Goal: Task Accomplishment & Management: Complete application form

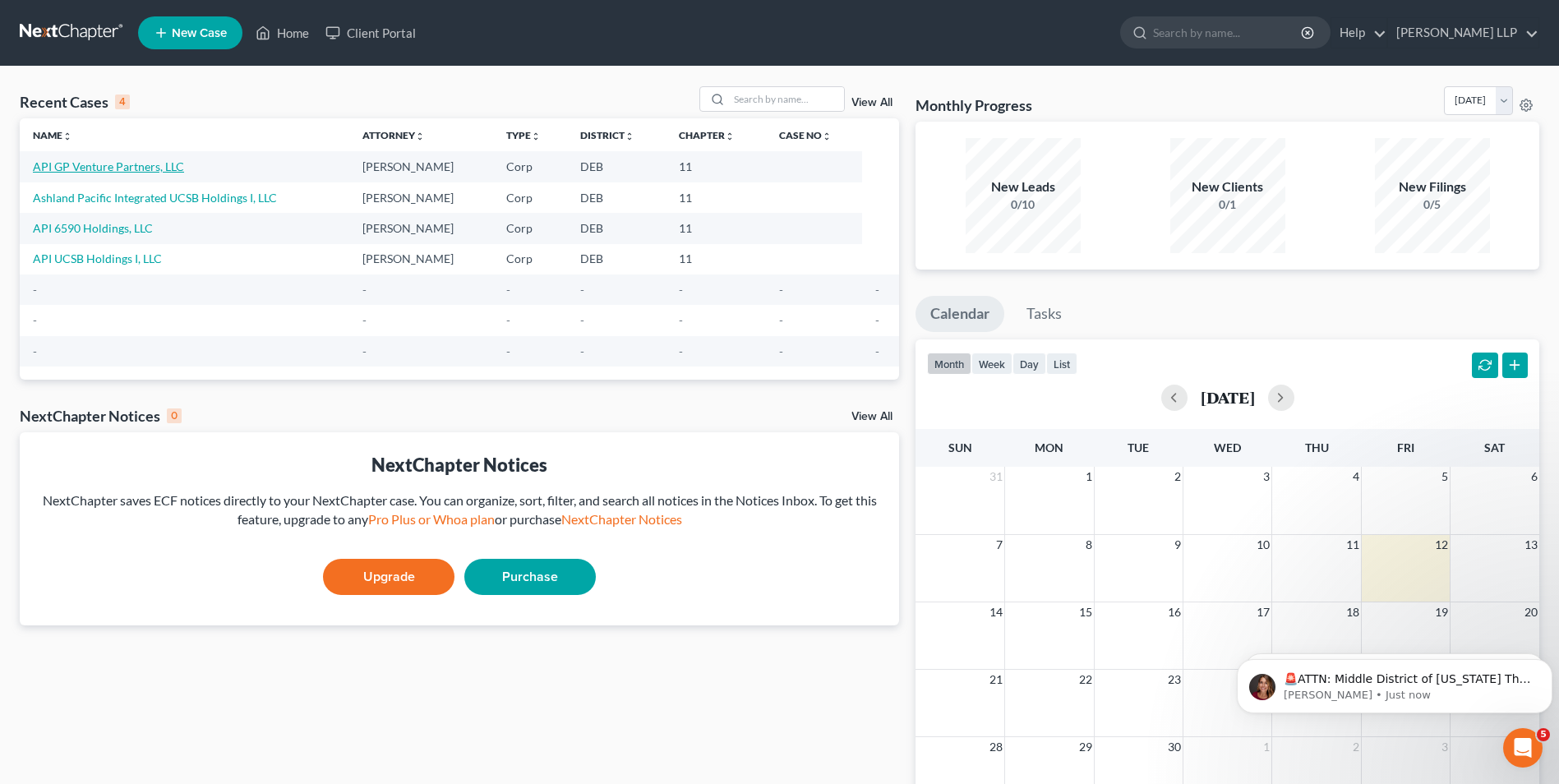
click at [134, 169] on link "API GP Venture Partners, LLC" at bounding box center [109, 166] width 151 height 14
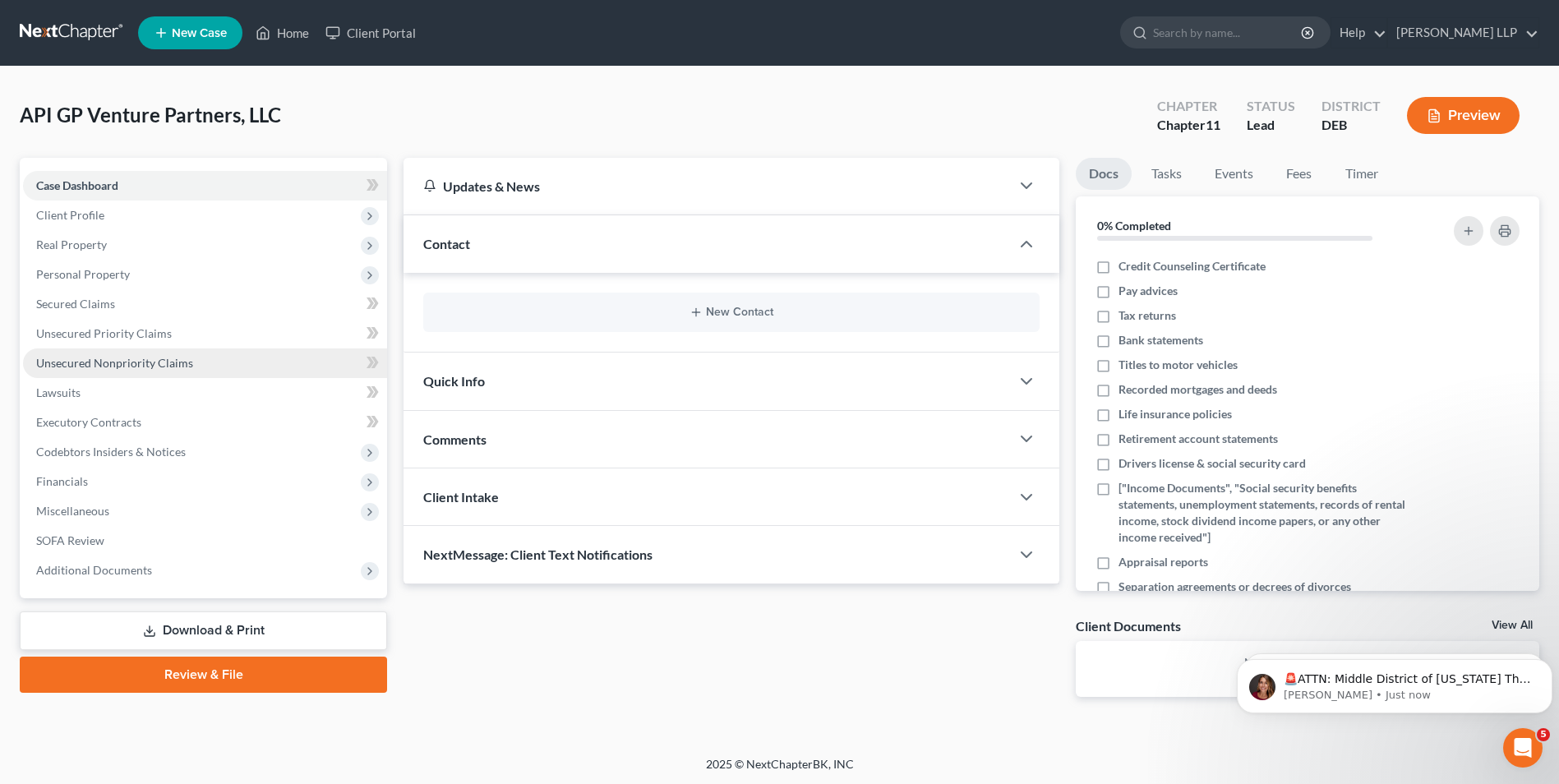
click at [122, 360] on span "Unsecured Nonpriority Claims" at bounding box center [115, 362] width 157 height 14
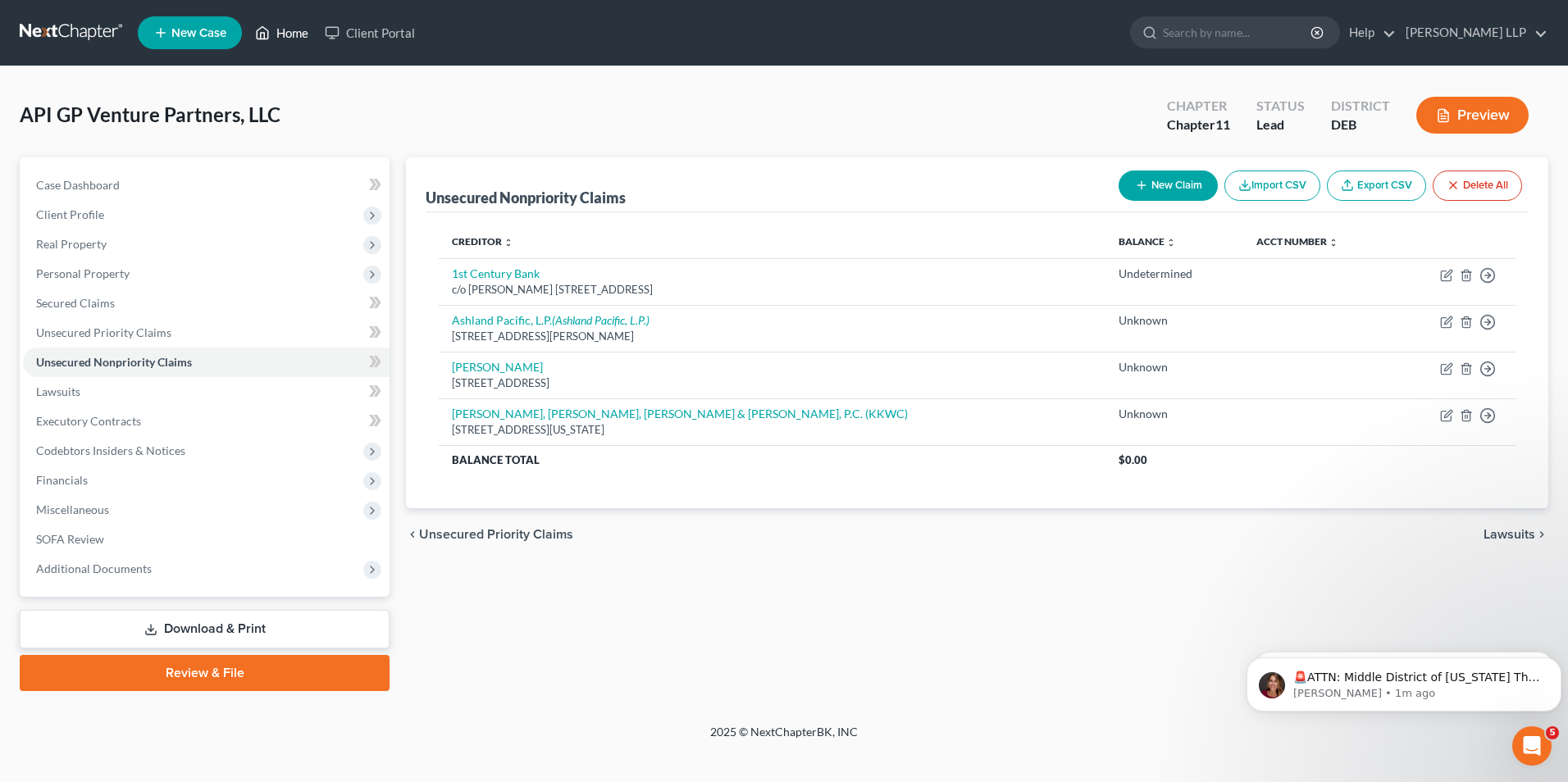
click at [270, 27] on icon at bounding box center [263, 33] width 15 height 20
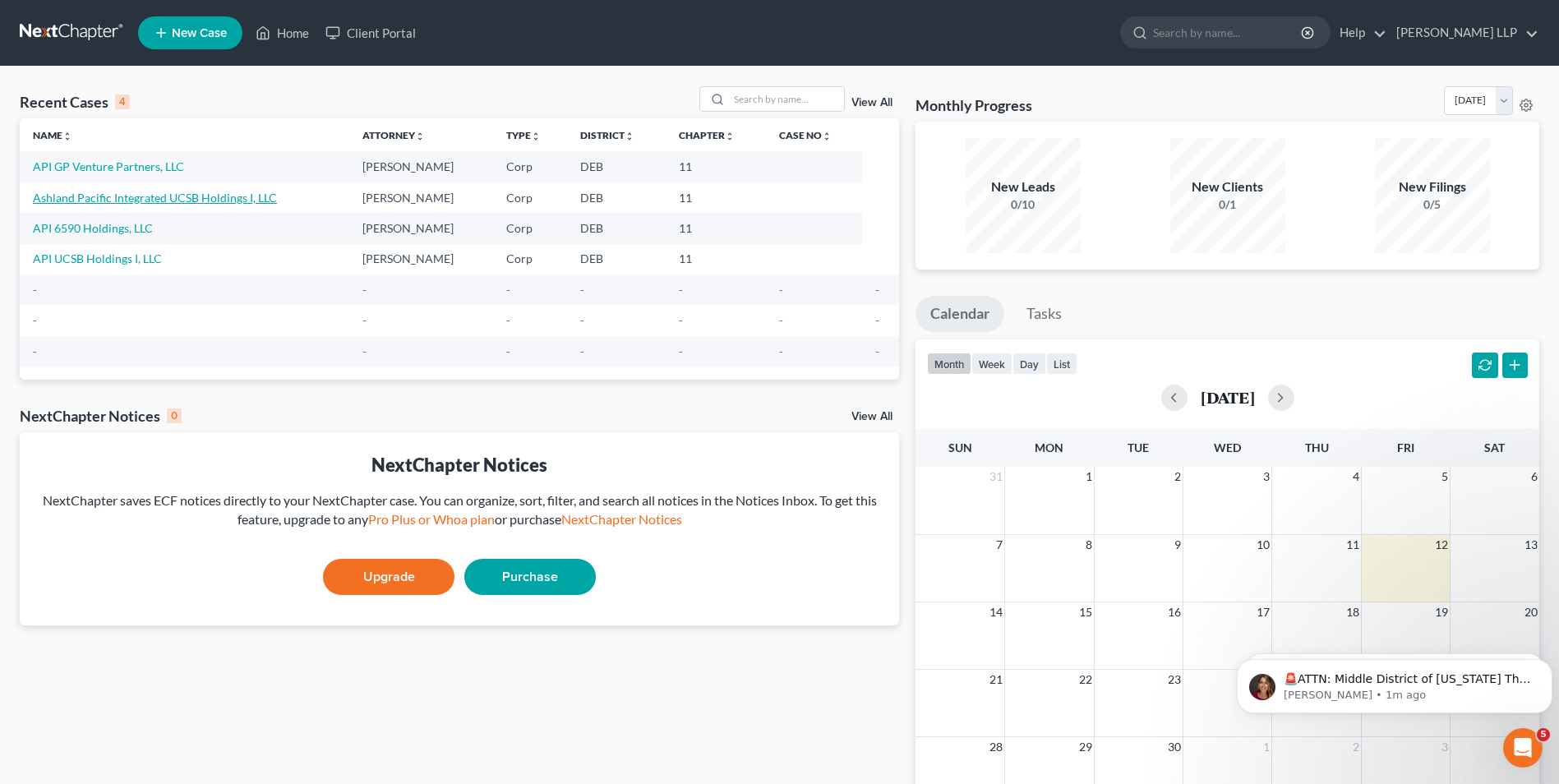
click at [146, 193] on link "Ashland Pacific Integrated UCSB Holdings I, LLC" at bounding box center [155, 198] width 244 height 14
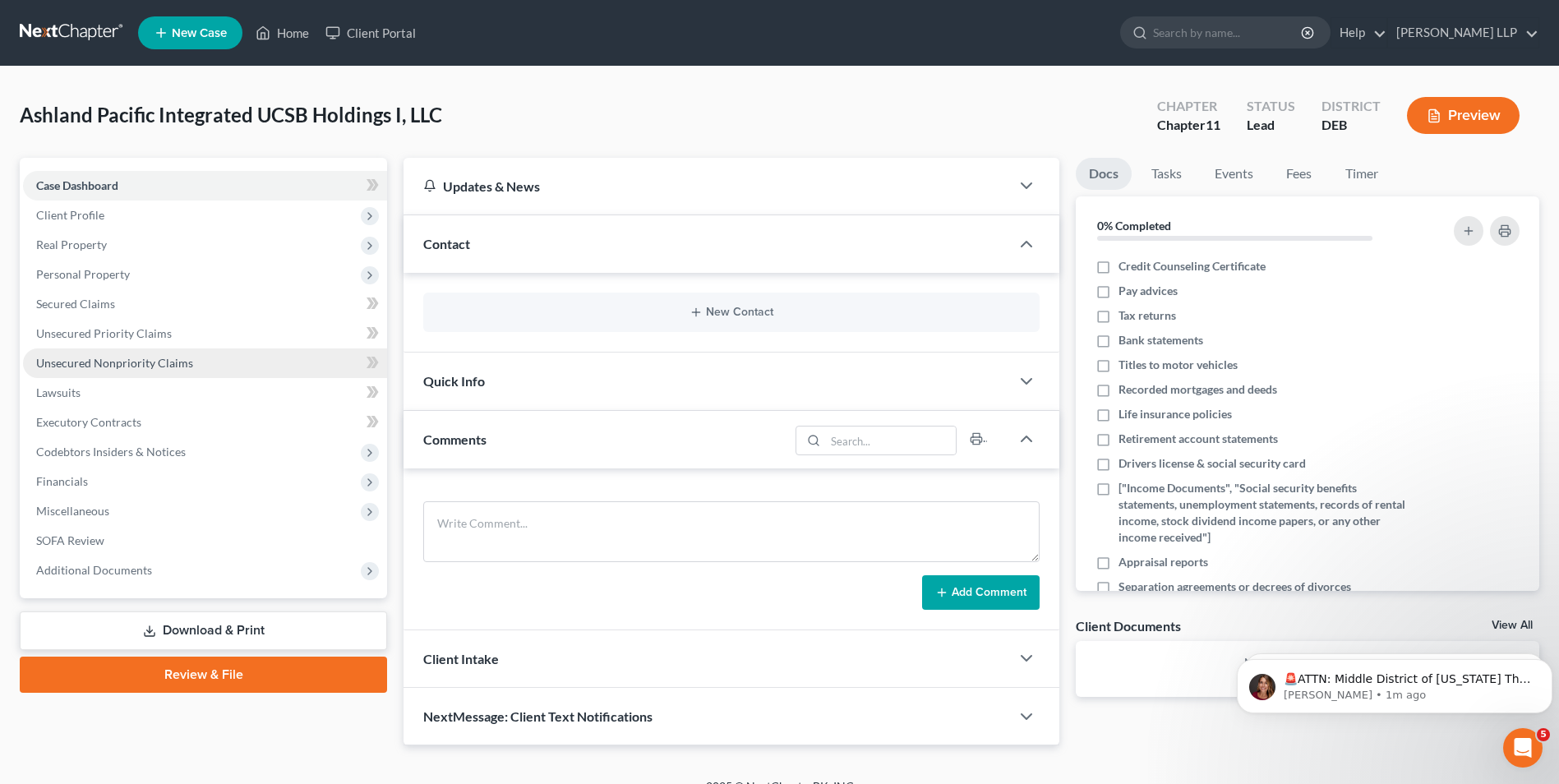
click at [127, 357] on span "Unsecured Nonpriority Claims" at bounding box center [115, 362] width 157 height 14
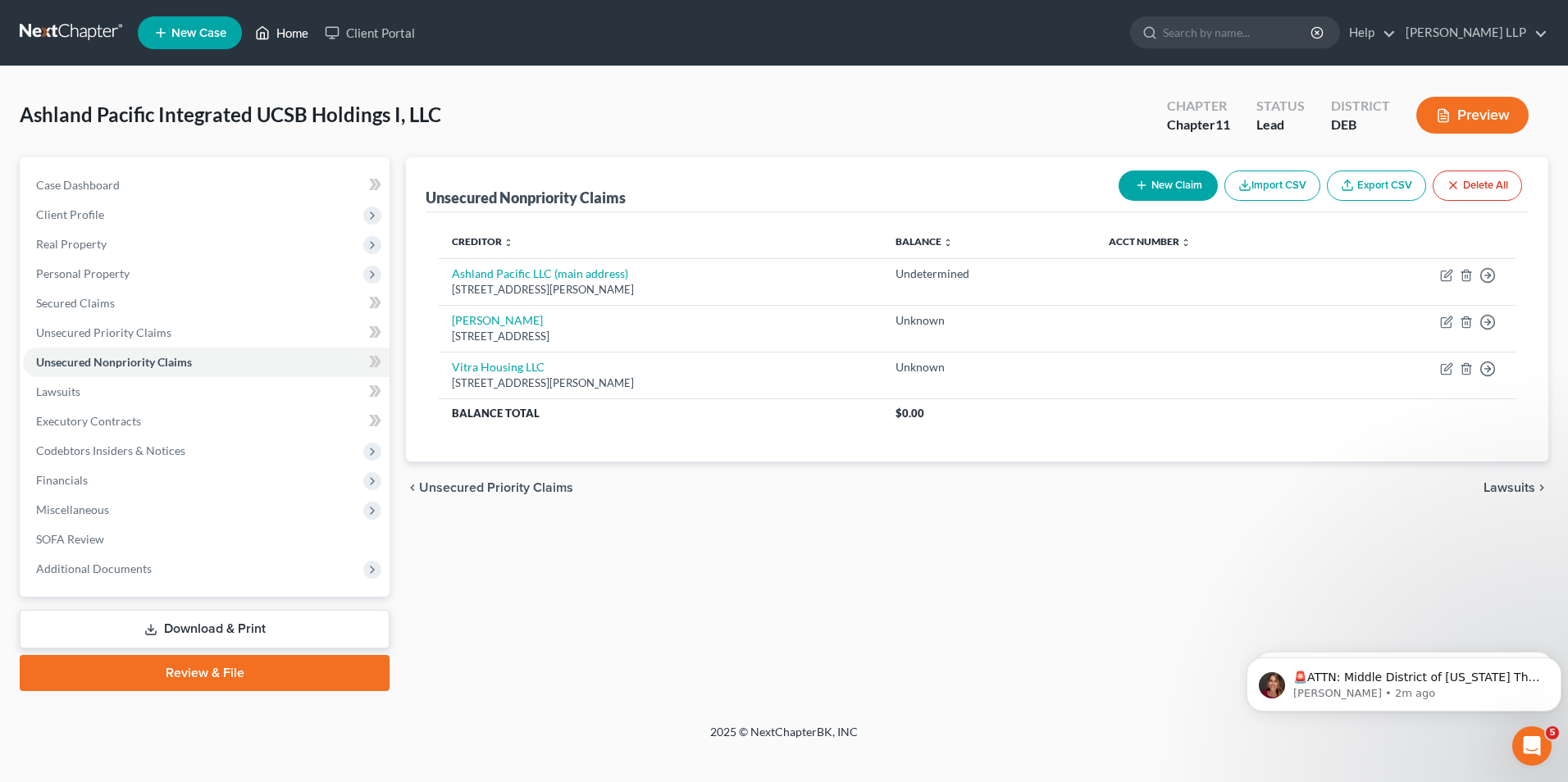
click at [289, 31] on link "Home" at bounding box center [282, 33] width 70 height 30
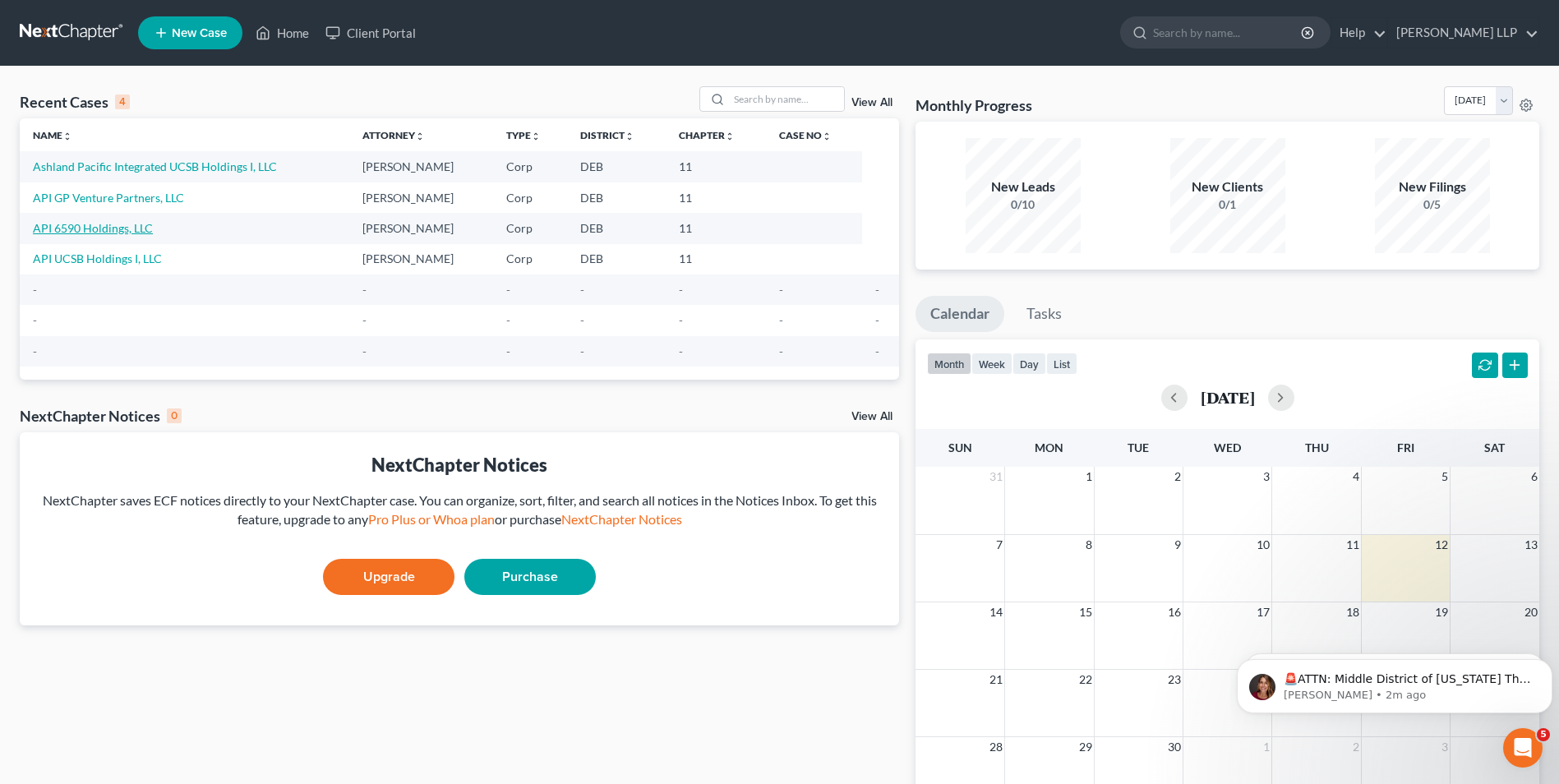
click at [106, 224] on link "API 6590 Holdings, LLC" at bounding box center [93, 228] width 120 height 14
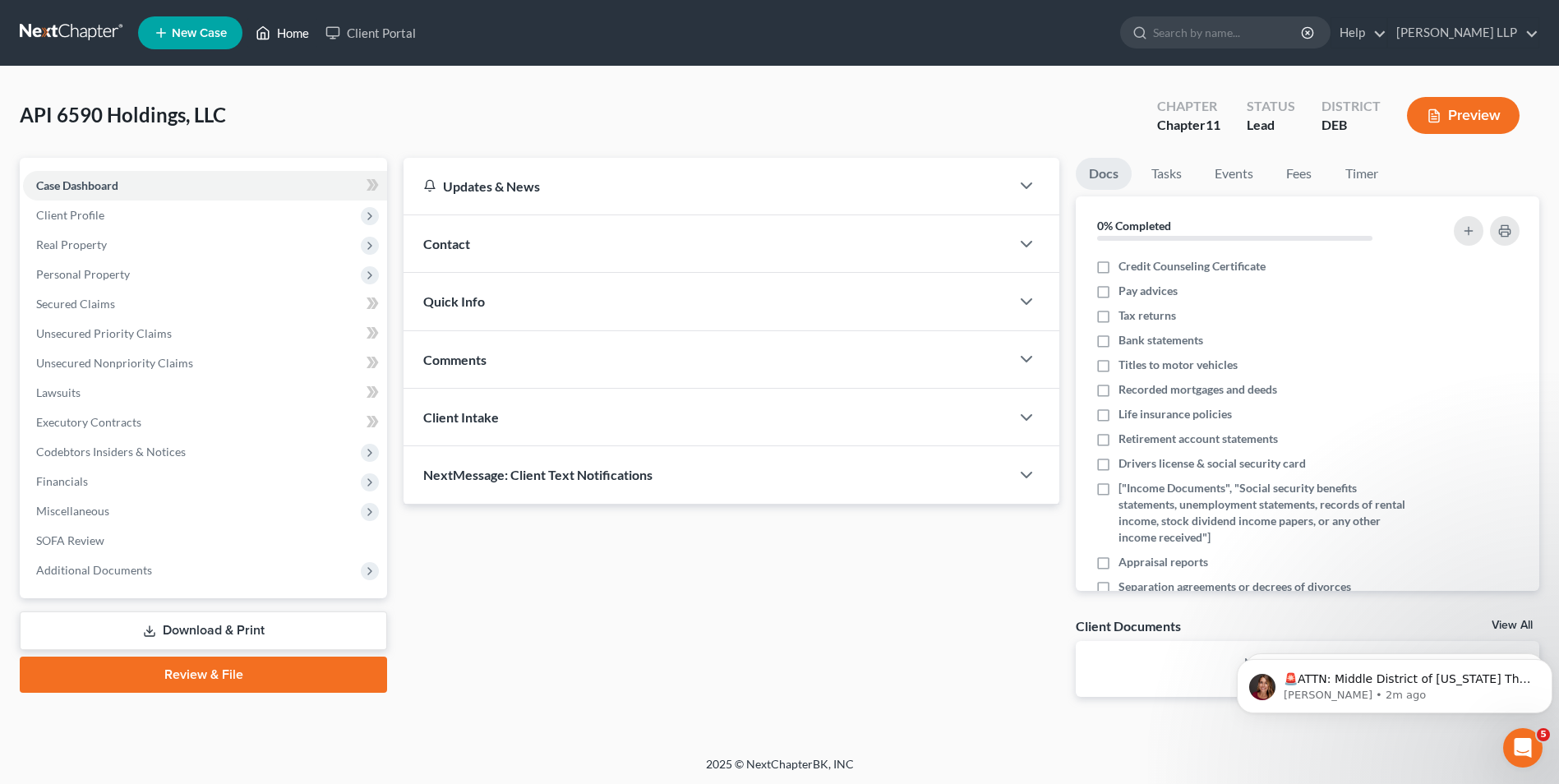
click at [298, 36] on link "Home" at bounding box center [282, 33] width 70 height 30
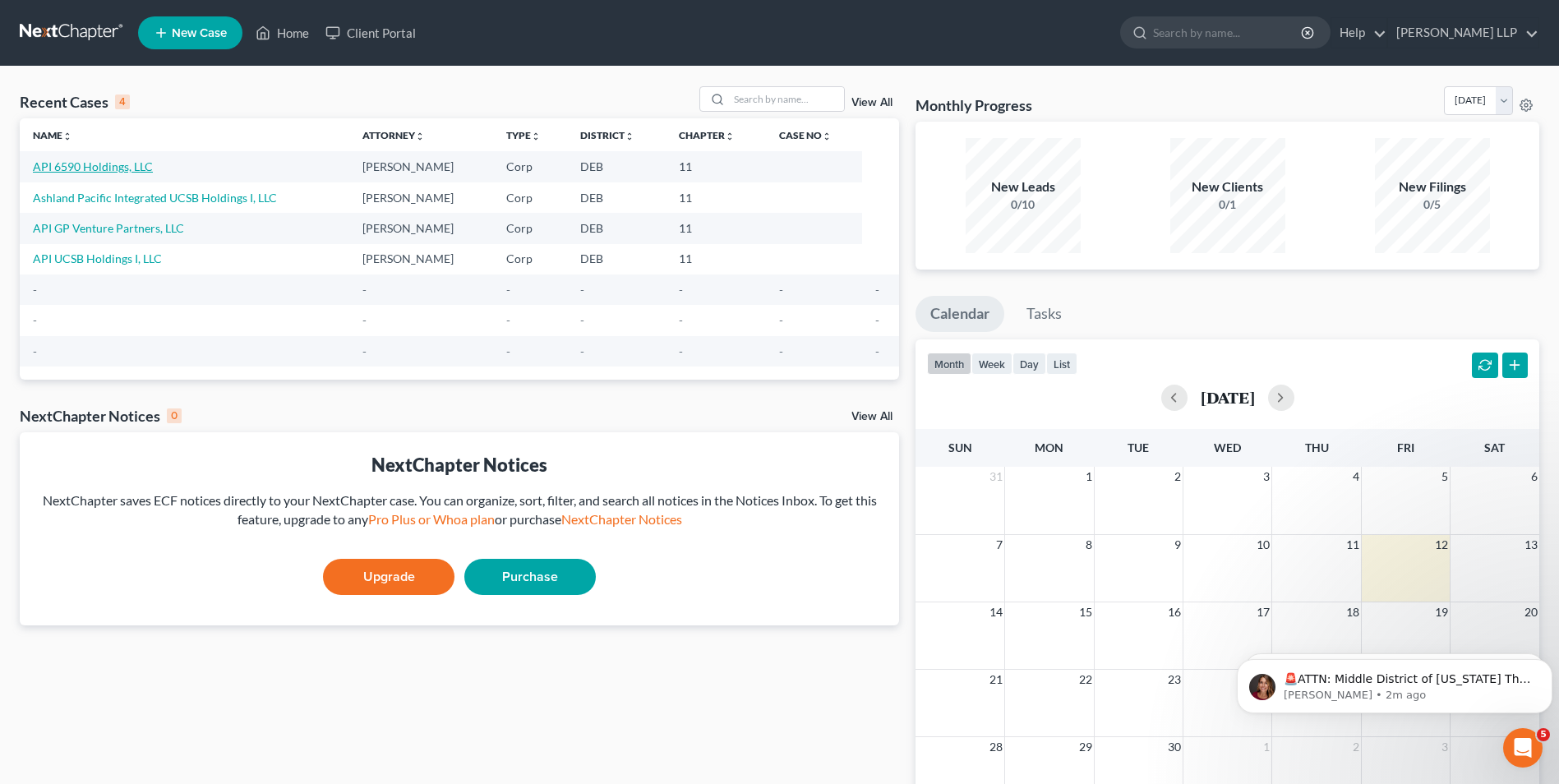
click at [146, 165] on link "API 6590 Holdings, LLC" at bounding box center [93, 166] width 120 height 14
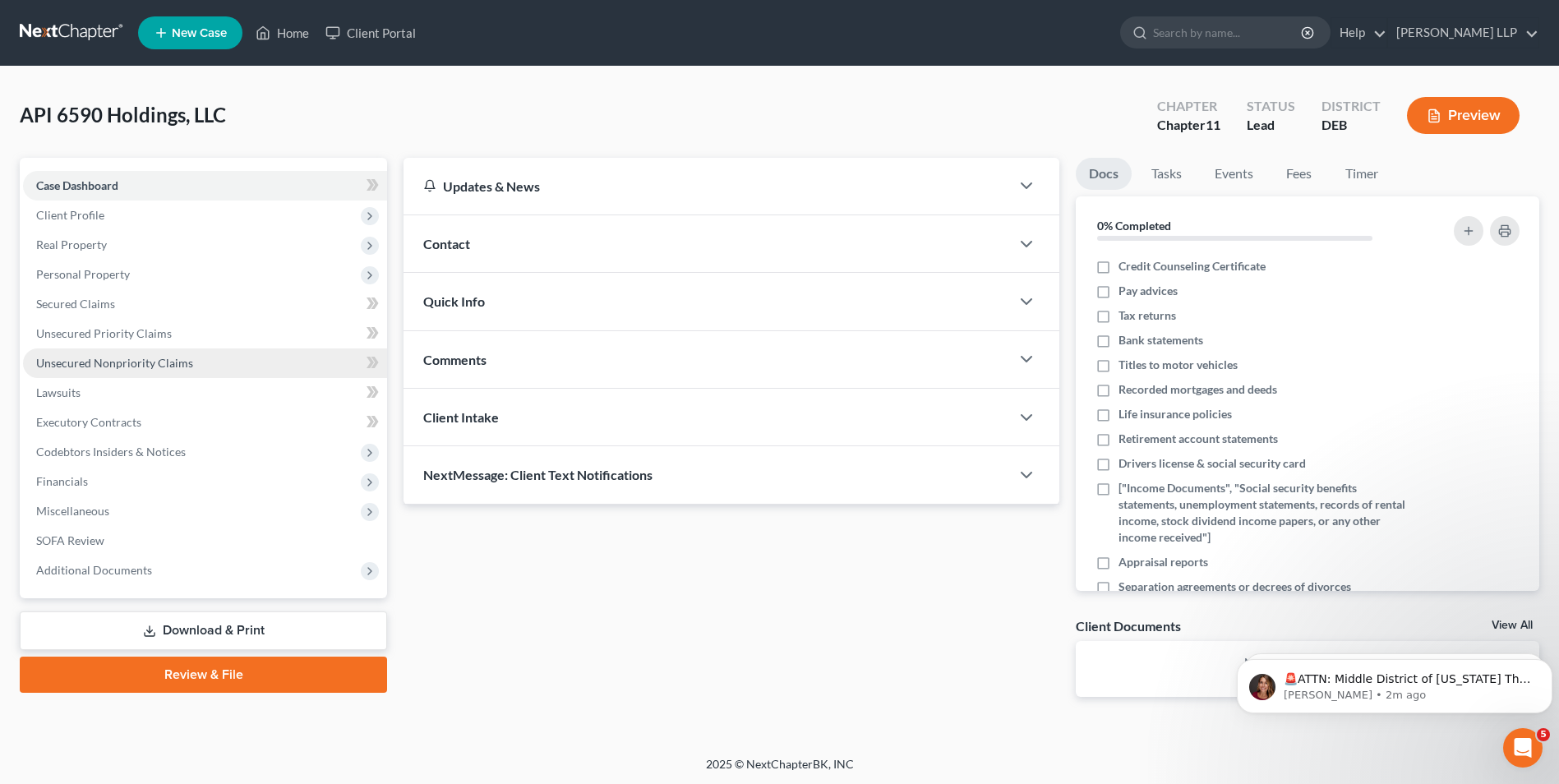
click at [115, 362] on span "Unsecured Nonpriority Claims" at bounding box center [115, 362] width 157 height 14
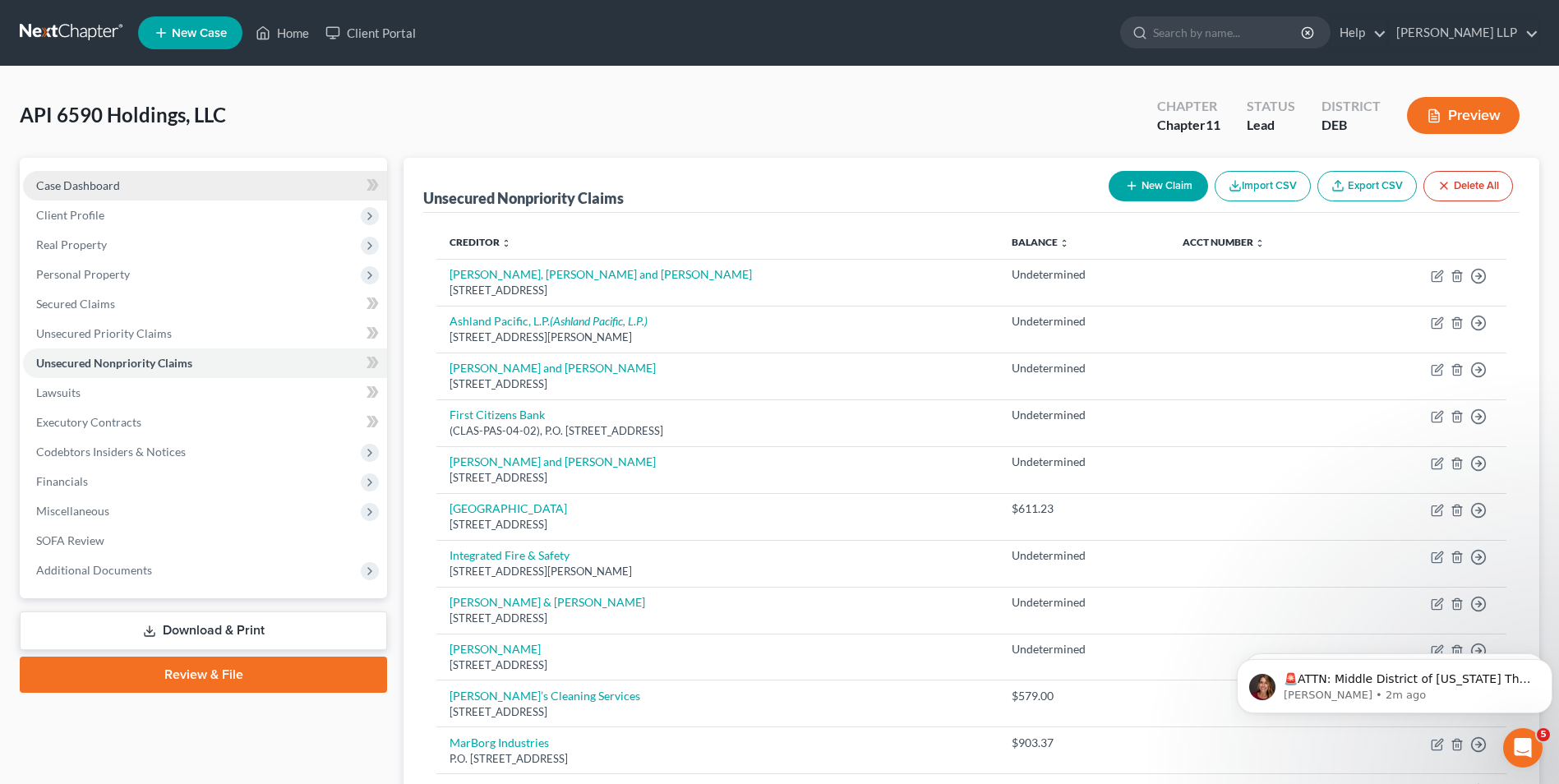
click at [108, 183] on span "Case Dashboard" at bounding box center [78, 185] width 84 height 14
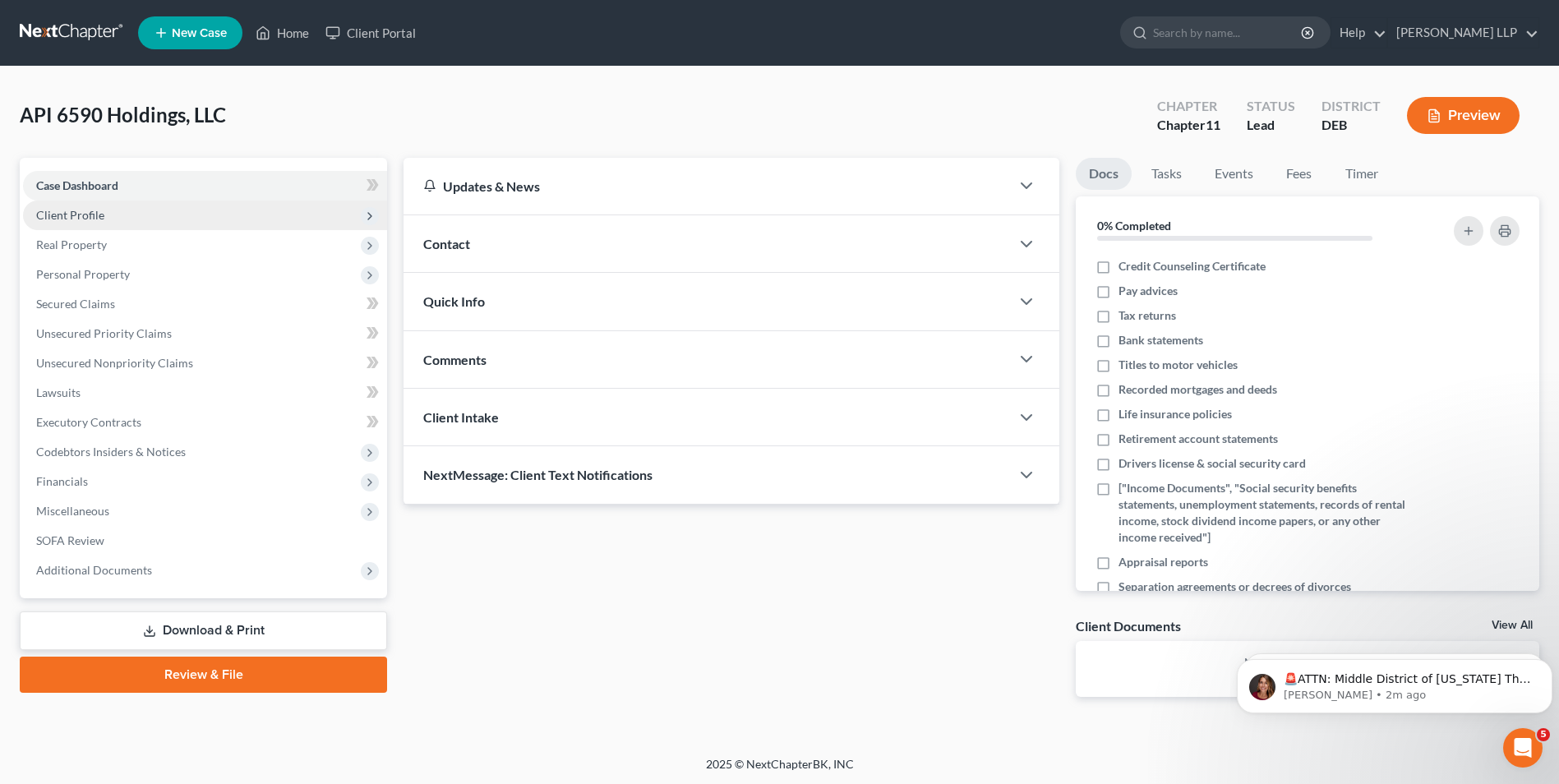
click at [106, 211] on span "Client Profile" at bounding box center [205, 215] width 364 height 30
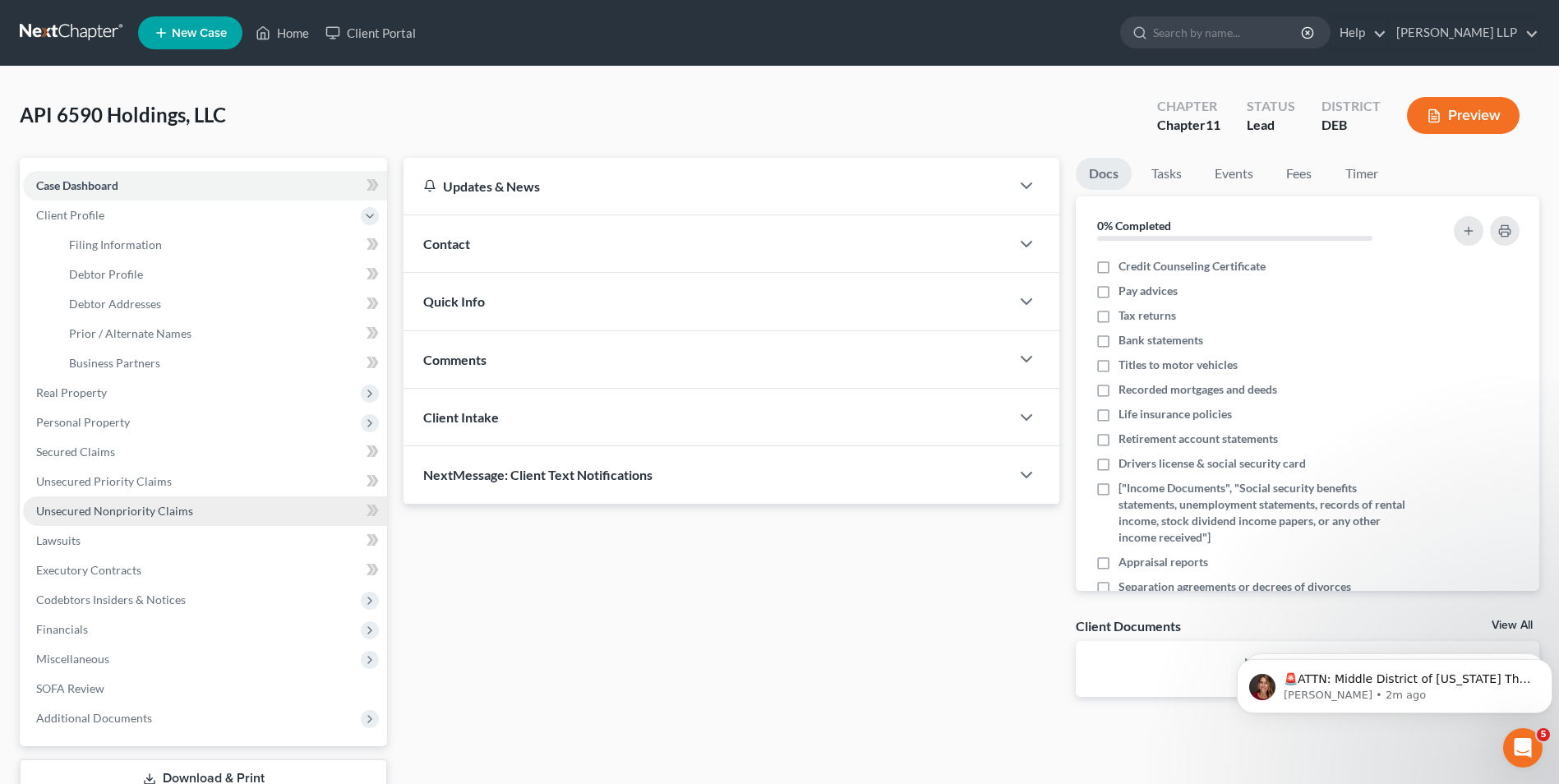
click at [110, 511] on span "Unsecured Nonpriority Claims" at bounding box center [115, 511] width 157 height 14
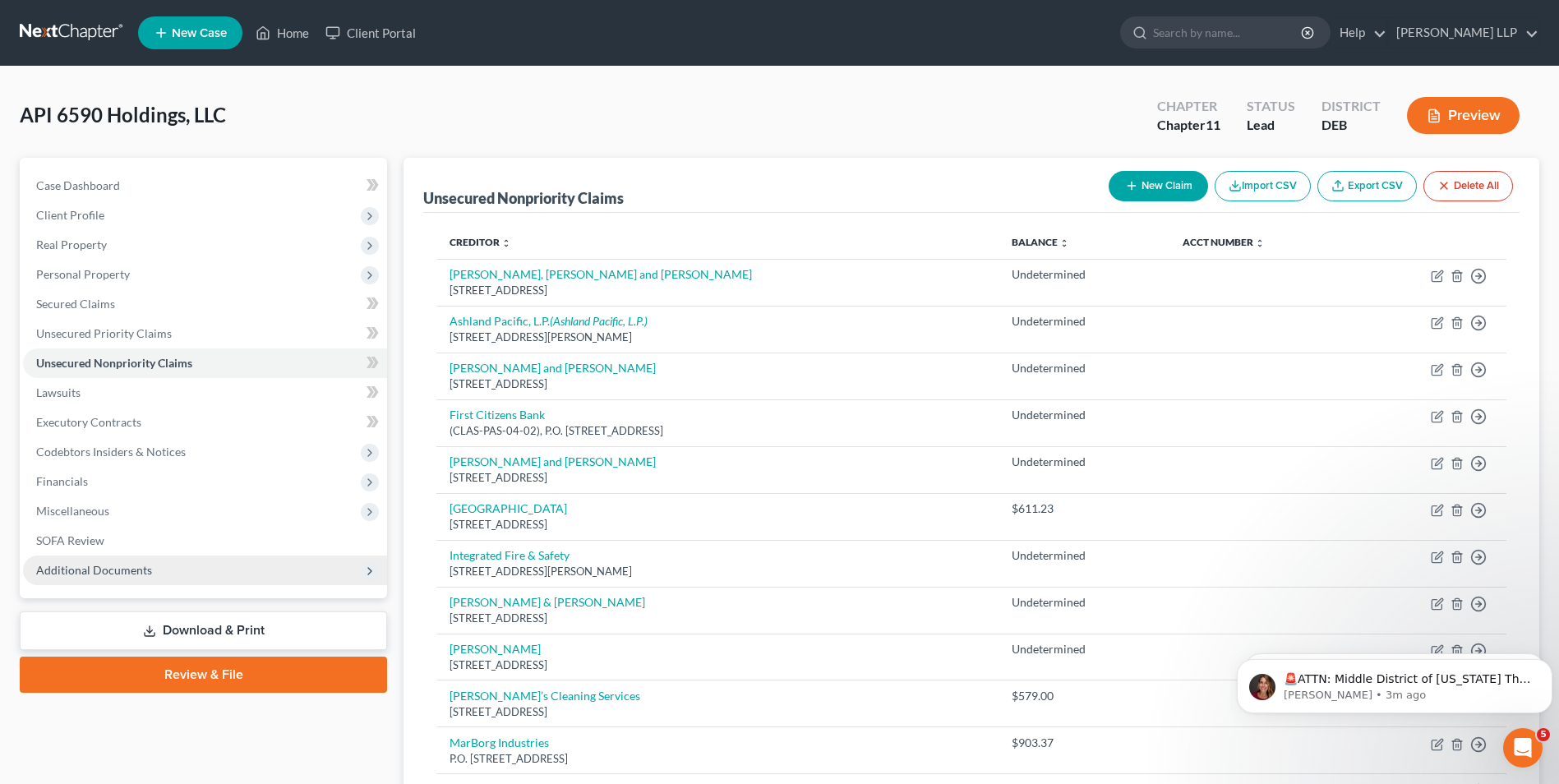
click at [159, 576] on span "Additional Documents" at bounding box center [205, 571] width 364 height 30
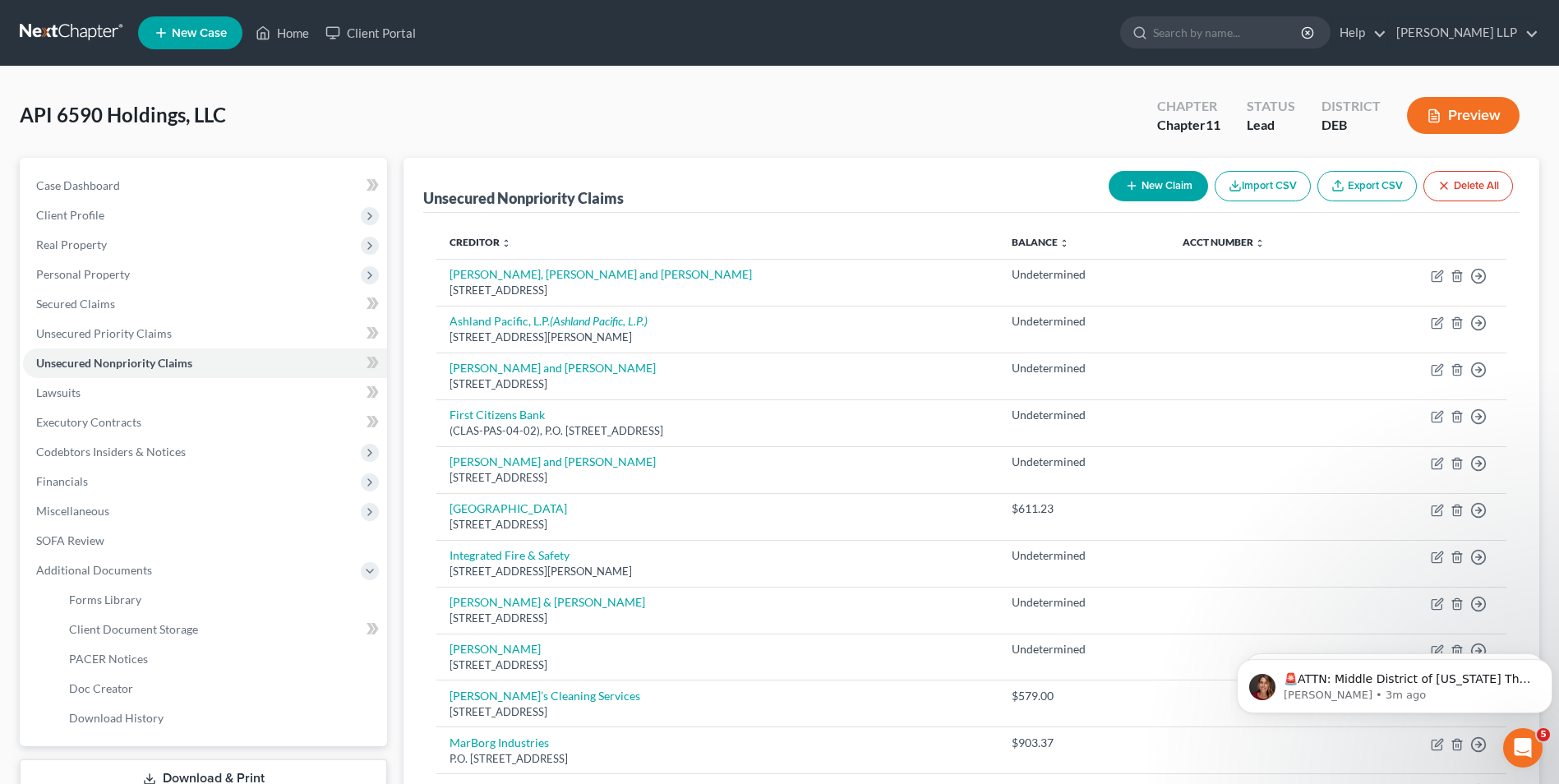
click at [803, 226] on th "Creditor expand_more expand_less unfold_more" at bounding box center [717, 243] width 561 height 33
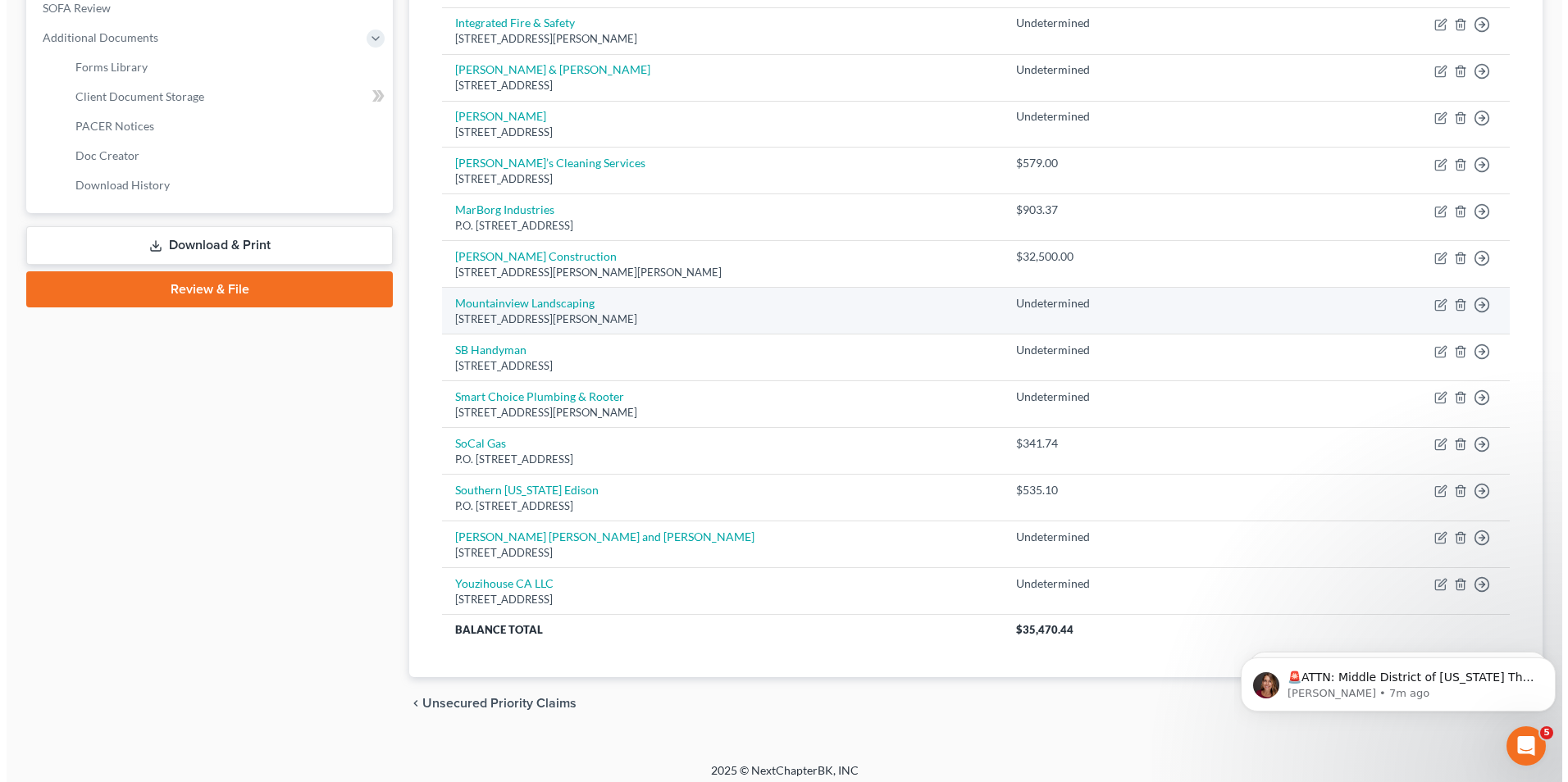
scroll to position [541, 0]
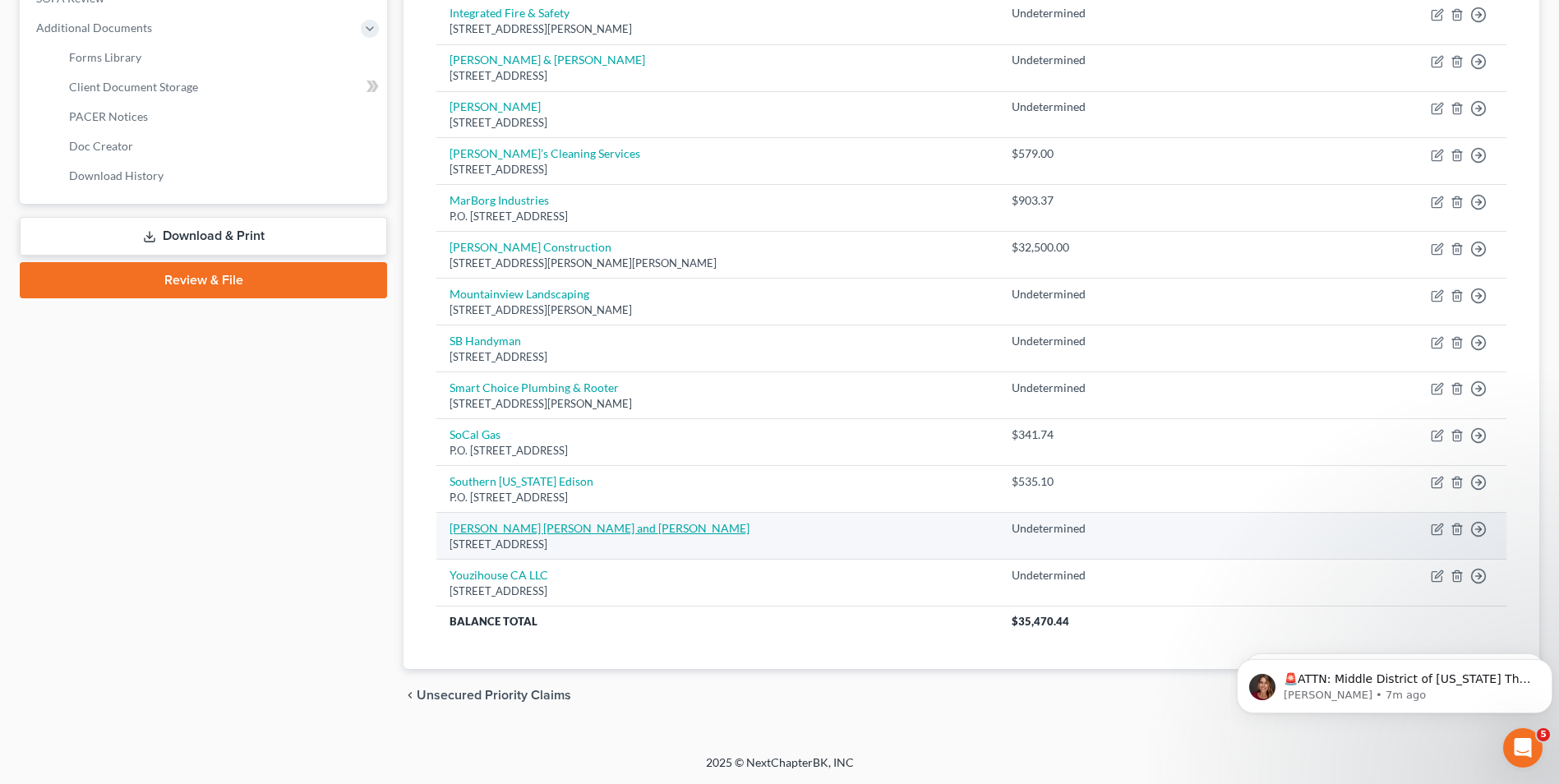
click at [552, 527] on link "[PERSON_NAME] [PERSON_NAME] and [PERSON_NAME]" at bounding box center [599, 527] width 300 height 14
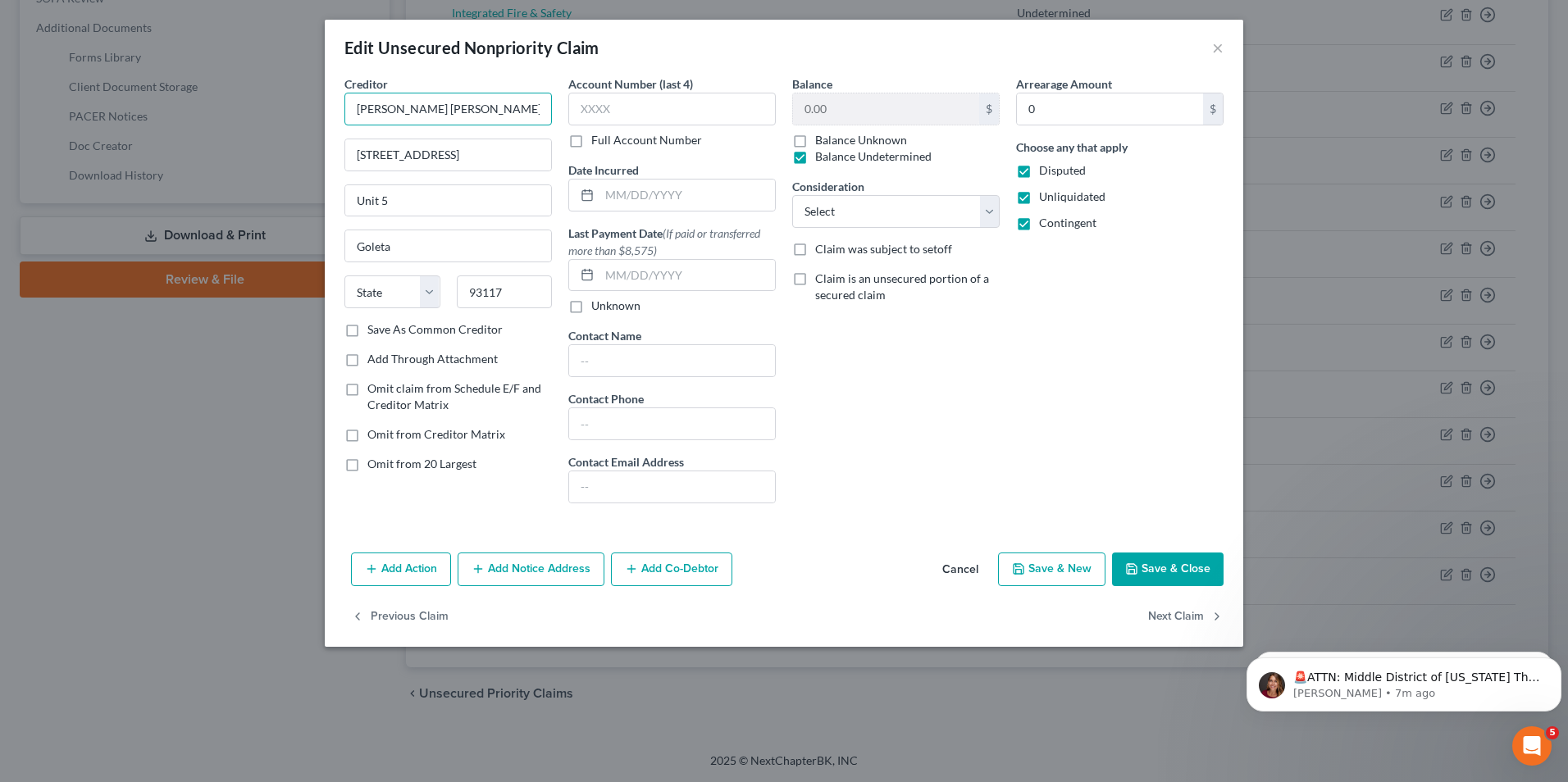
scroll to position [0, 61]
drag, startPoint x: 357, startPoint y: 105, endPoint x: 551, endPoint y: 113, distance: 194.2
click at [551, 113] on input "[PERSON_NAME] [PERSON_NAME] and [PERSON_NAME]" at bounding box center [448, 109] width 207 height 33
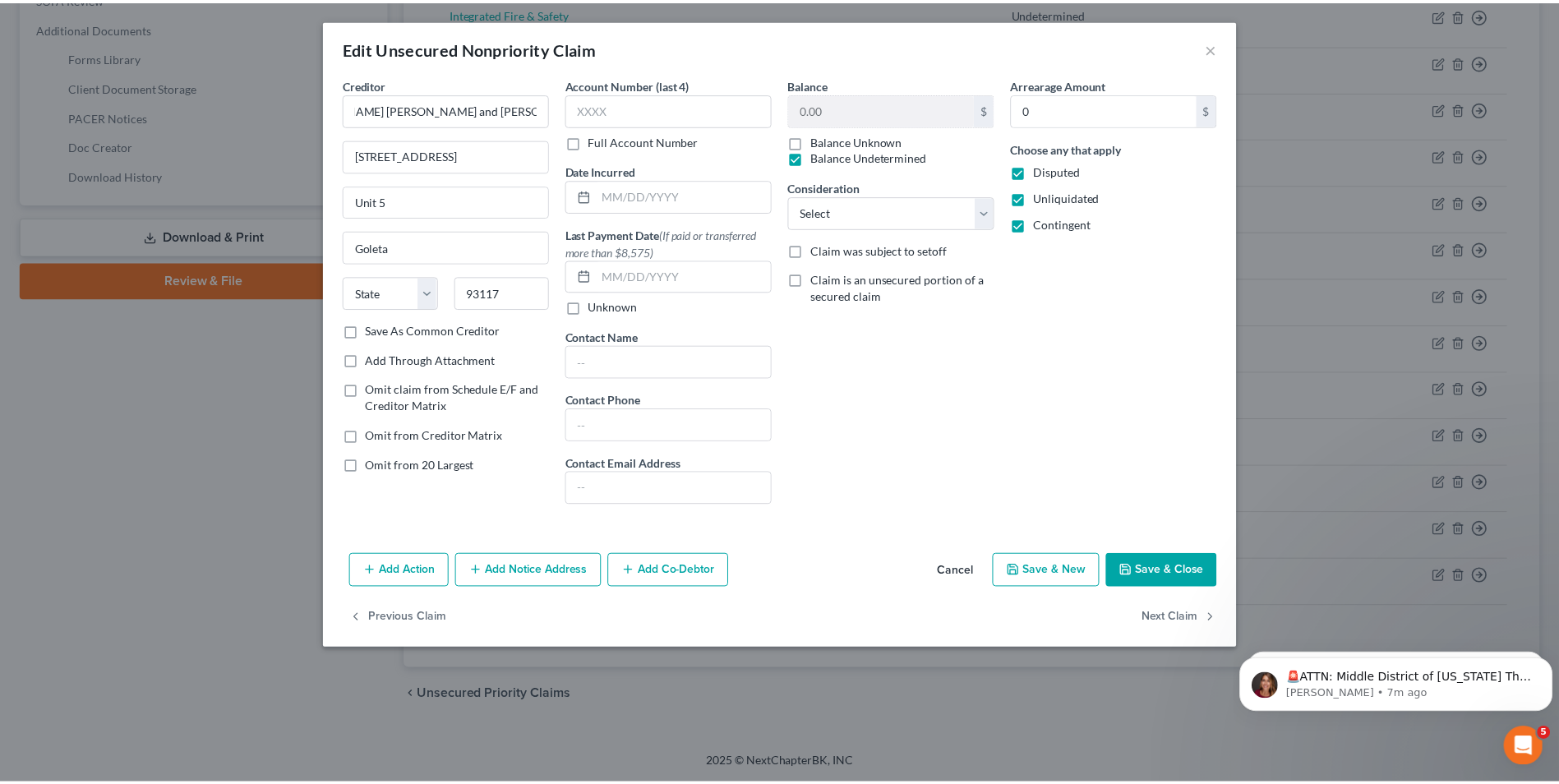
scroll to position [0, 0]
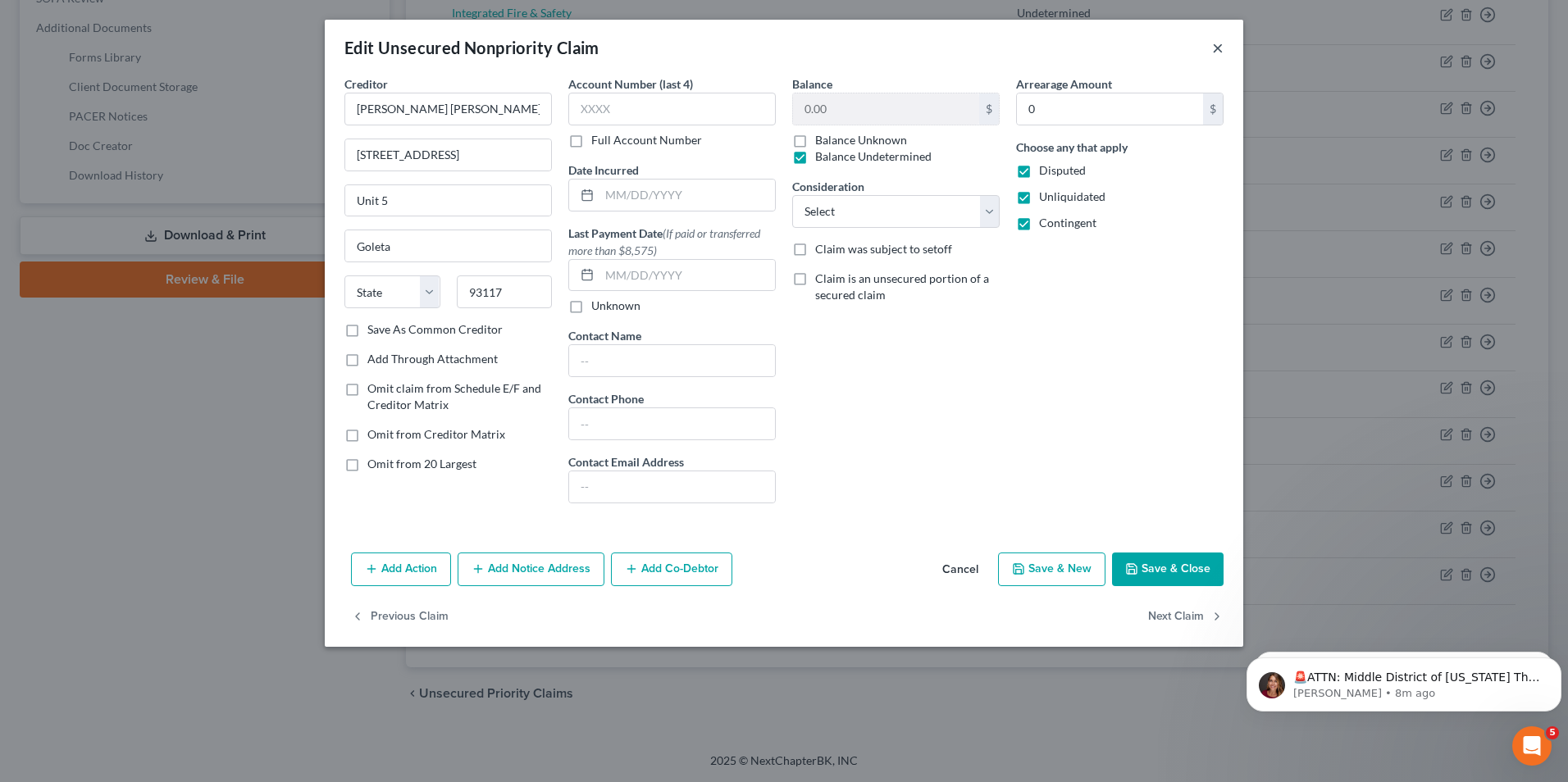
click at [1215, 47] on button "×" at bounding box center [1218, 48] width 12 height 20
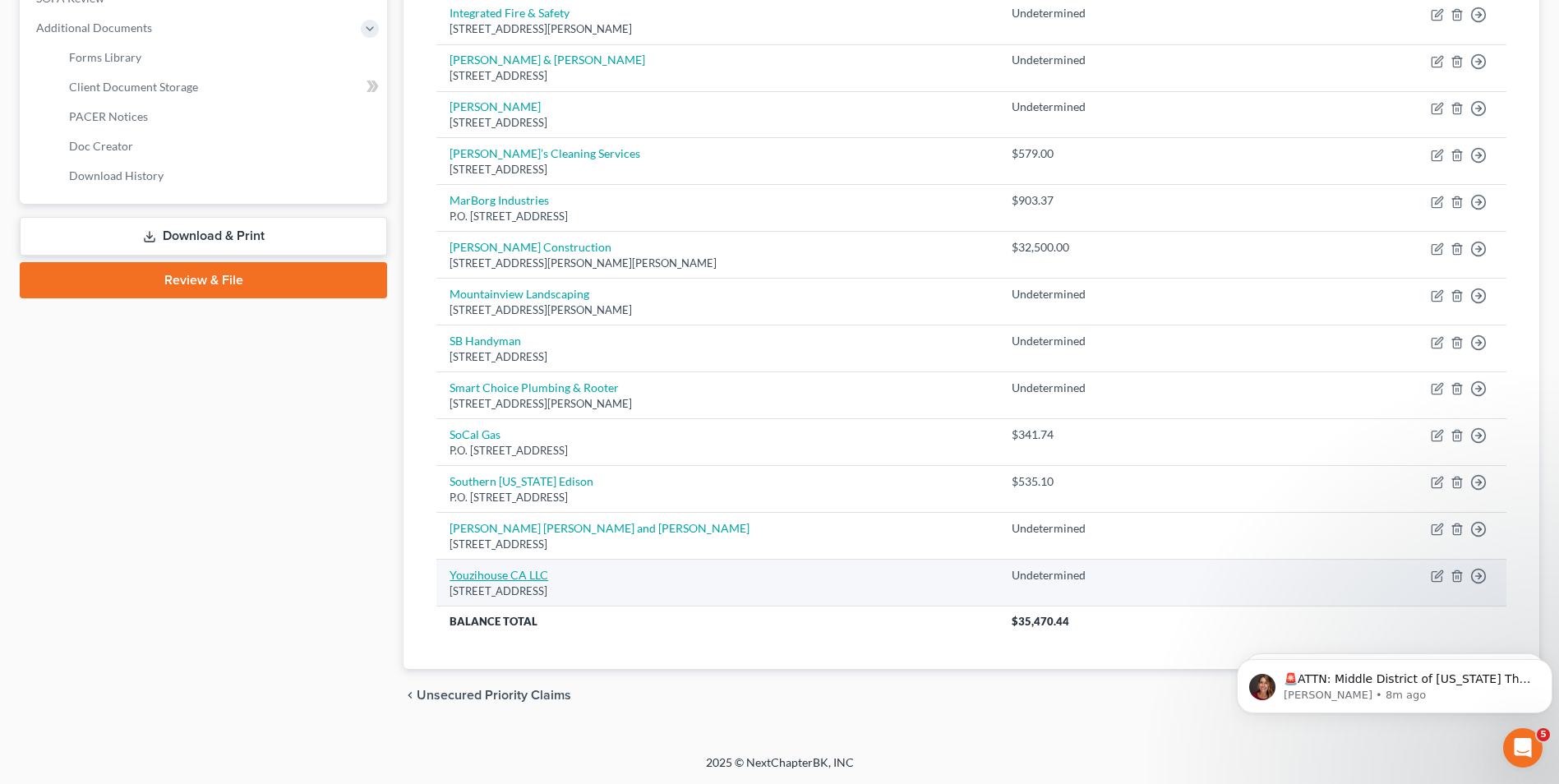
click at [468, 571] on link "Youzihouse CA LLC" at bounding box center [498, 575] width 99 height 14
select select "4"
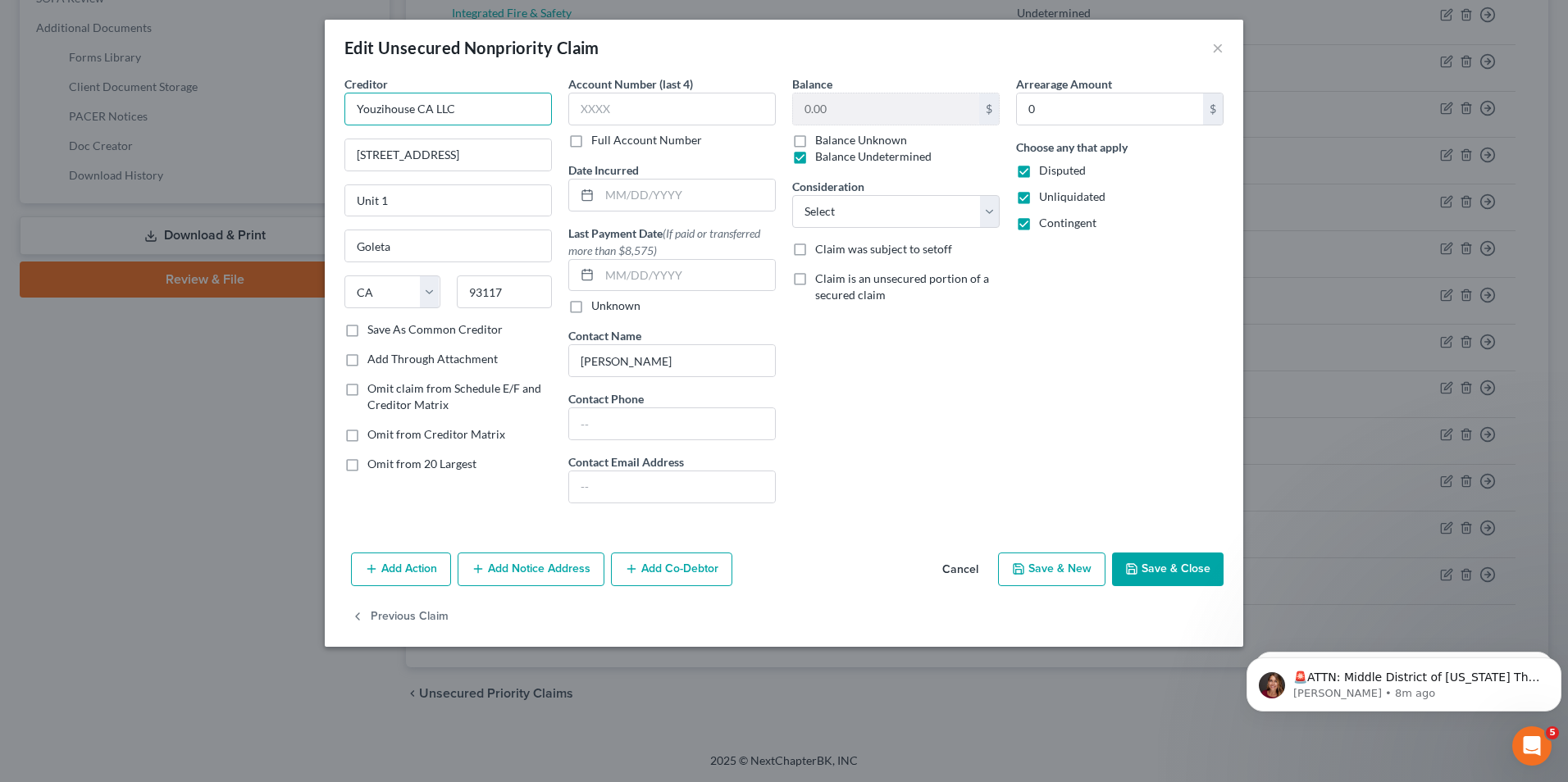
drag, startPoint x: 365, startPoint y: 107, endPoint x: 471, endPoint y: 103, distance: 106.1
click at [471, 103] on input "Youzihouse CA LLC" at bounding box center [448, 109] width 207 height 33
click at [1217, 46] on button "×" at bounding box center [1218, 48] width 12 height 20
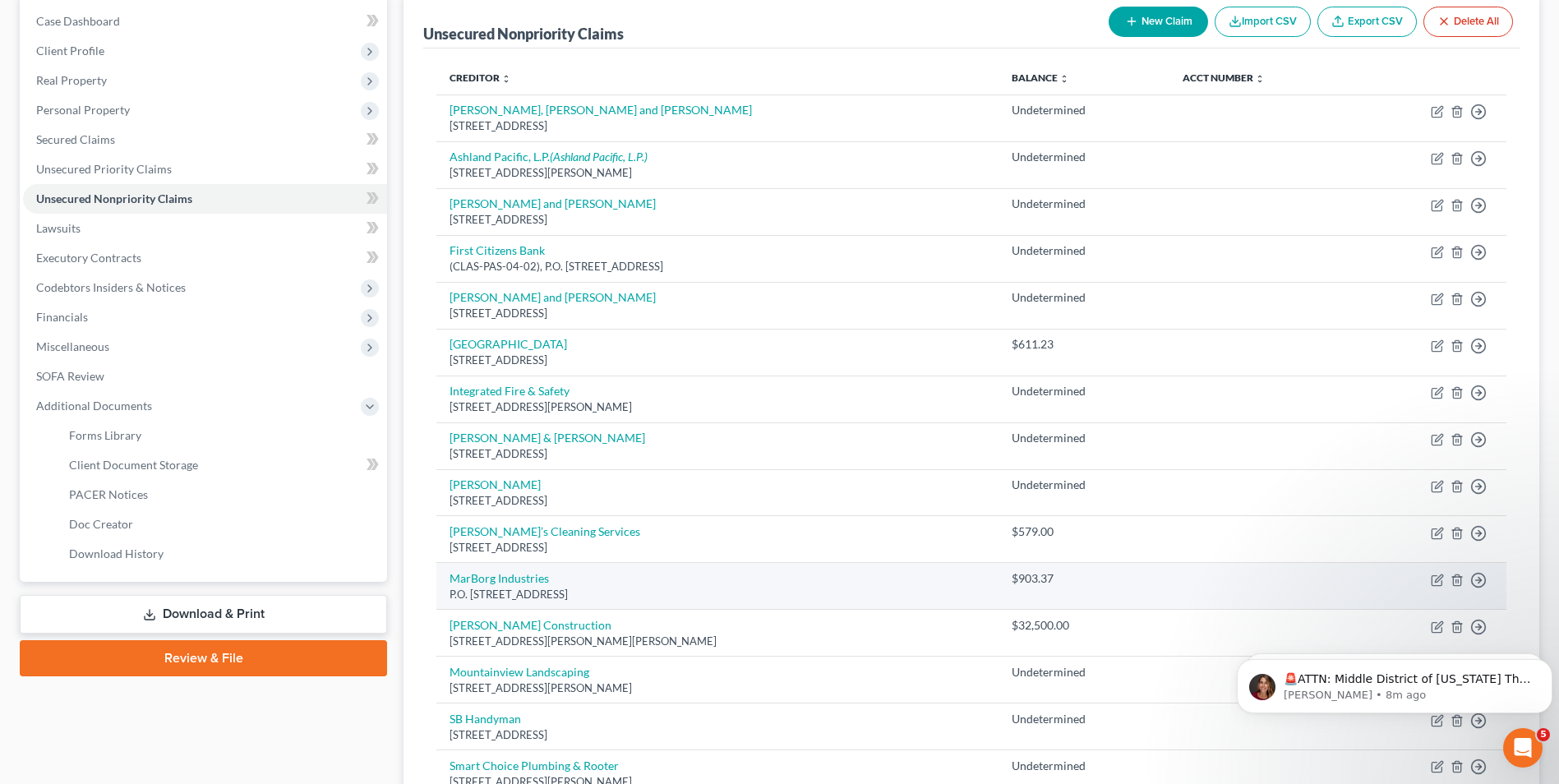
scroll to position [131, 0]
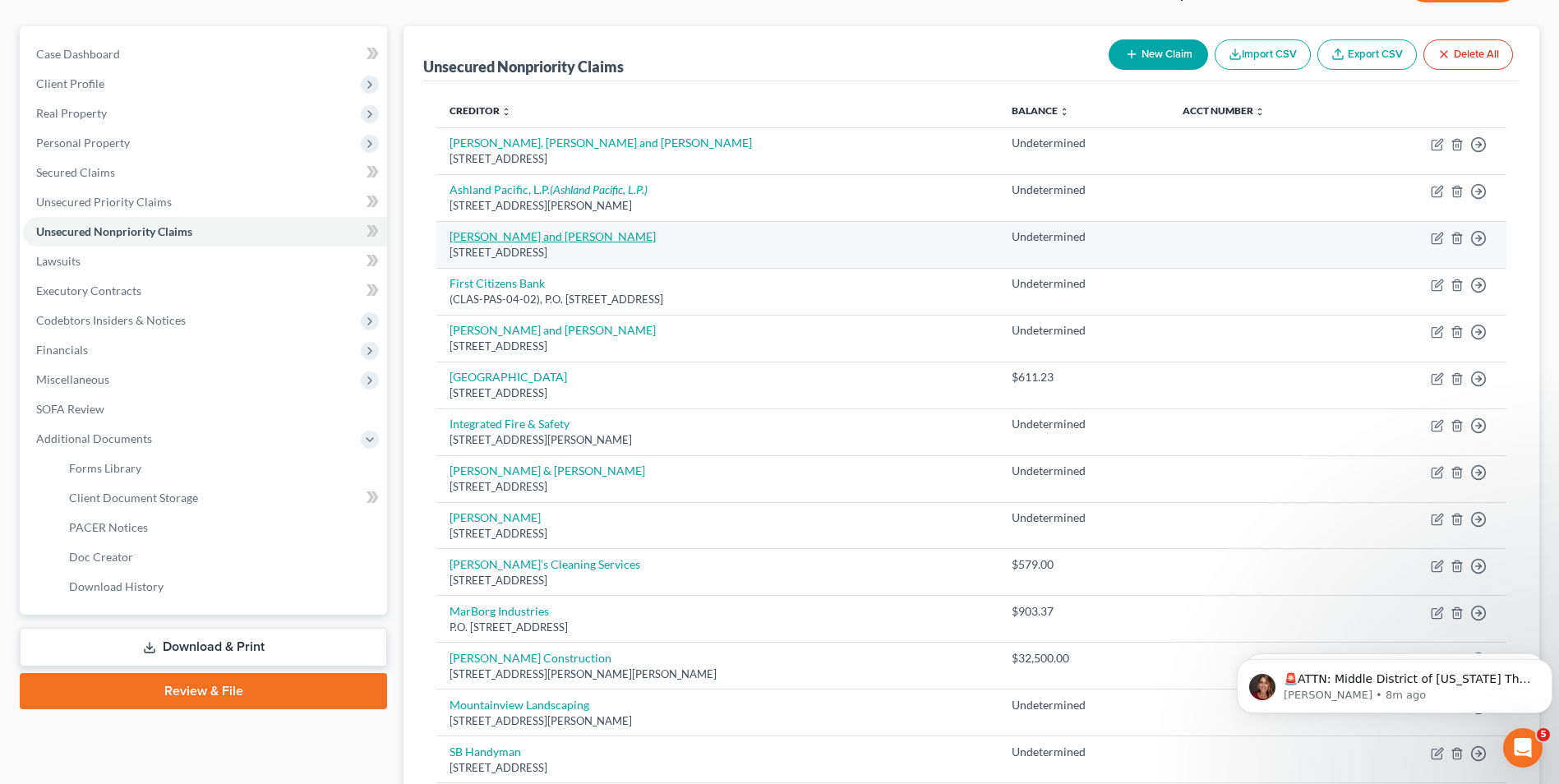
click at [501, 235] on link "[PERSON_NAME] and [PERSON_NAME]" at bounding box center [552, 236] width 206 height 14
select select "4"
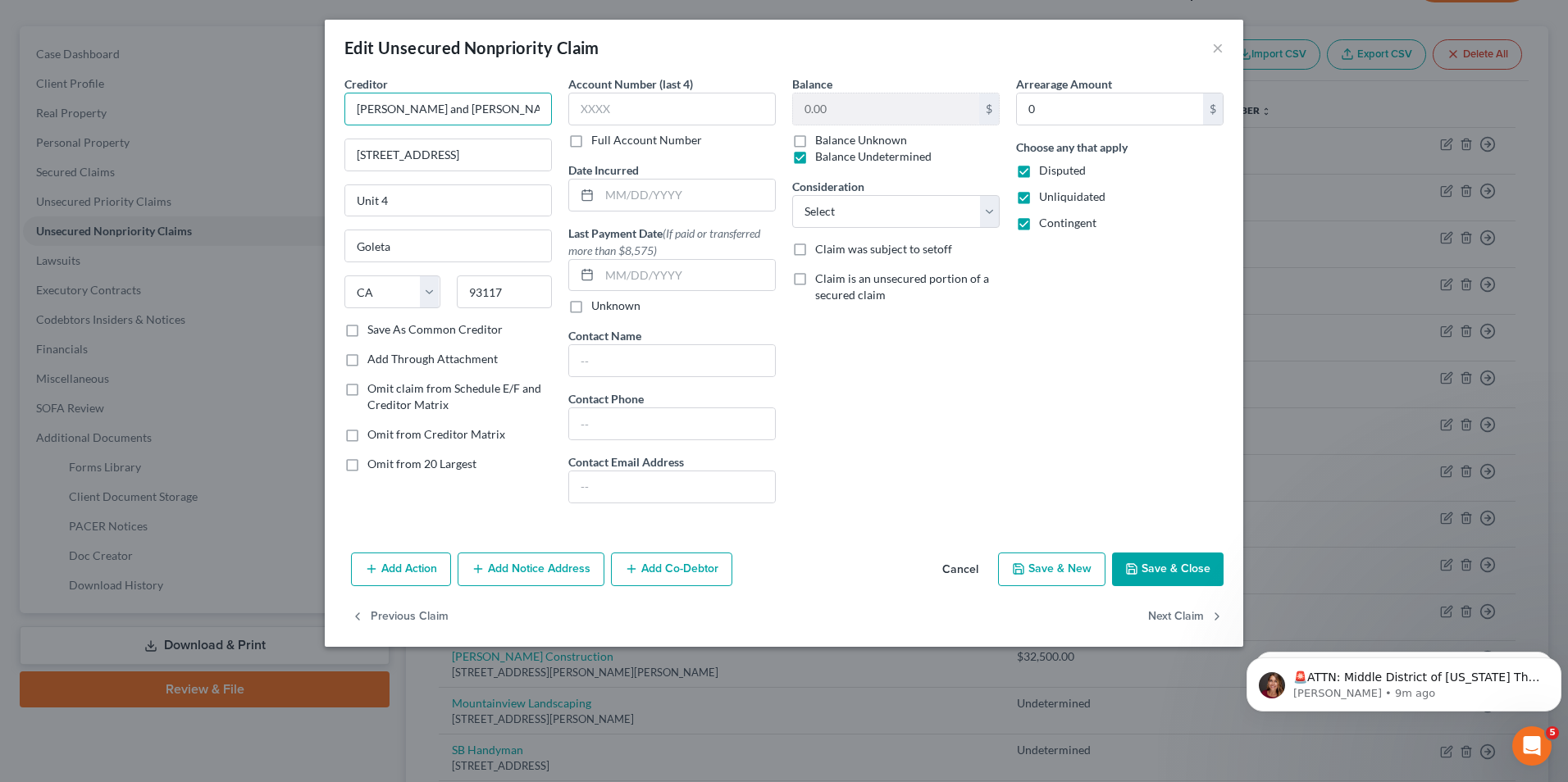
drag, startPoint x: 359, startPoint y: 114, endPoint x: 523, endPoint y: 106, distance: 164.2
click at [523, 106] on input "[PERSON_NAME] and [PERSON_NAME]" at bounding box center [448, 109] width 207 height 33
click at [1224, 46] on div "Edit Unsecured Nonpriority Claim ×" at bounding box center [784, 47] width 918 height 56
click at [1222, 46] on button "×" at bounding box center [1218, 48] width 12 height 20
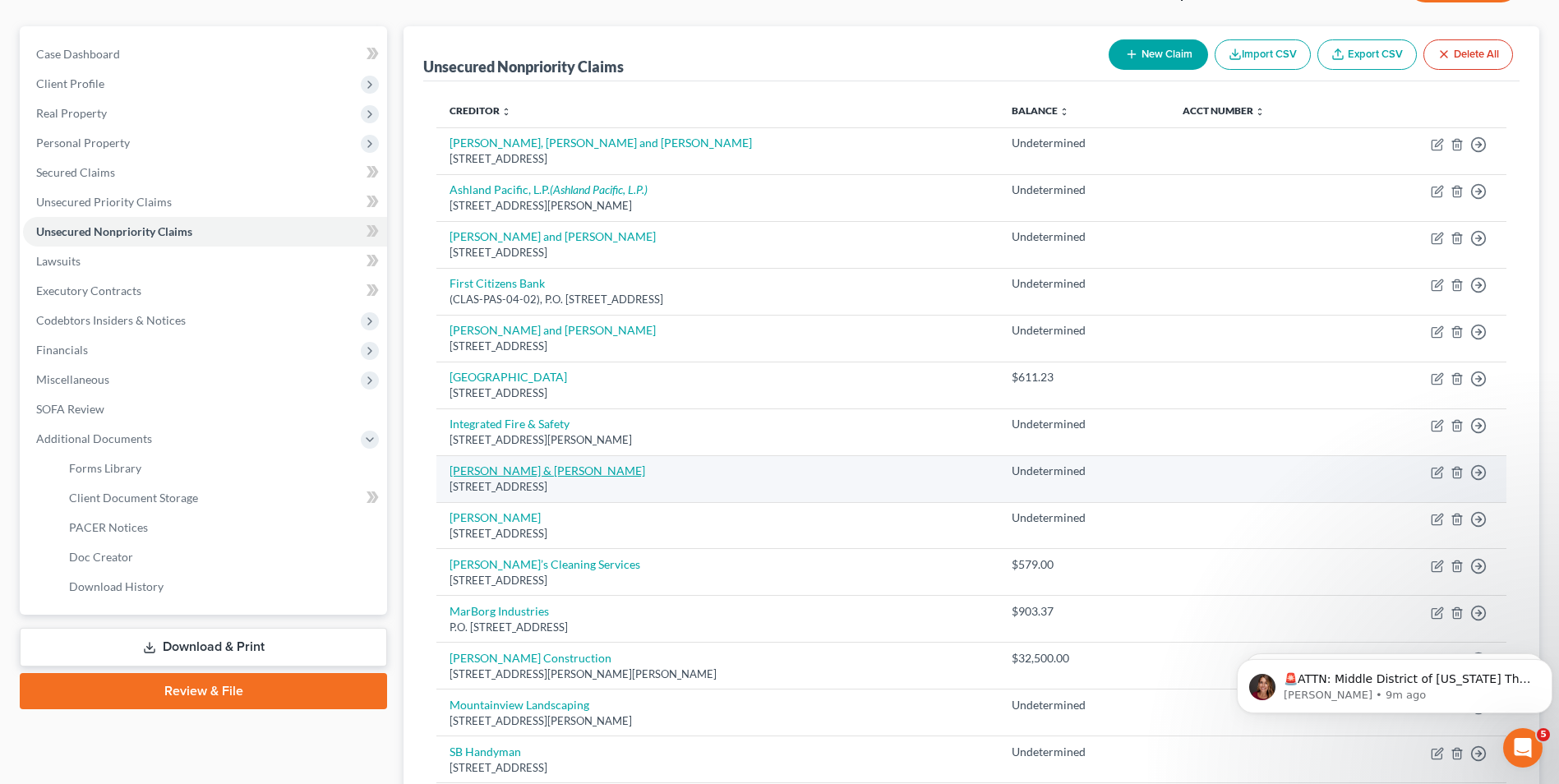
click at [507, 471] on link "[PERSON_NAME] & [PERSON_NAME]" at bounding box center [547, 470] width 196 height 14
select select "4"
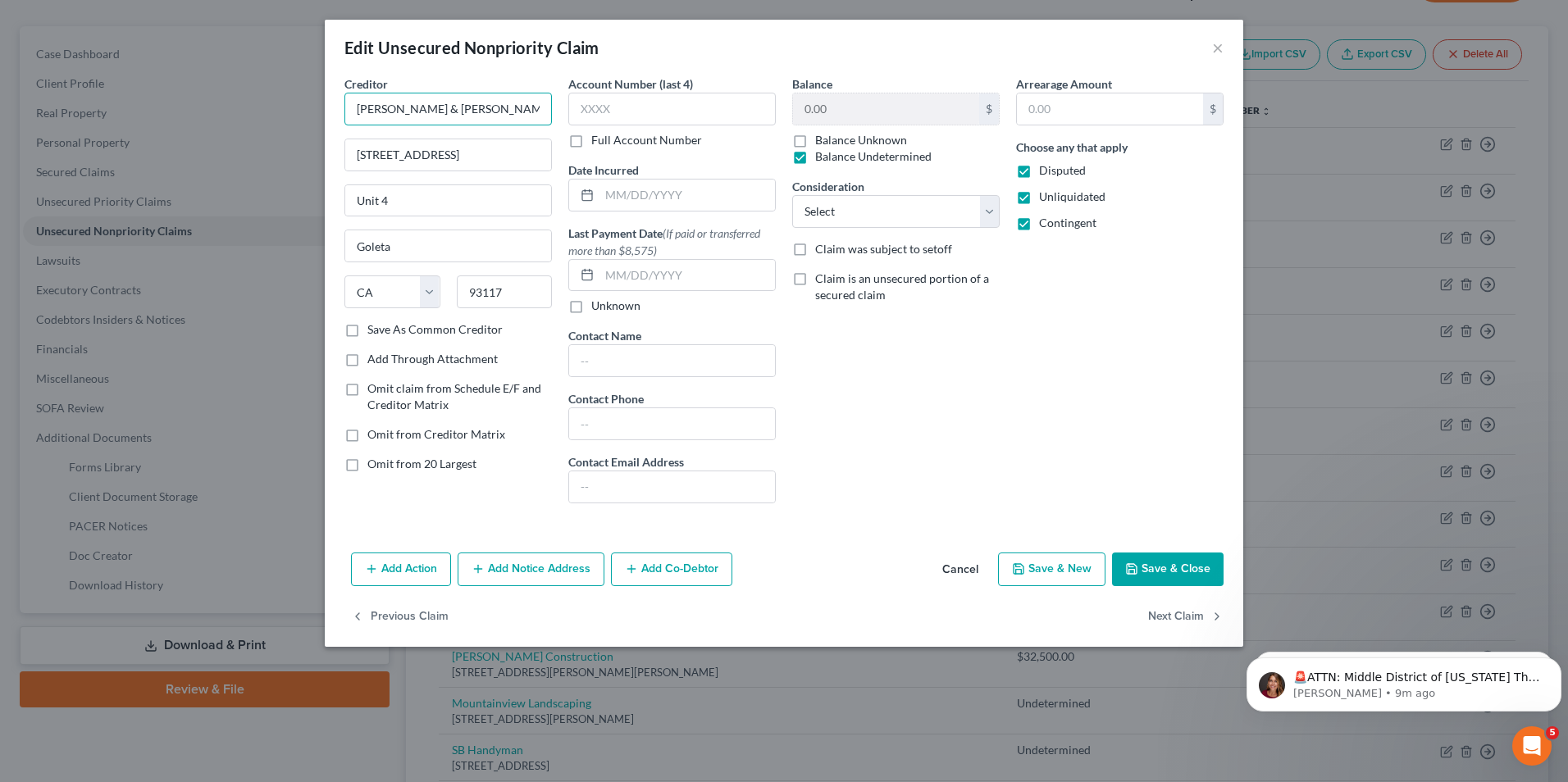
drag, startPoint x: 355, startPoint y: 113, endPoint x: 465, endPoint y: 109, distance: 110.1
click at [465, 109] on input "[PERSON_NAME] & [PERSON_NAME]" at bounding box center [448, 109] width 207 height 33
click at [1219, 45] on button "×" at bounding box center [1218, 48] width 12 height 20
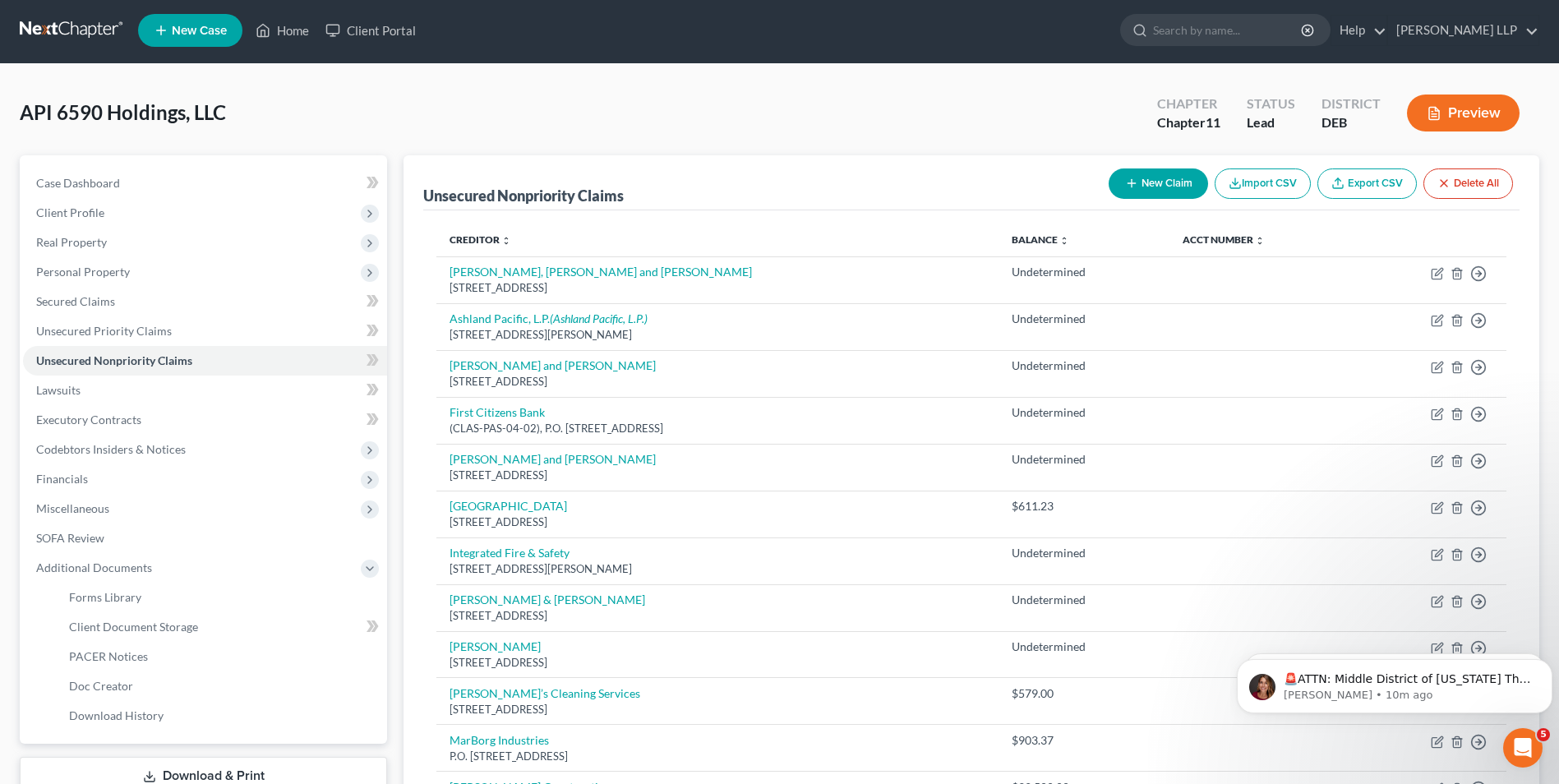
scroll to position [0, 0]
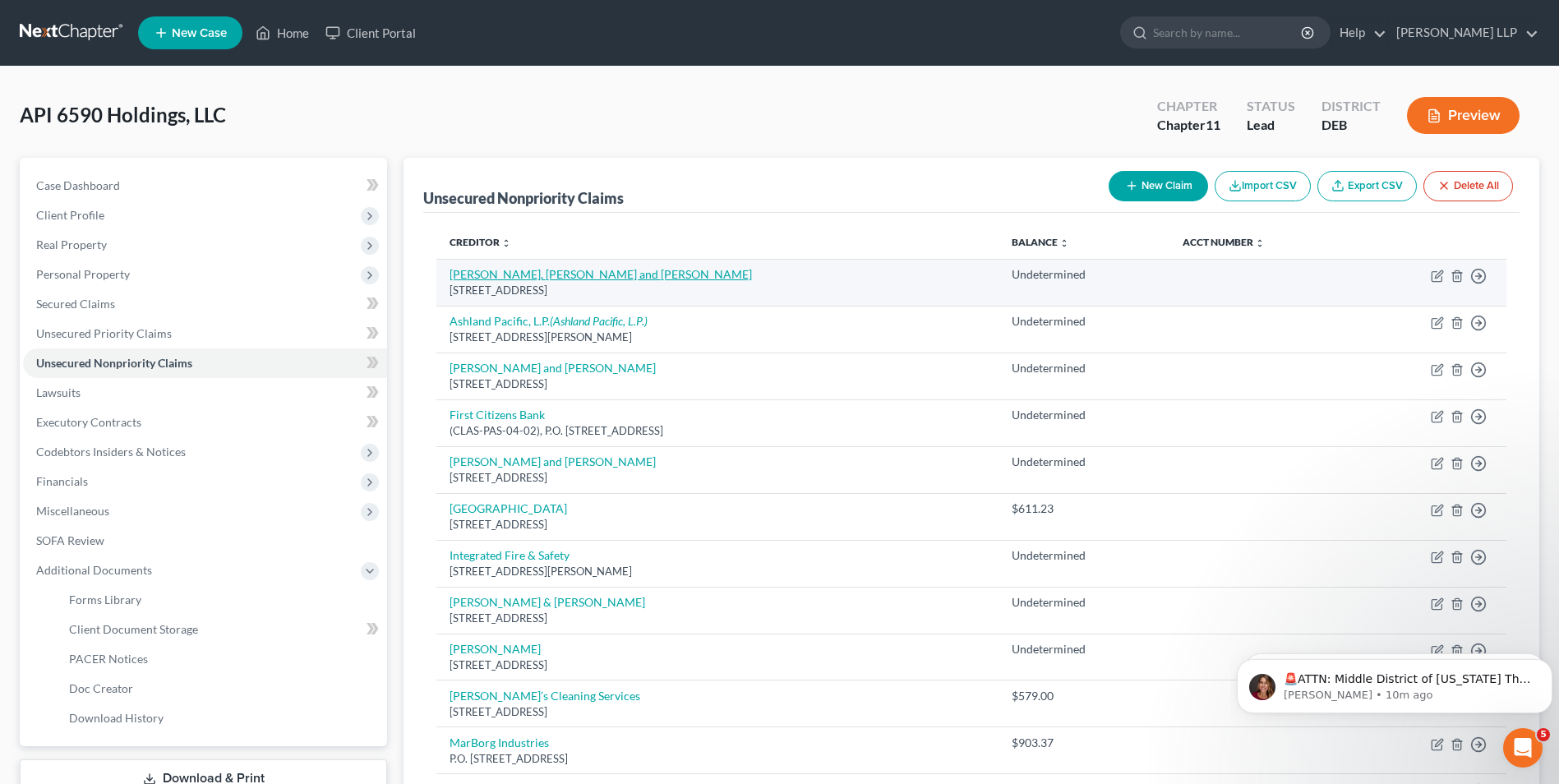
click at [591, 272] on link "[PERSON_NAME], [PERSON_NAME] and [PERSON_NAME]" at bounding box center [601, 274] width 302 height 14
select select "4"
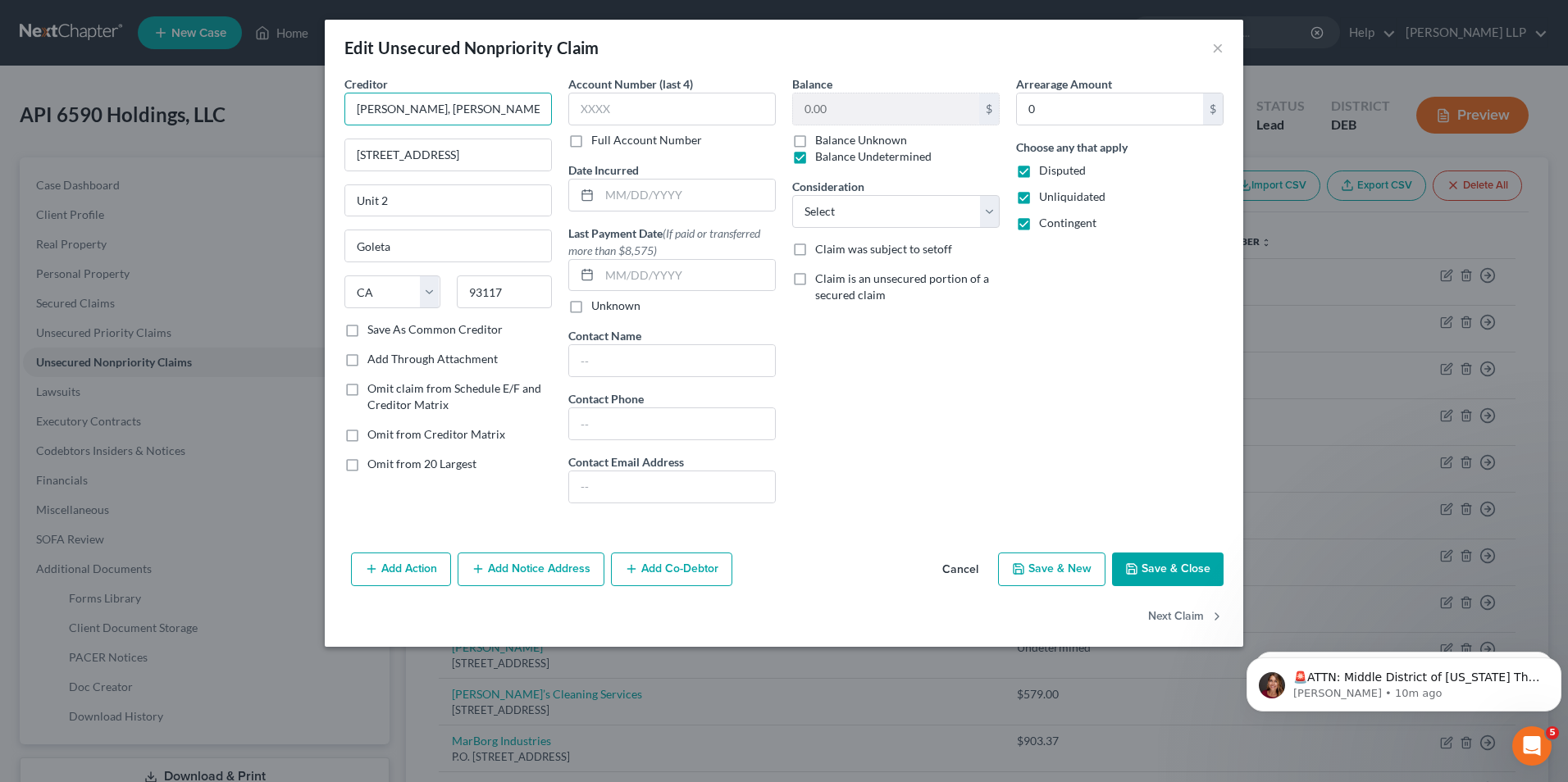
drag, startPoint x: 359, startPoint y: 107, endPoint x: 550, endPoint y: 107, distance: 191.0
click at [550, 107] on input "[PERSON_NAME], [PERSON_NAME] and [PERSON_NAME]" at bounding box center [448, 109] width 207 height 33
click at [1218, 41] on button "×" at bounding box center [1218, 48] width 12 height 20
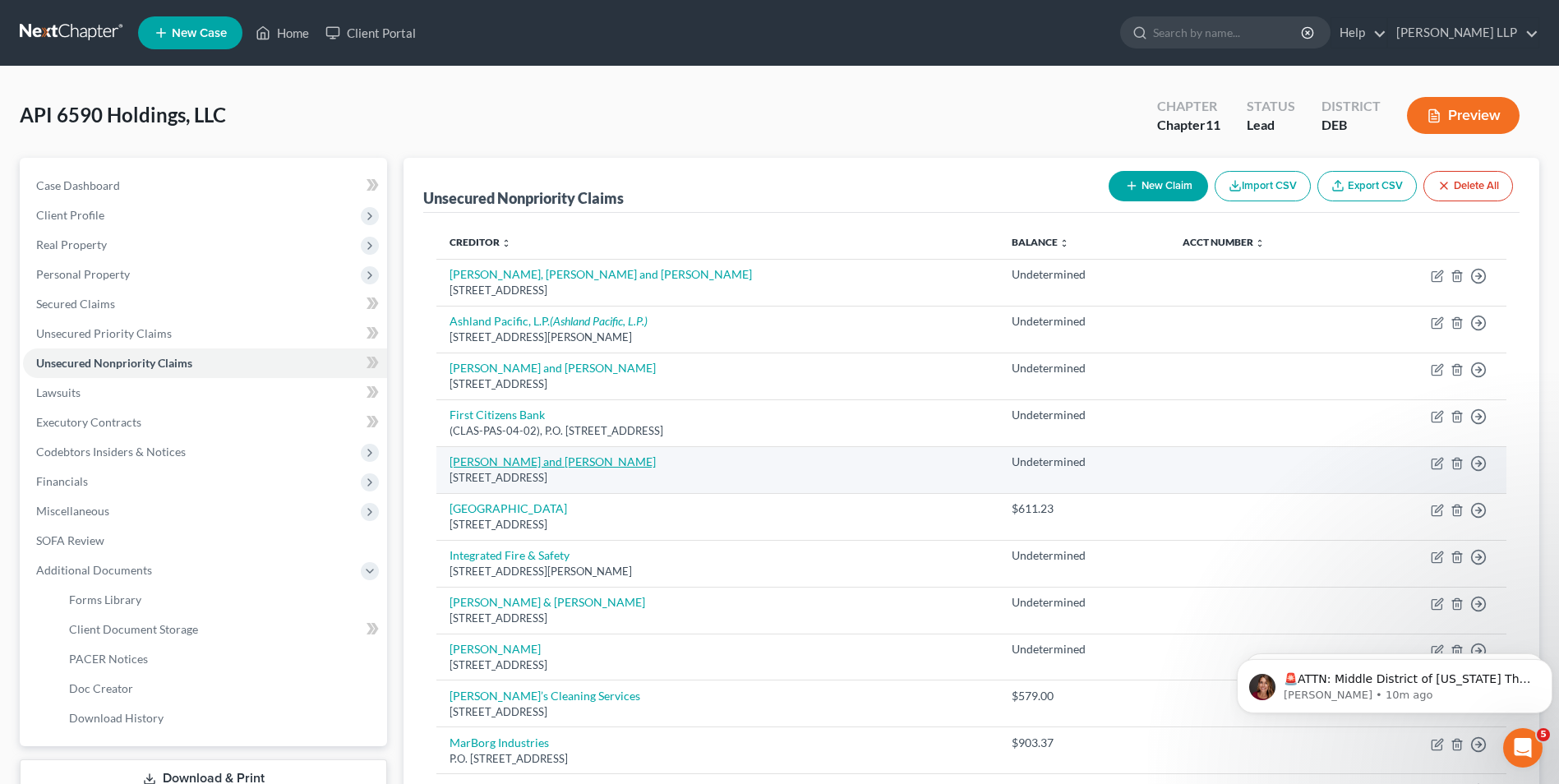
click at [505, 461] on link "[PERSON_NAME] and [PERSON_NAME]" at bounding box center [552, 461] width 206 height 14
select select "4"
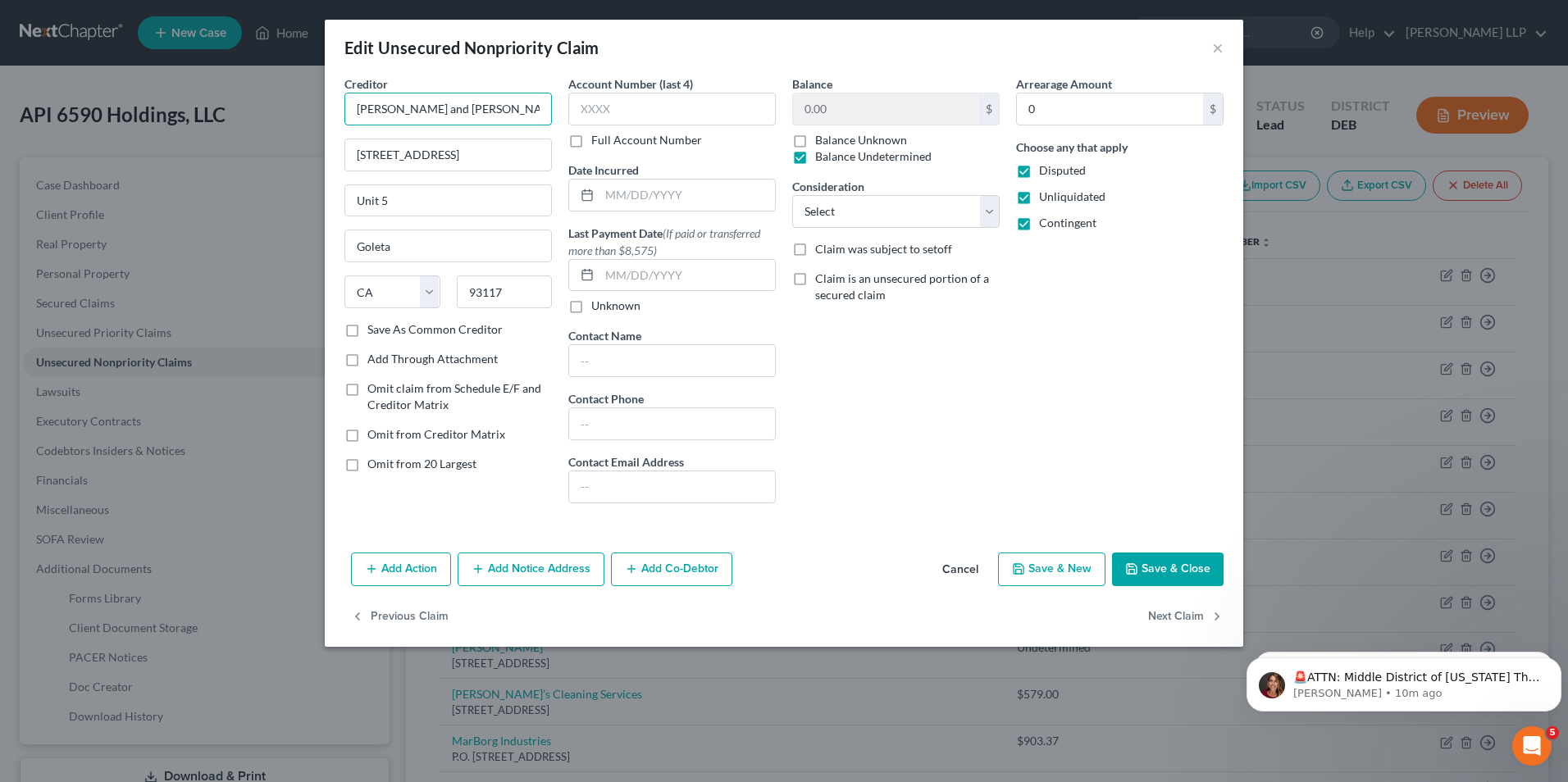
drag, startPoint x: 492, startPoint y: 109, endPoint x: 356, endPoint y: 112, distance: 136.0
click at [356, 112] on input "[PERSON_NAME] and [PERSON_NAME]" at bounding box center [448, 109] width 207 height 33
click at [1221, 50] on button "×" at bounding box center [1218, 48] width 12 height 20
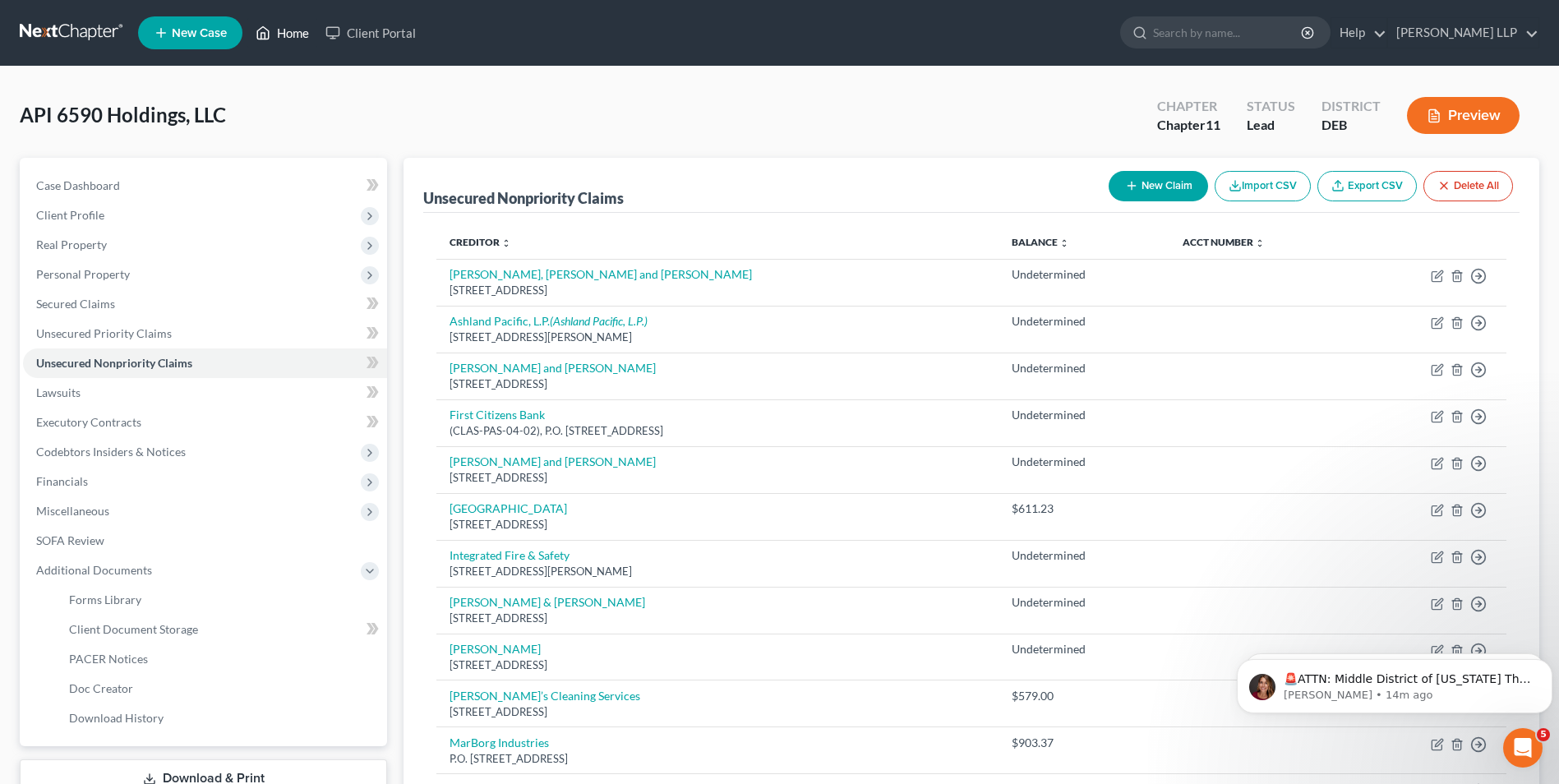
click at [287, 27] on link "Home" at bounding box center [282, 33] width 70 height 30
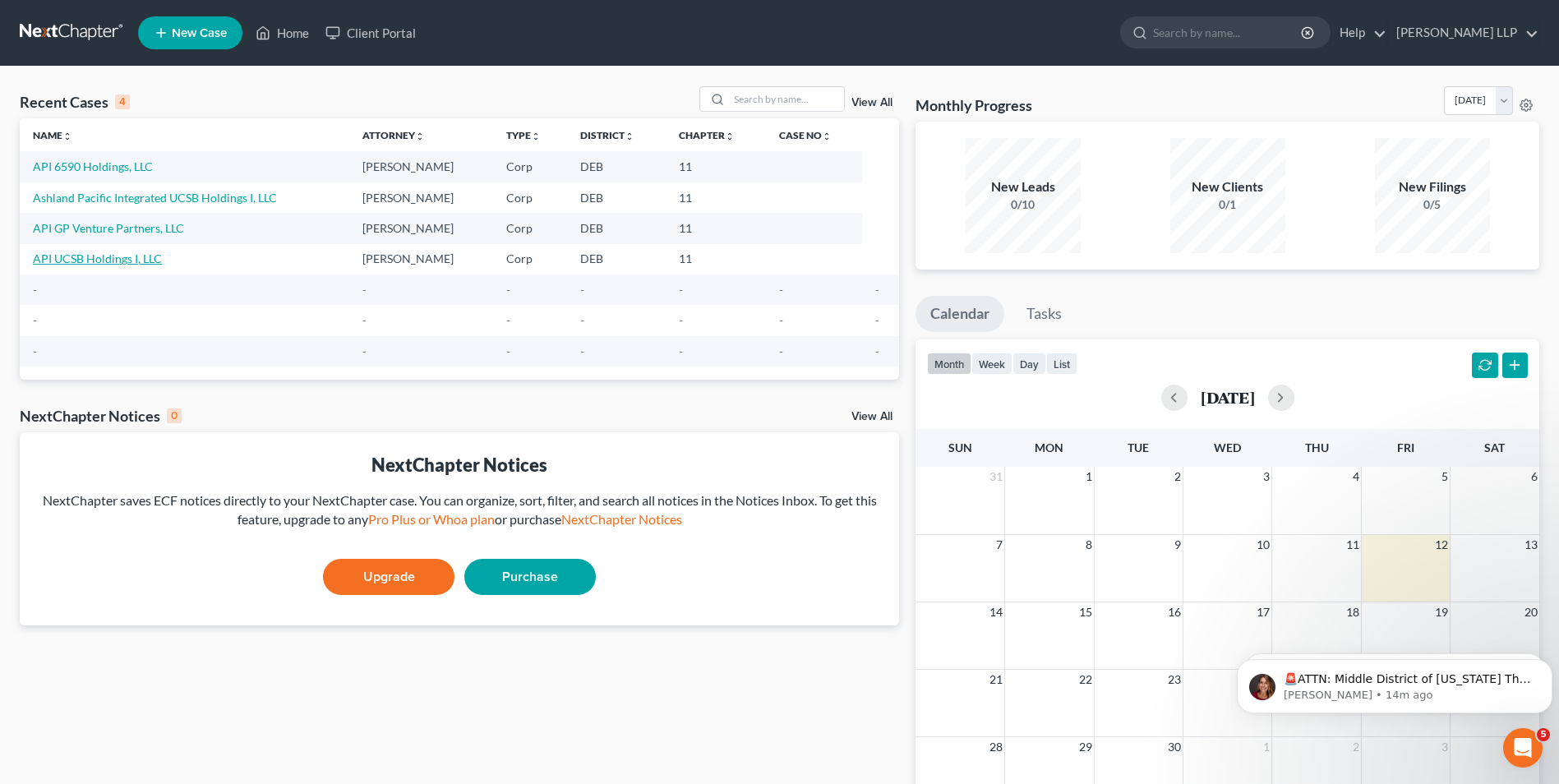
click at [113, 258] on link "API UCSB Holdings I, LLC" at bounding box center [97, 258] width 129 height 14
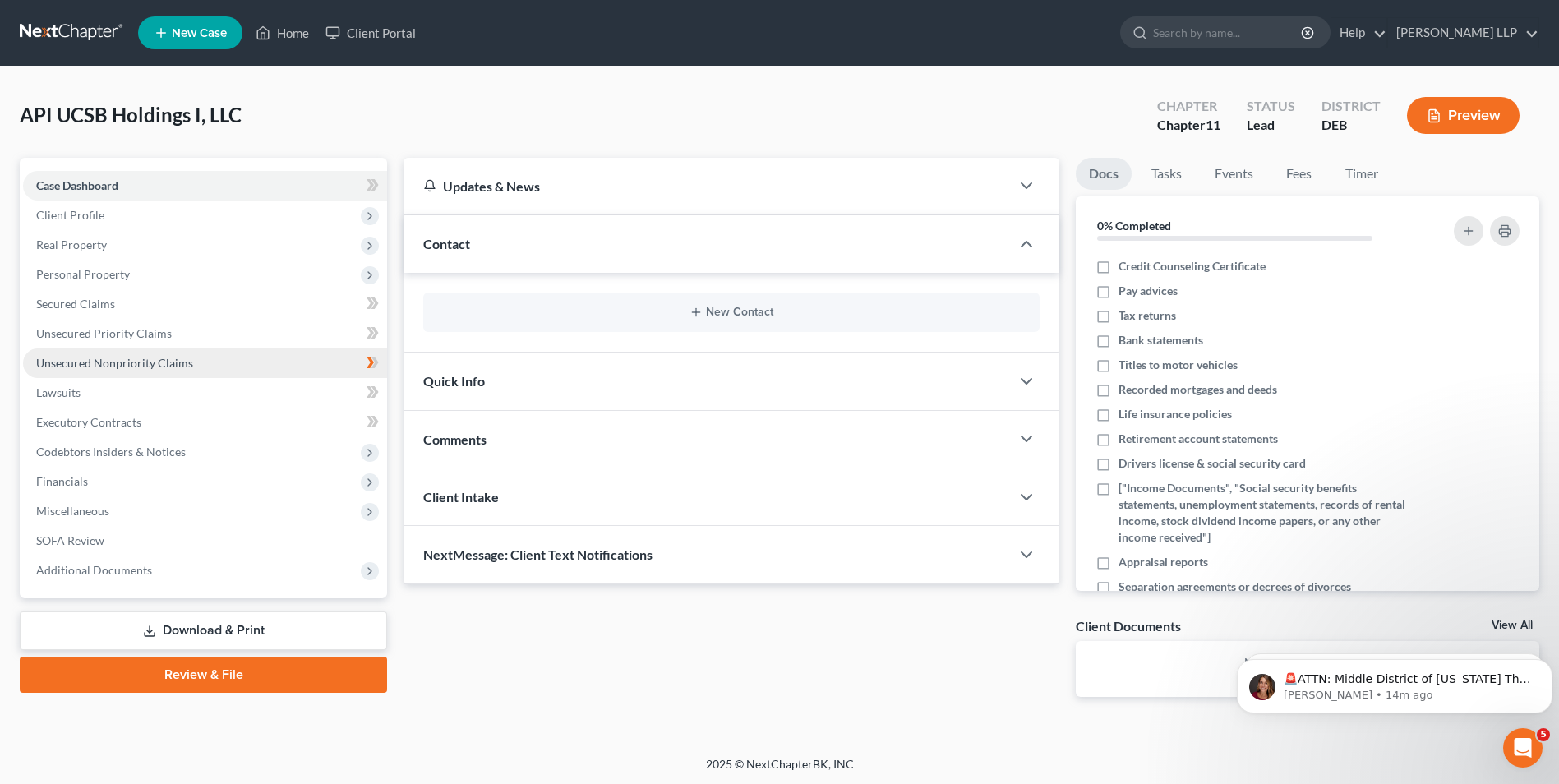
click at [101, 360] on span "Unsecured Nonpriority Claims" at bounding box center [115, 362] width 157 height 14
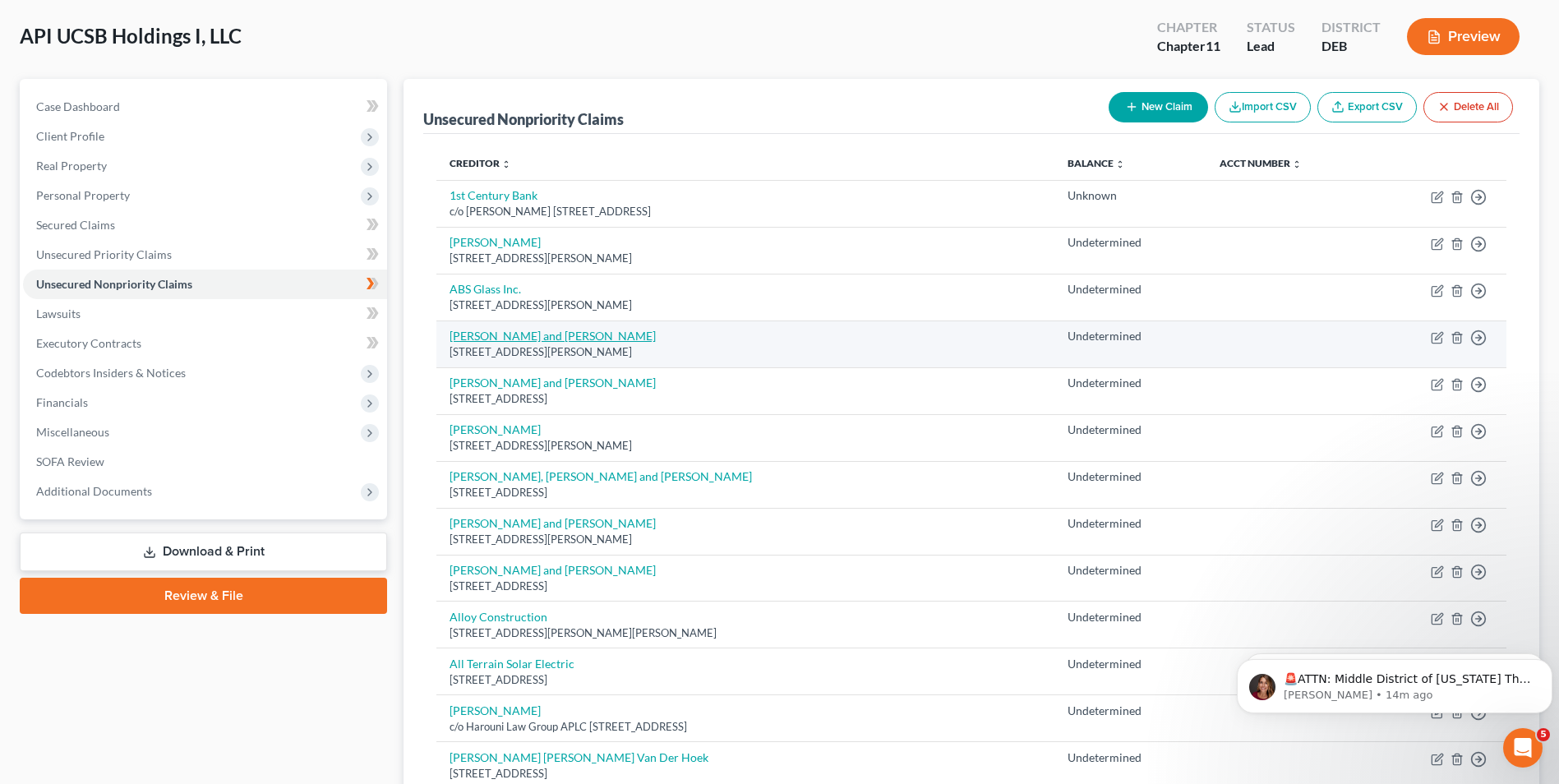
scroll to position [82, 0]
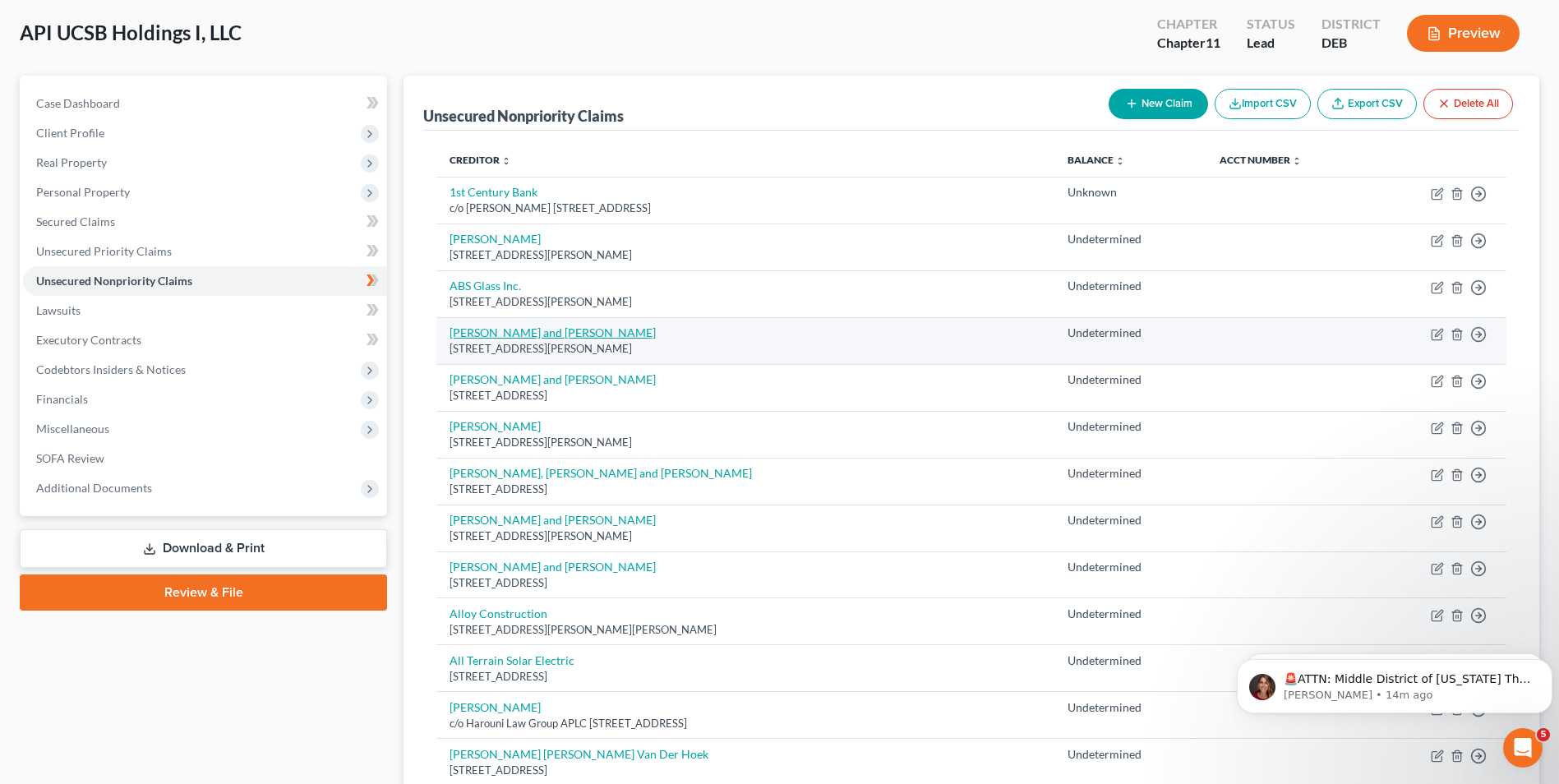
click at [529, 336] on link "[PERSON_NAME] and [PERSON_NAME]" at bounding box center [552, 332] width 206 height 14
select select "4"
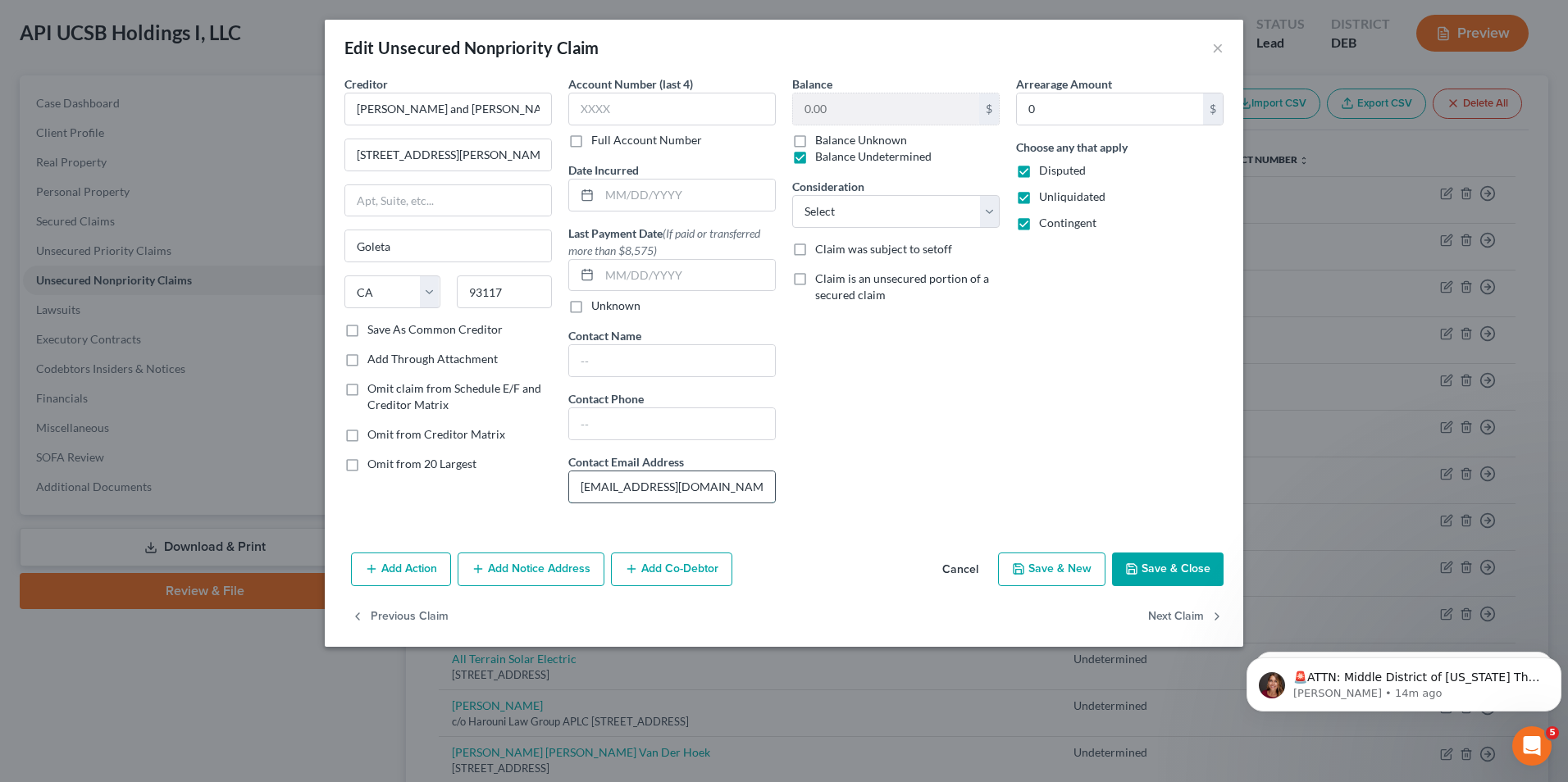
drag, startPoint x: 712, startPoint y: 489, endPoint x: 579, endPoint y: 489, distance: 133.0
click at [579, 489] on input "[EMAIL_ADDRESS][DOMAIN_NAME]" at bounding box center [672, 487] width 206 height 31
click at [1221, 49] on button "×" at bounding box center [1218, 48] width 12 height 20
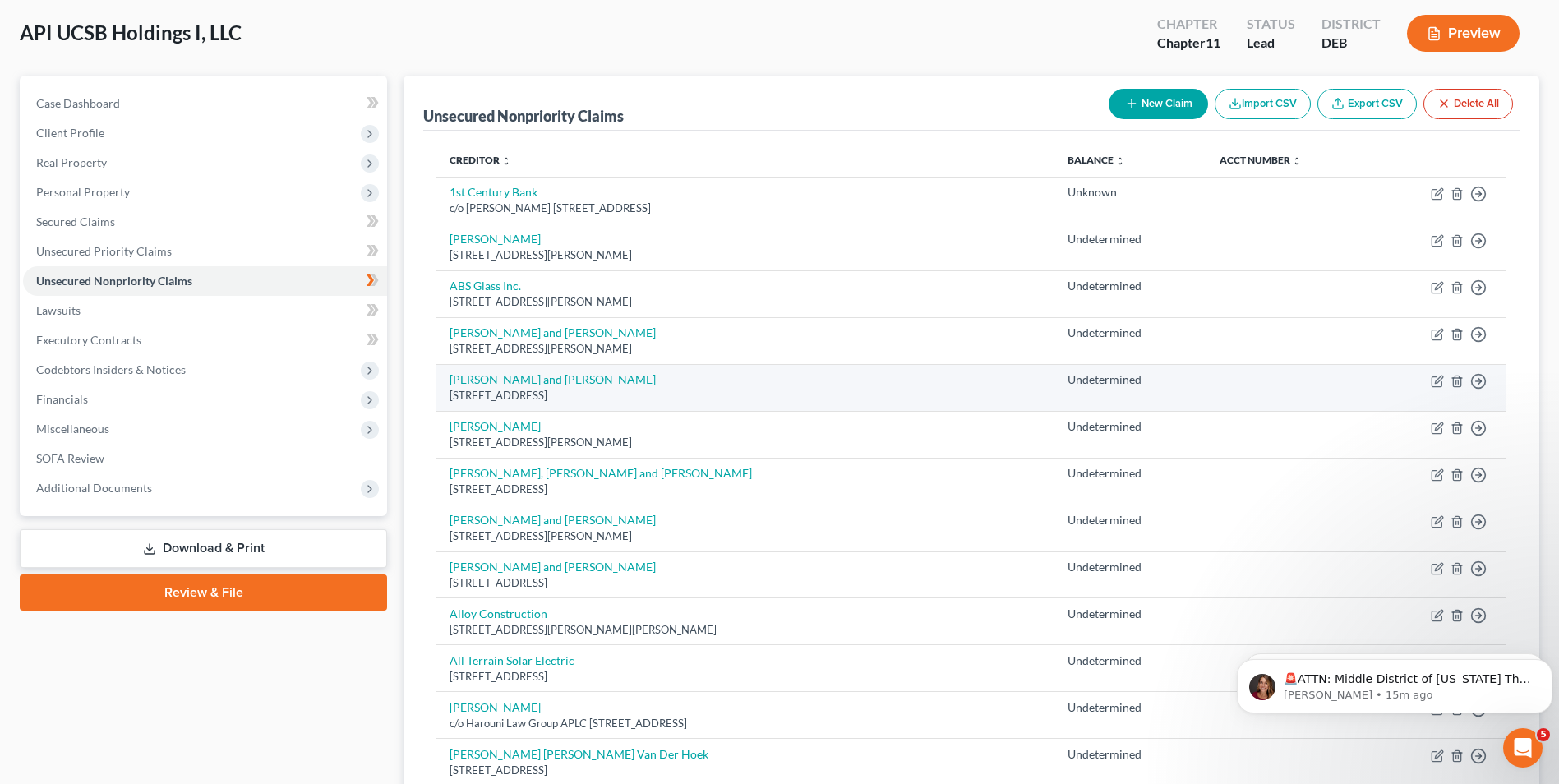
click at [512, 380] on link "[PERSON_NAME] and [PERSON_NAME]" at bounding box center [552, 379] width 206 height 14
select select "4"
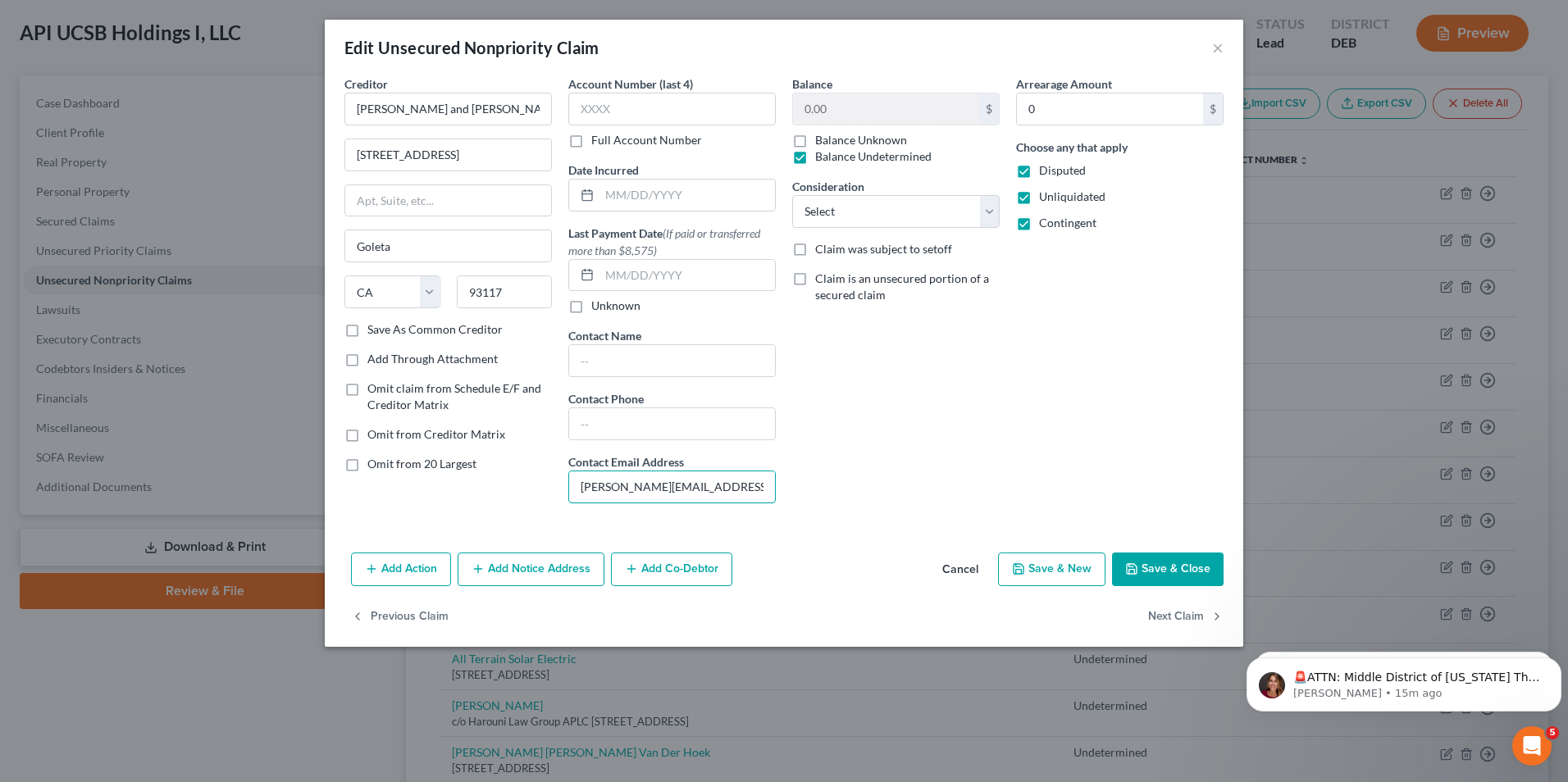
drag, startPoint x: 702, startPoint y: 491, endPoint x: 551, endPoint y: 492, distance: 151.0
click at [551, 492] on div "Creditor * [PERSON_NAME] and [PERSON_NAME] [STREET_ADDRESS] [GEOGRAPHIC_DATA] […" at bounding box center [784, 296] width 896 height 441
click at [1213, 48] on button "×" at bounding box center [1218, 48] width 12 height 20
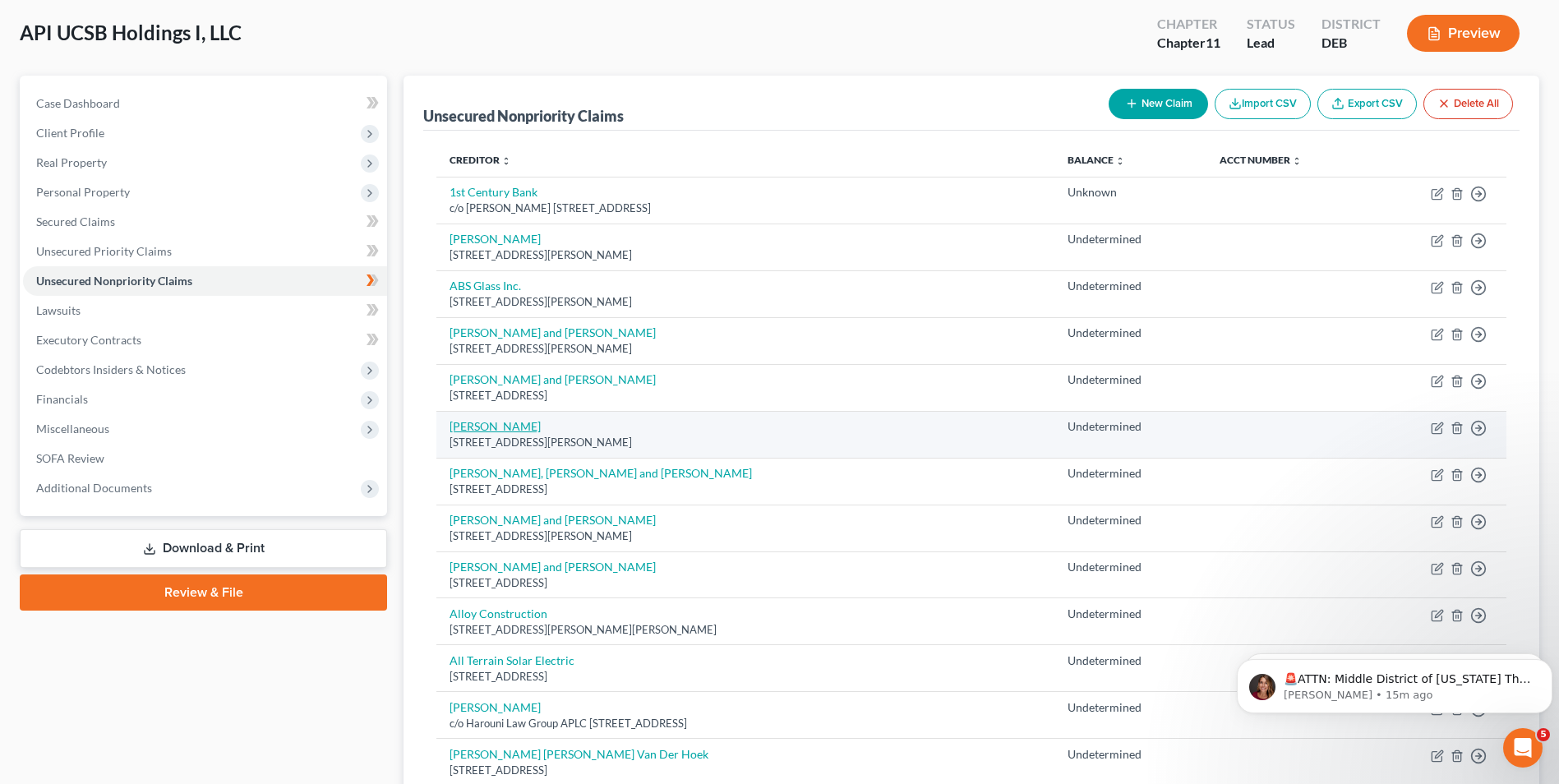
click at [479, 424] on link "[PERSON_NAME]" at bounding box center [495, 426] width 91 height 14
select select "4"
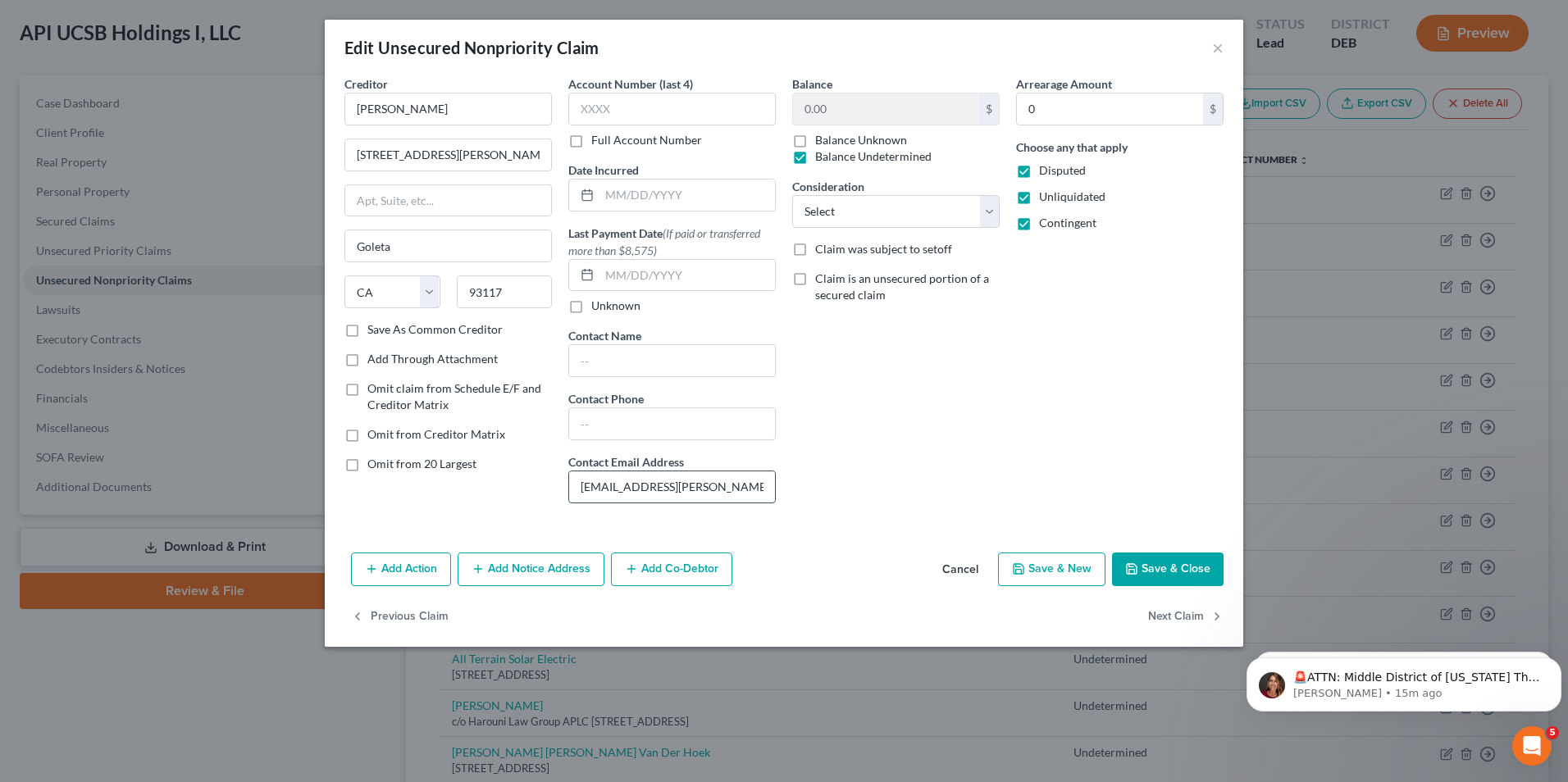
drag, startPoint x: 672, startPoint y: 488, endPoint x: 569, endPoint y: 486, distance: 103.0
click at [569, 486] on input "[EMAIL_ADDRESS][PERSON_NAME][DOMAIN_NAME]" at bounding box center [672, 487] width 206 height 31
click at [1218, 46] on button "×" at bounding box center [1218, 48] width 12 height 20
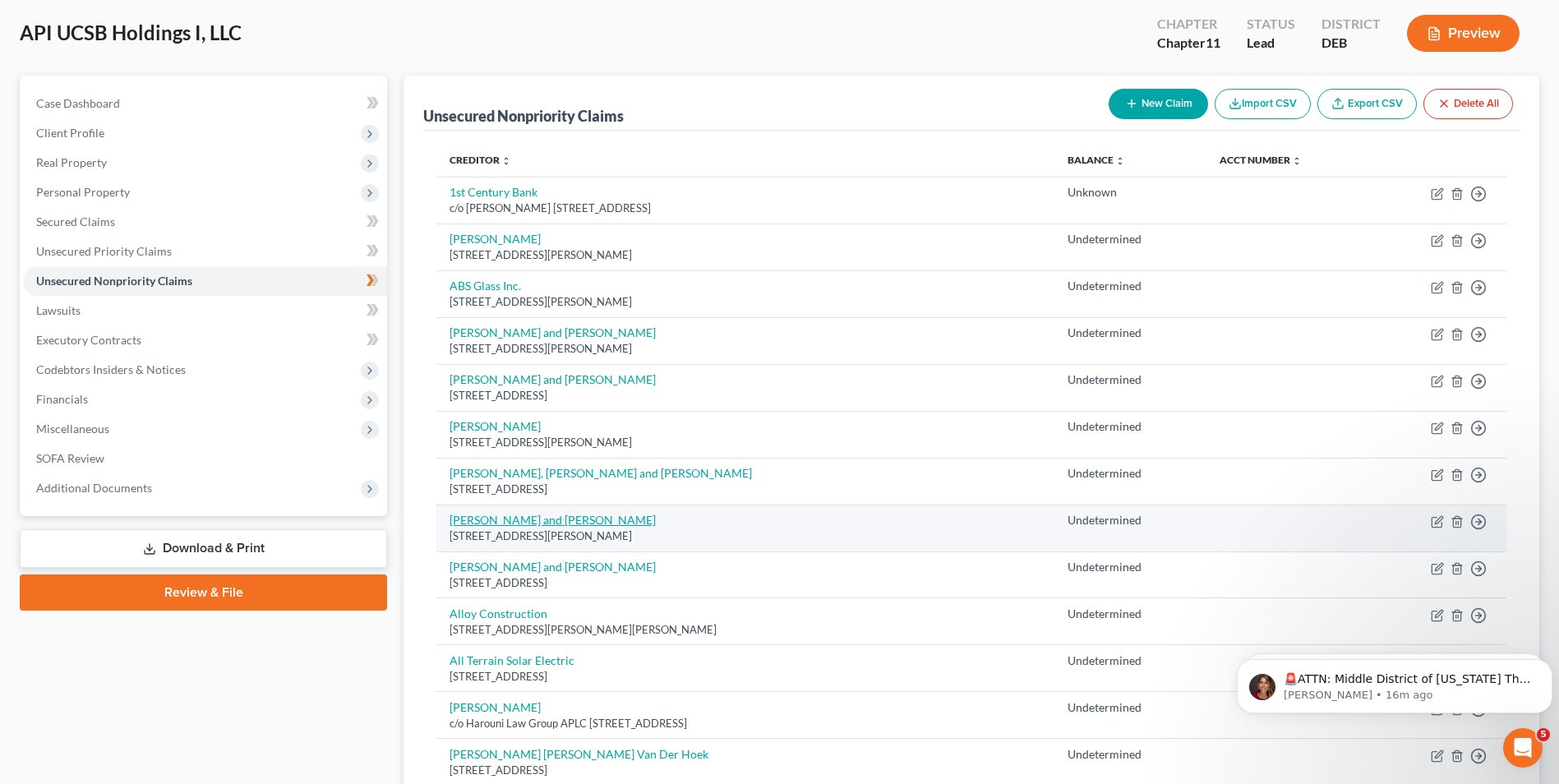
click at [546, 519] on link "[PERSON_NAME] and [PERSON_NAME]" at bounding box center [552, 520] width 206 height 14
select select "4"
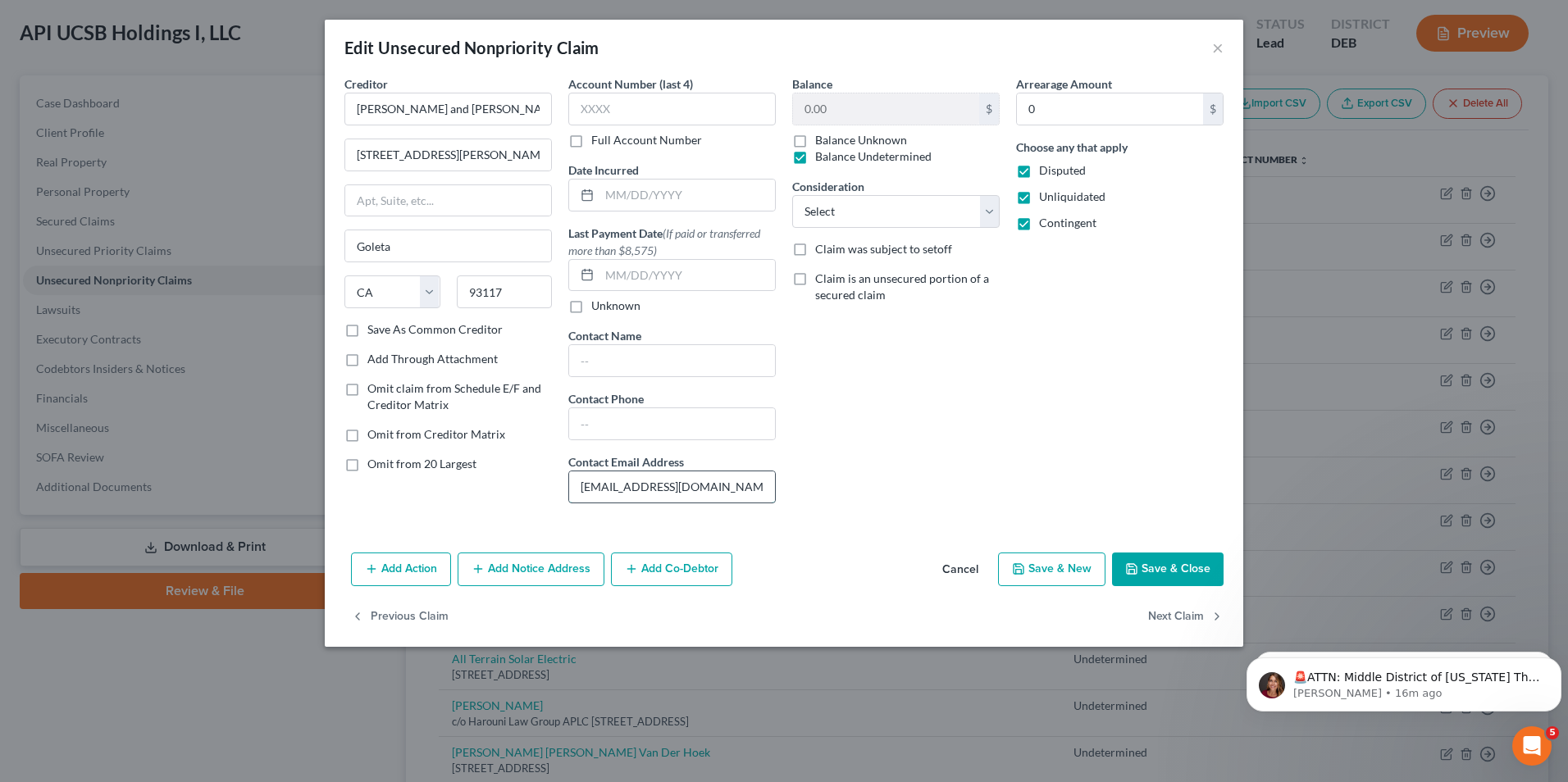
drag, startPoint x: 723, startPoint y: 489, endPoint x: 578, endPoint y: 495, distance: 145.1
click at [578, 495] on input "[EMAIL_ADDRESS][DOMAIN_NAME]" at bounding box center [672, 487] width 206 height 31
drag, startPoint x: 1214, startPoint y: 46, endPoint x: 1137, endPoint y: 123, distance: 108.9
click at [1214, 46] on button "×" at bounding box center [1218, 48] width 12 height 20
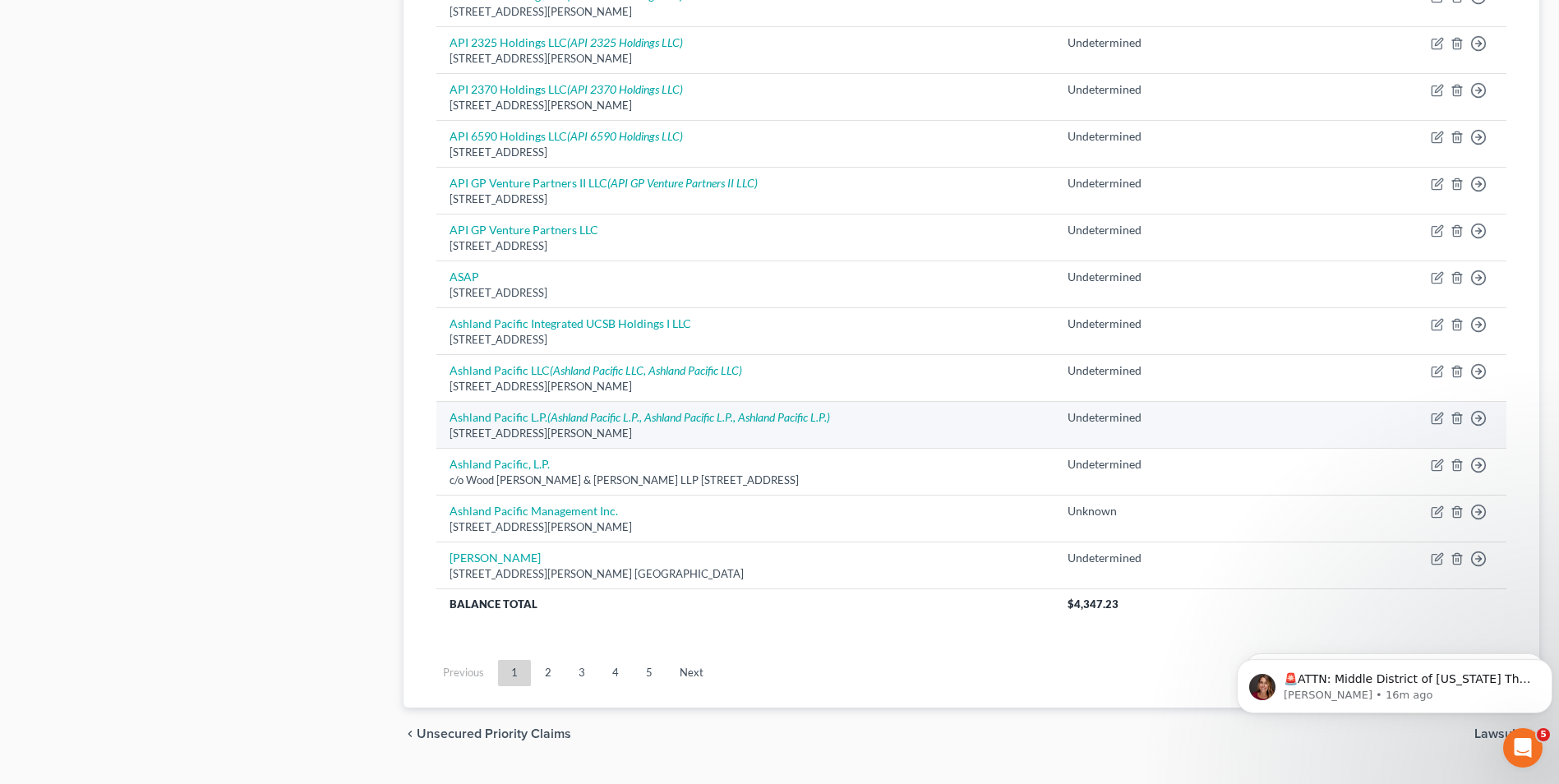
scroll to position [1114, 0]
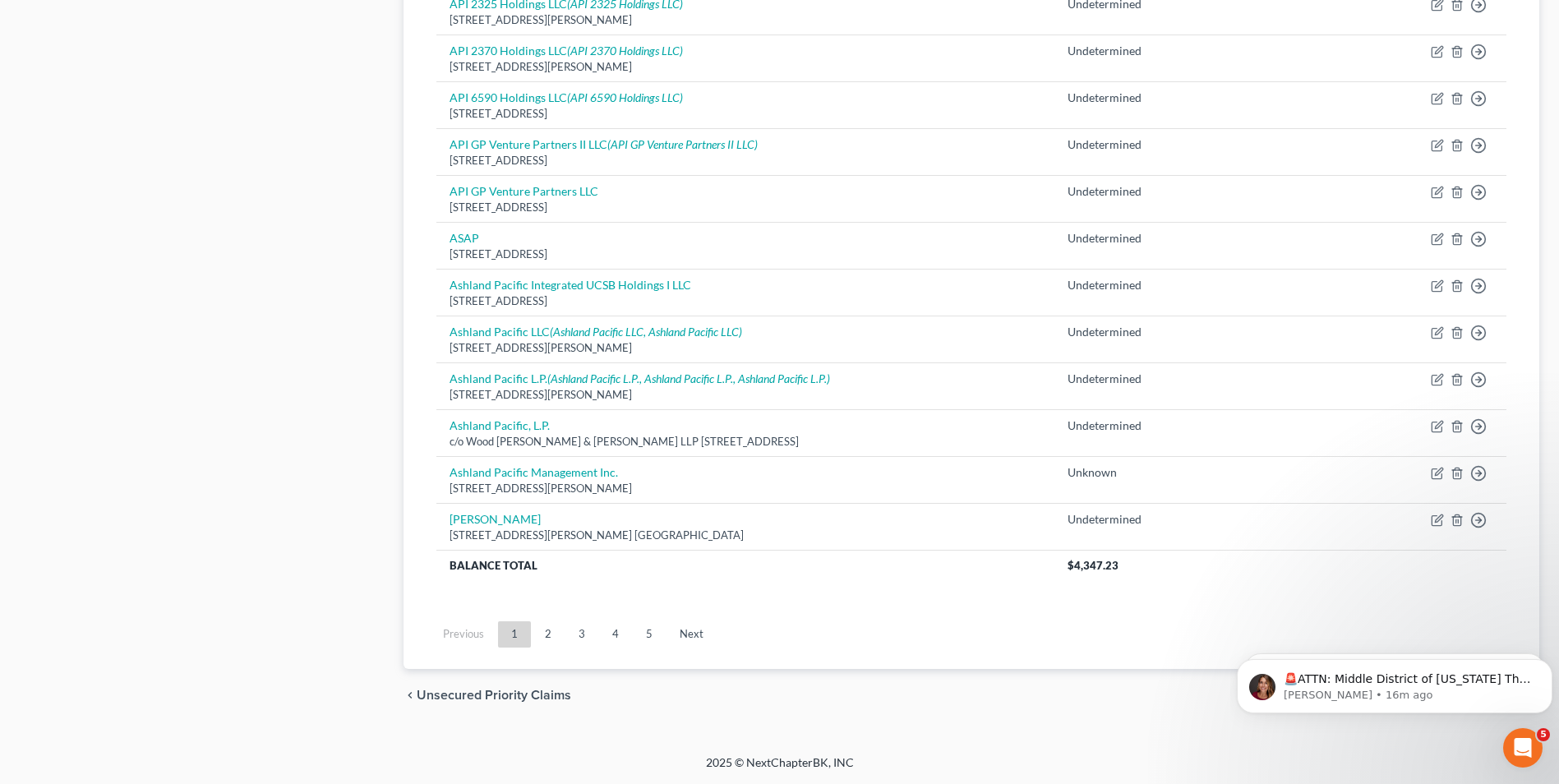
click at [556, 636] on link "2" at bounding box center [548, 635] width 33 height 27
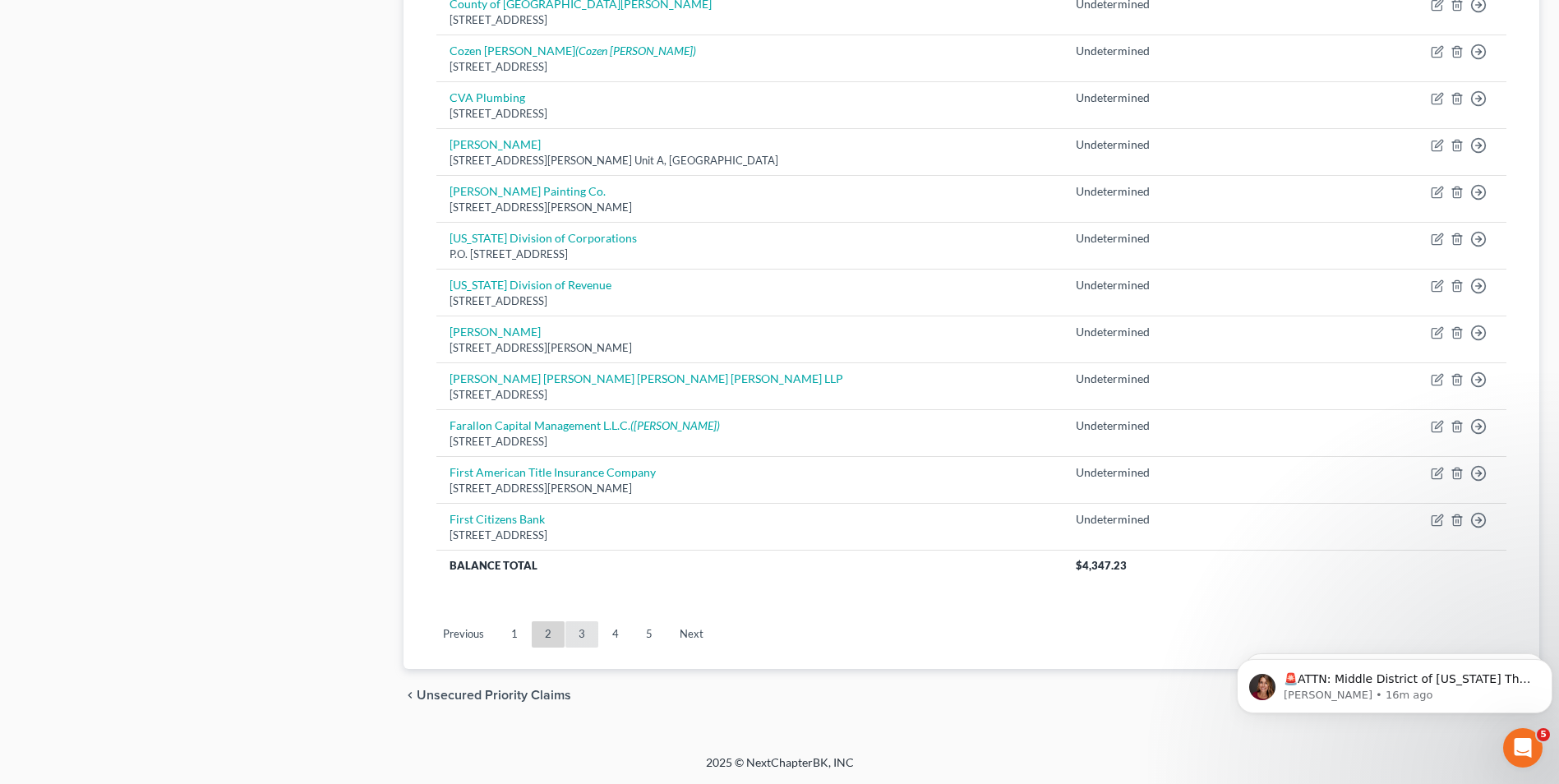
click at [581, 627] on link "3" at bounding box center [582, 635] width 33 height 27
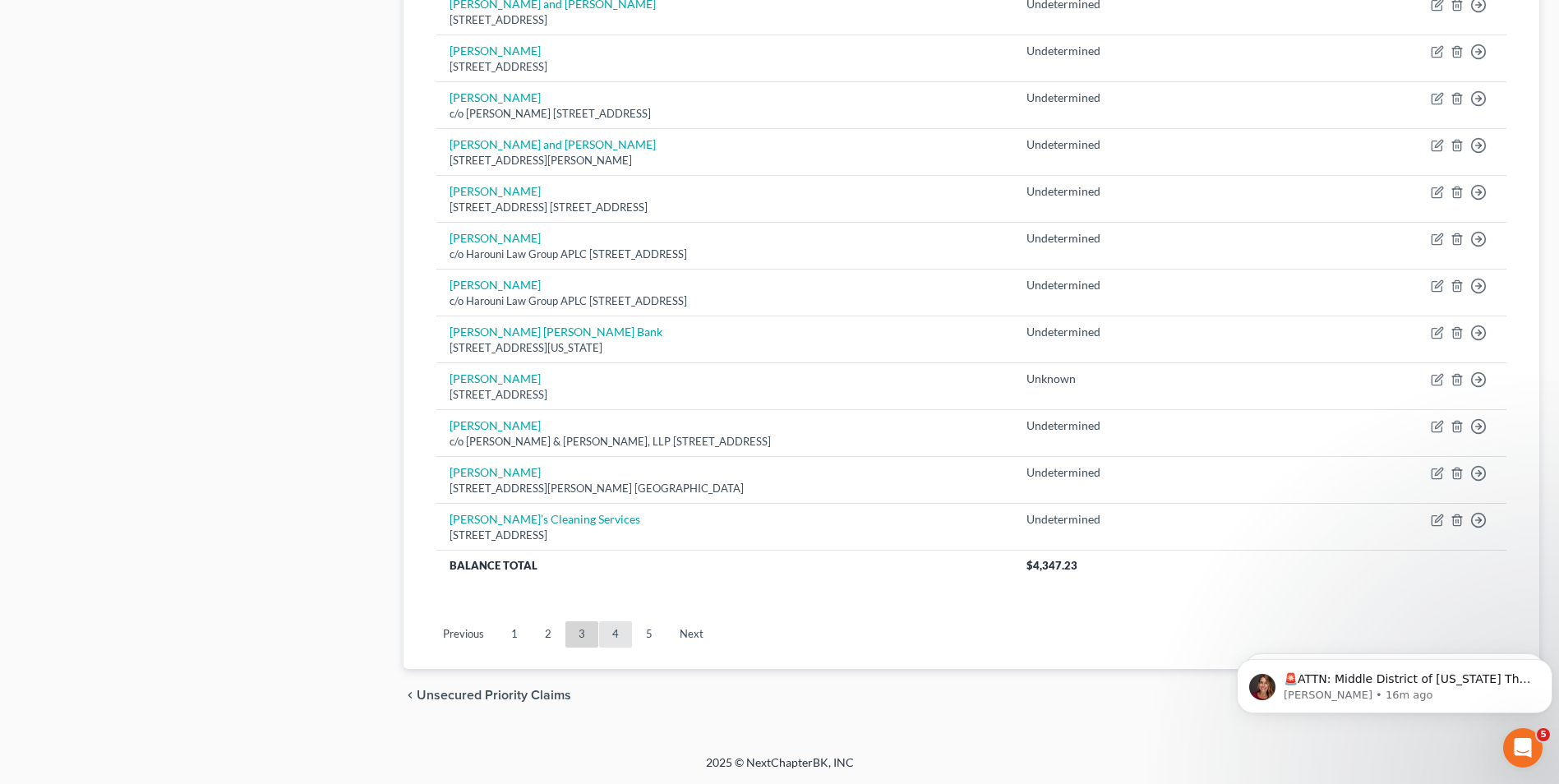
click at [609, 639] on link "4" at bounding box center [615, 635] width 33 height 27
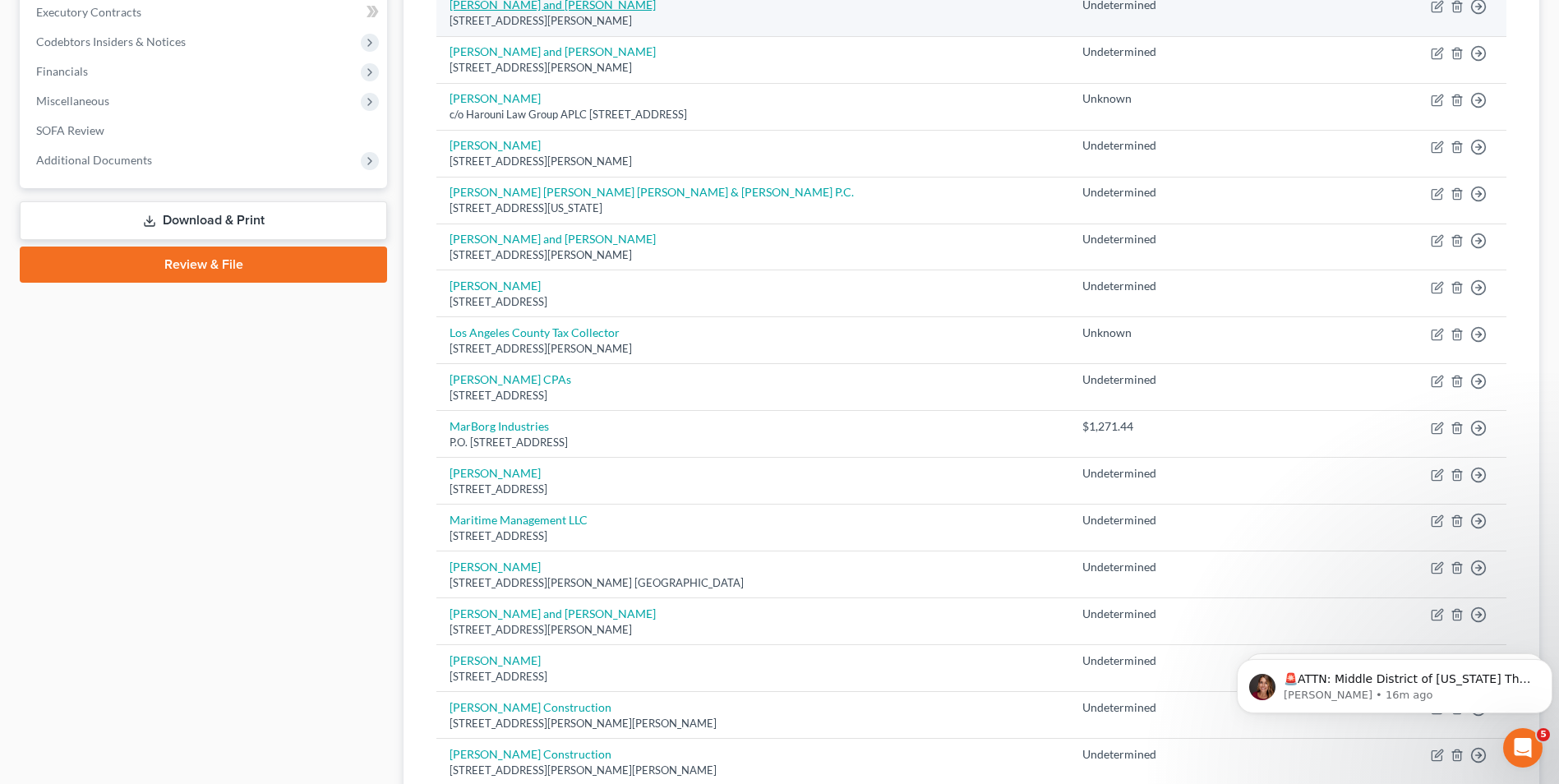
scroll to position [411, 0]
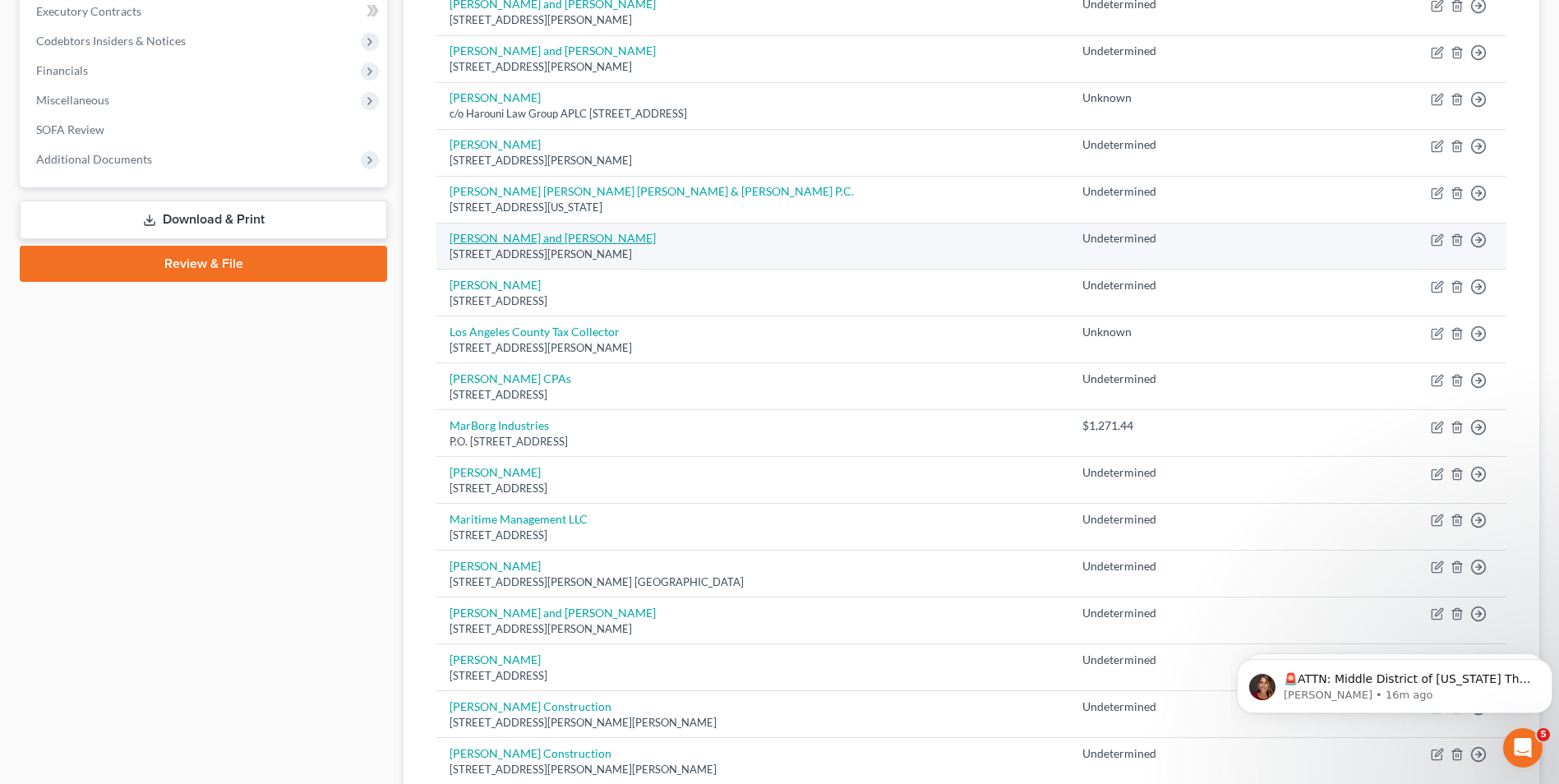
click at [549, 238] on link "[PERSON_NAME] and [PERSON_NAME]" at bounding box center [552, 238] width 206 height 14
select select "4"
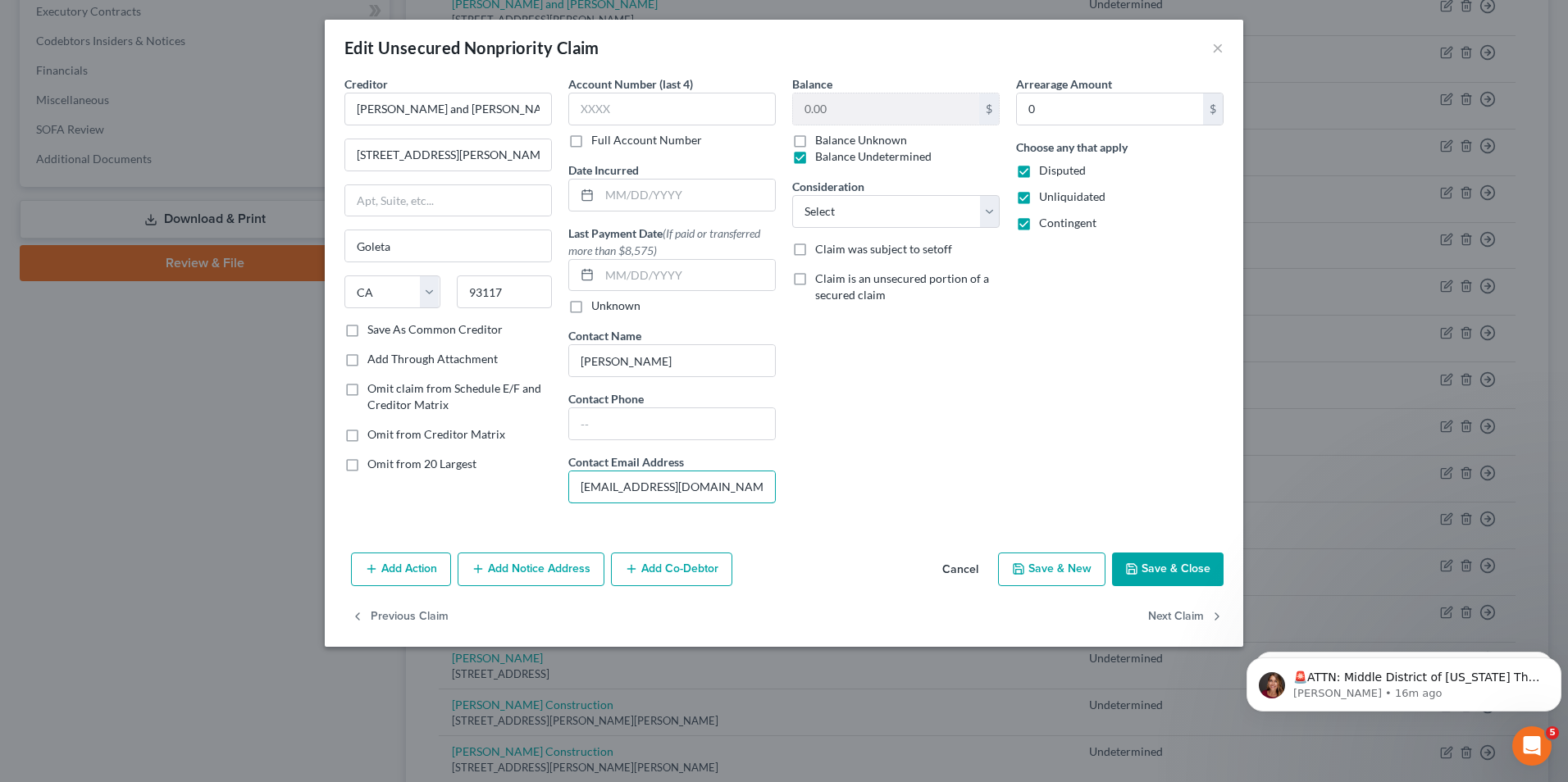
drag, startPoint x: 699, startPoint y: 488, endPoint x: 567, endPoint y: 488, distance: 132.0
click at [567, 488] on div "Account Number (last 4) Full Account Number Date Incurred Last Payment Date (If…" at bounding box center [672, 296] width 224 height 441
drag, startPoint x: 1222, startPoint y: 47, endPoint x: 1207, endPoint y: 54, distance: 16.6
click at [1222, 47] on button "×" at bounding box center [1218, 48] width 12 height 20
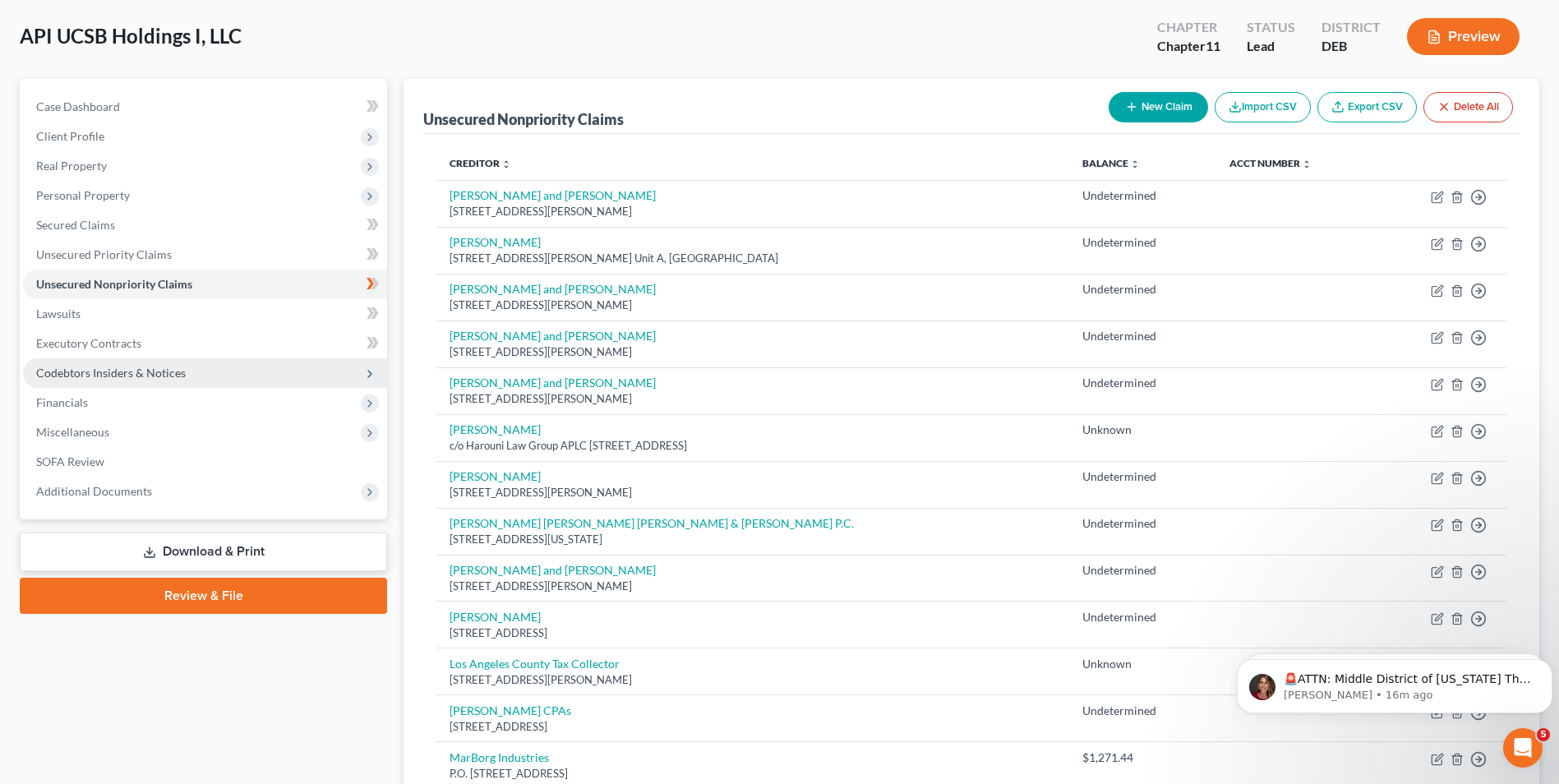
scroll to position [0, 0]
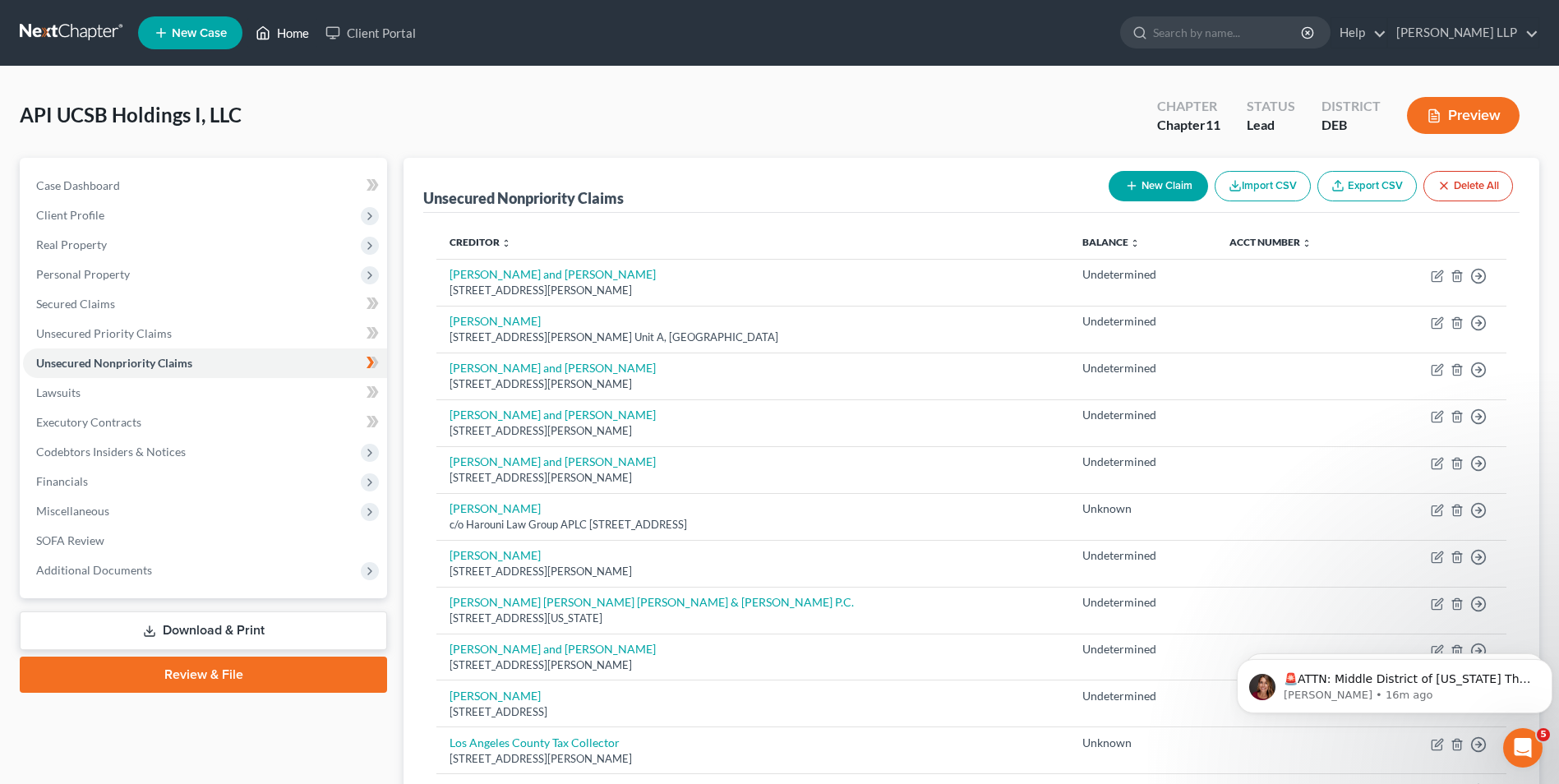
click at [289, 37] on link "Home" at bounding box center [282, 33] width 70 height 30
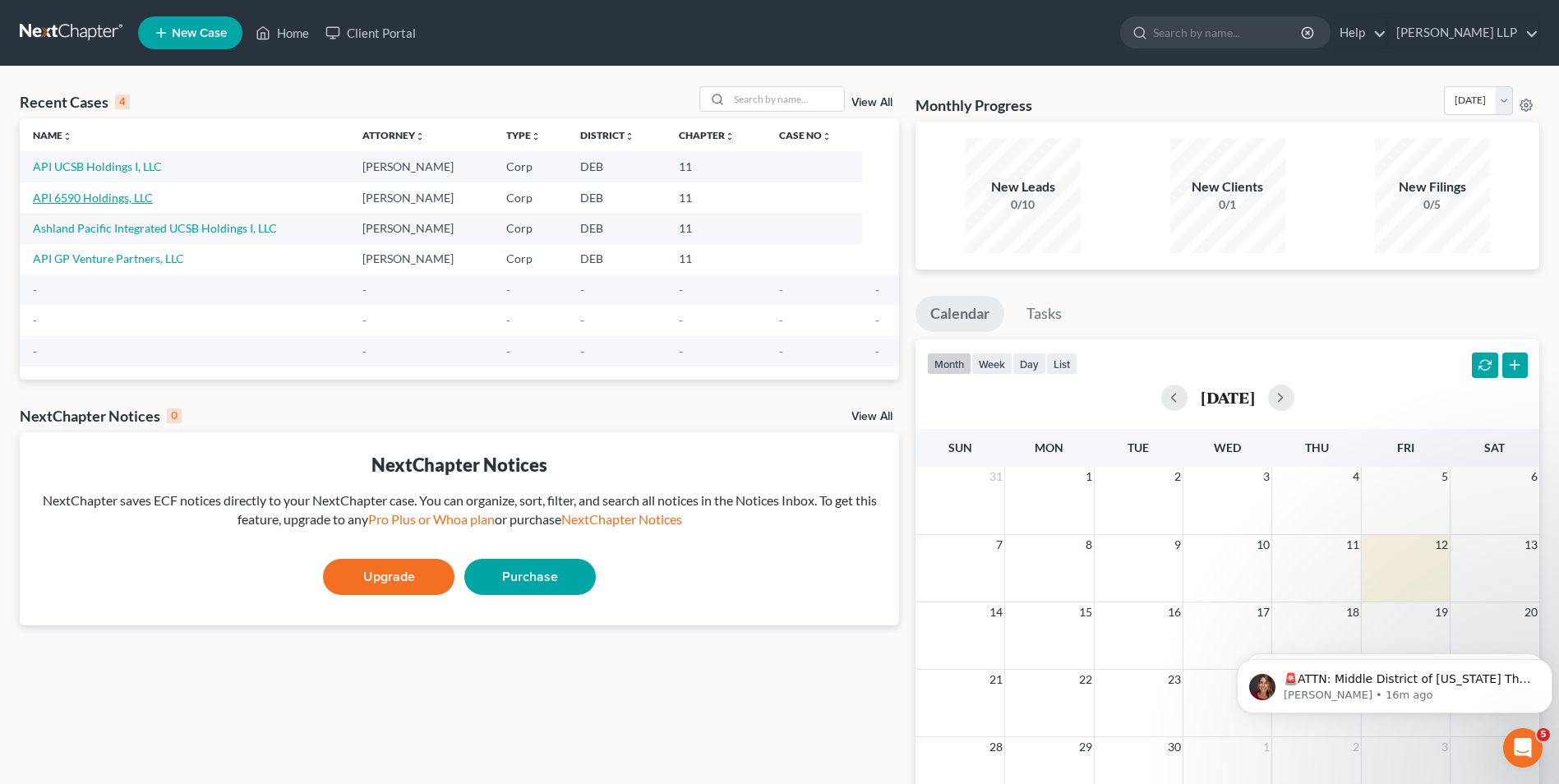
click at [120, 201] on link "API 6590 Holdings, LLC" at bounding box center [93, 198] width 120 height 14
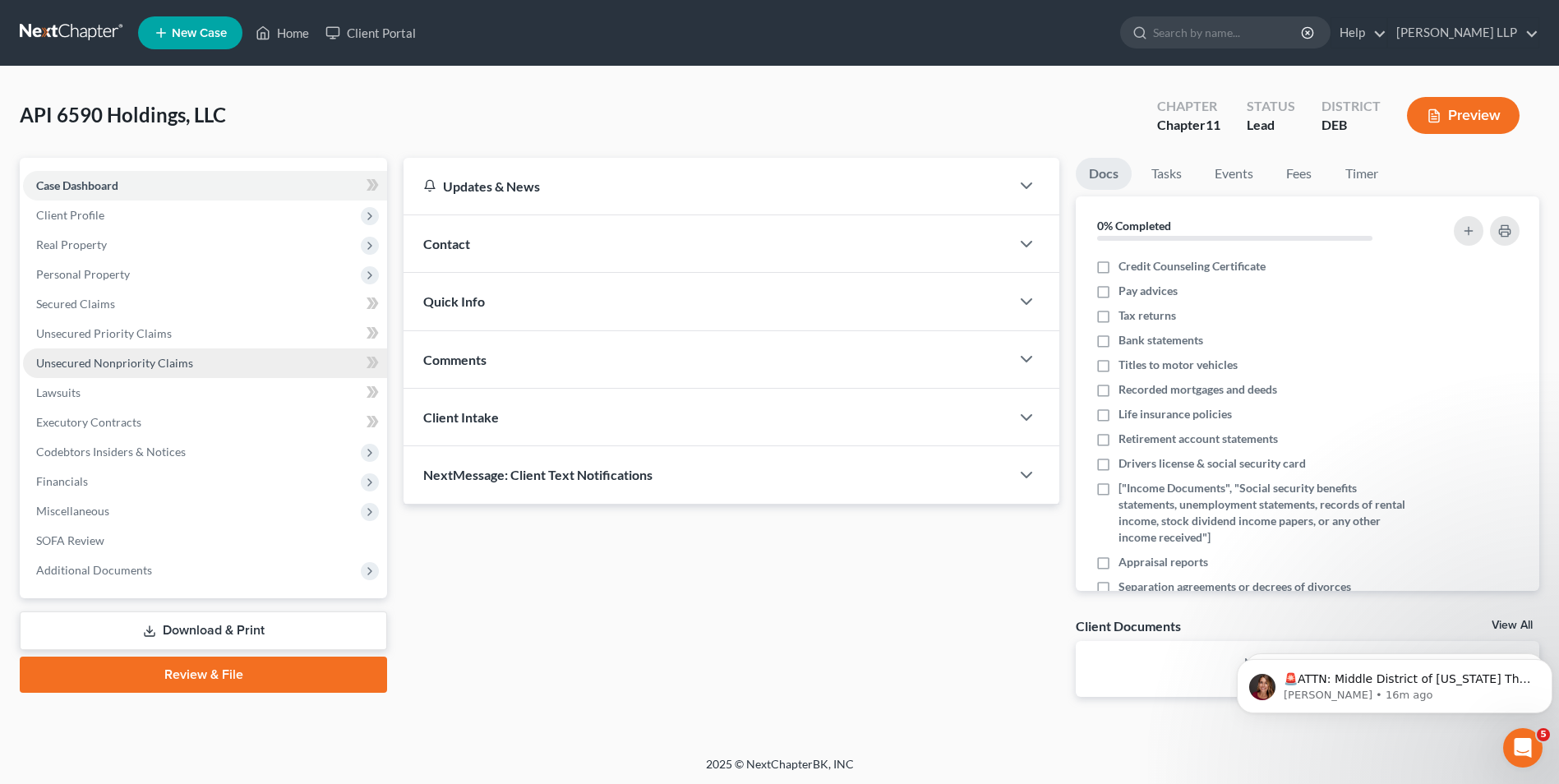
click at [140, 357] on span "Unsecured Nonpriority Claims" at bounding box center [115, 362] width 157 height 14
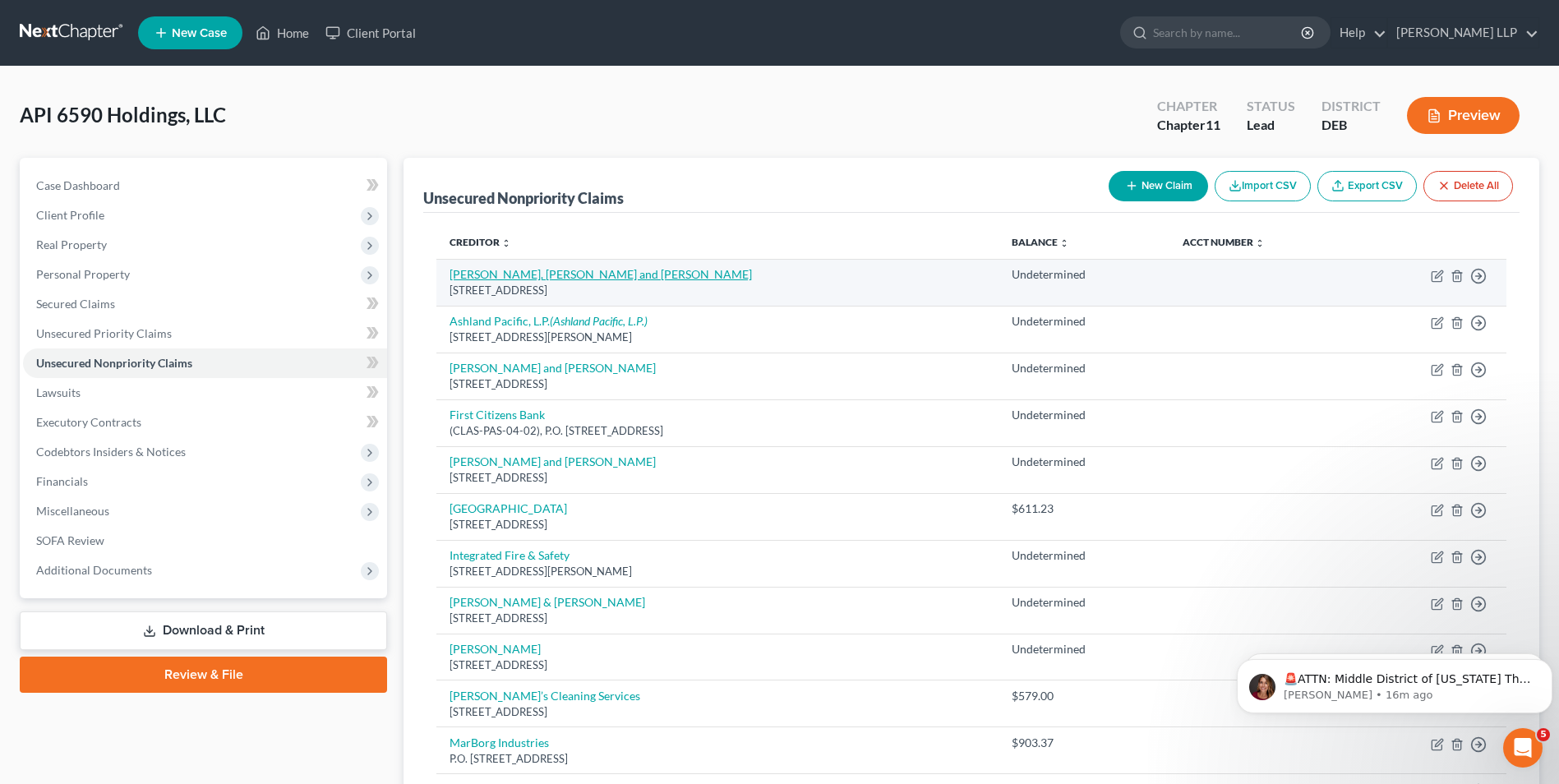
click at [554, 277] on link "[PERSON_NAME], [PERSON_NAME] and [PERSON_NAME]" at bounding box center [601, 274] width 302 height 14
select select "4"
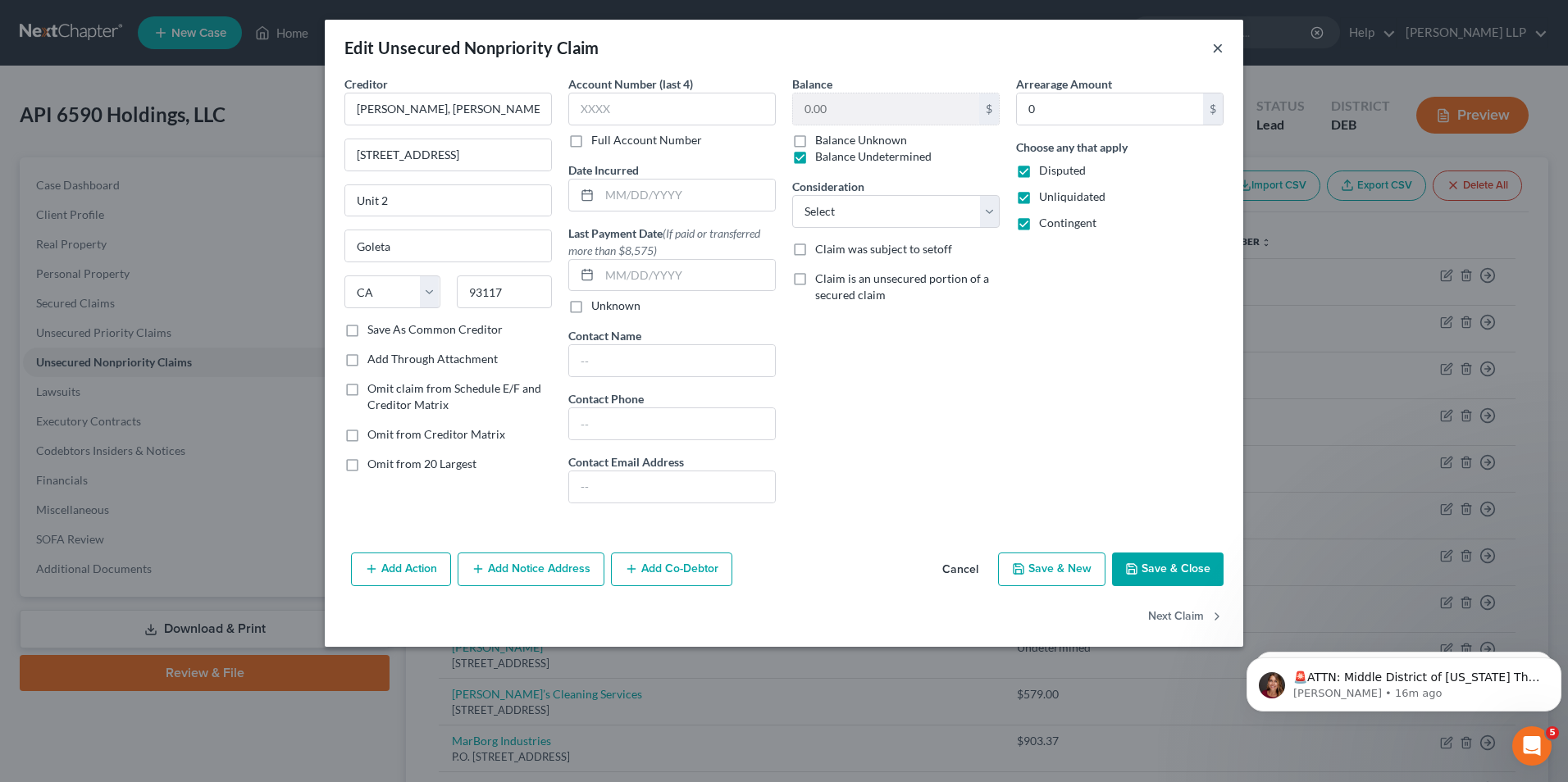
click at [1217, 46] on button "×" at bounding box center [1218, 48] width 12 height 20
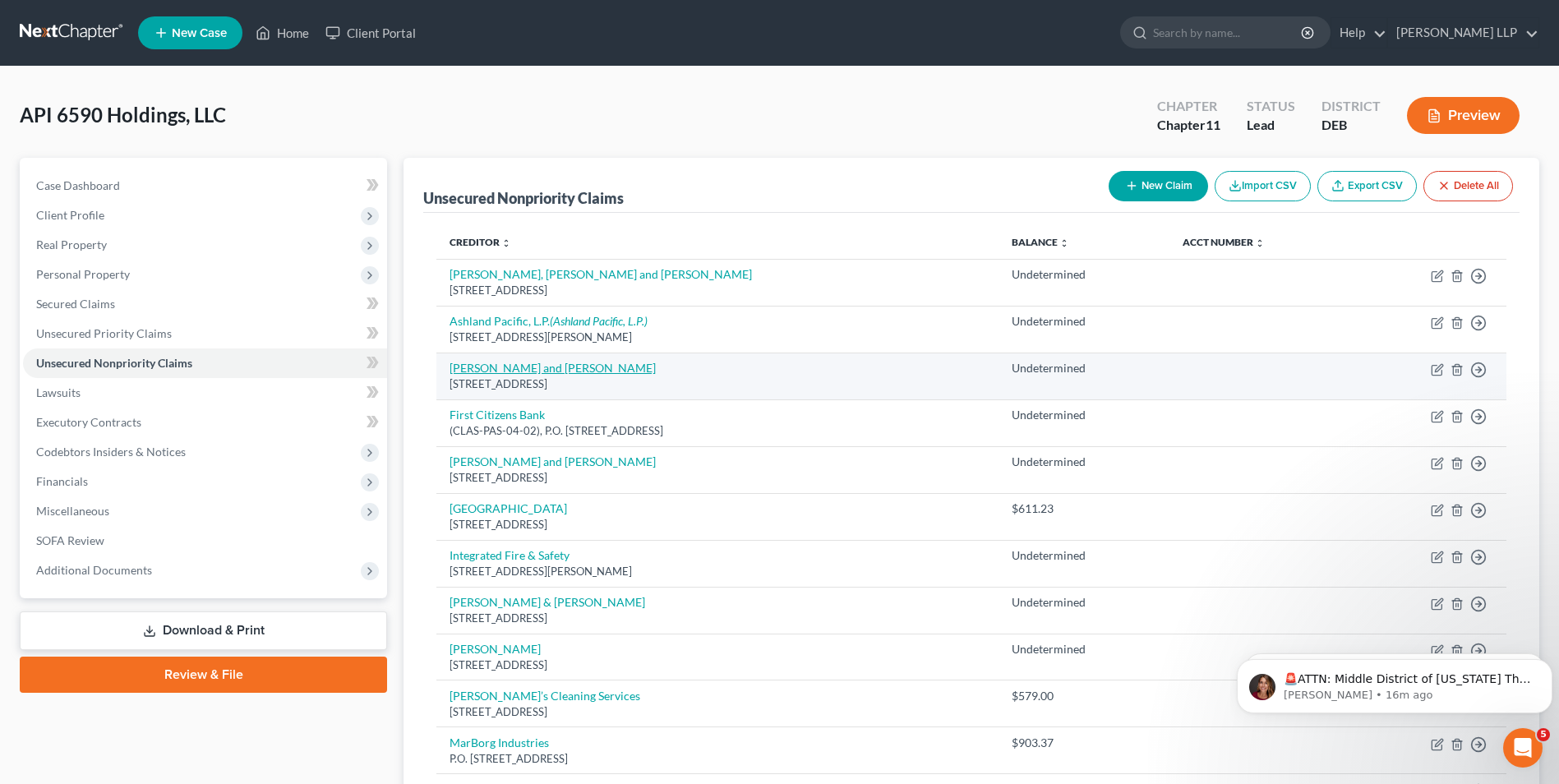
click at [532, 369] on link "[PERSON_NAME] and [PERSON_NAME]" at bounding box center [552, 367] width 206 height 14
select select "4"
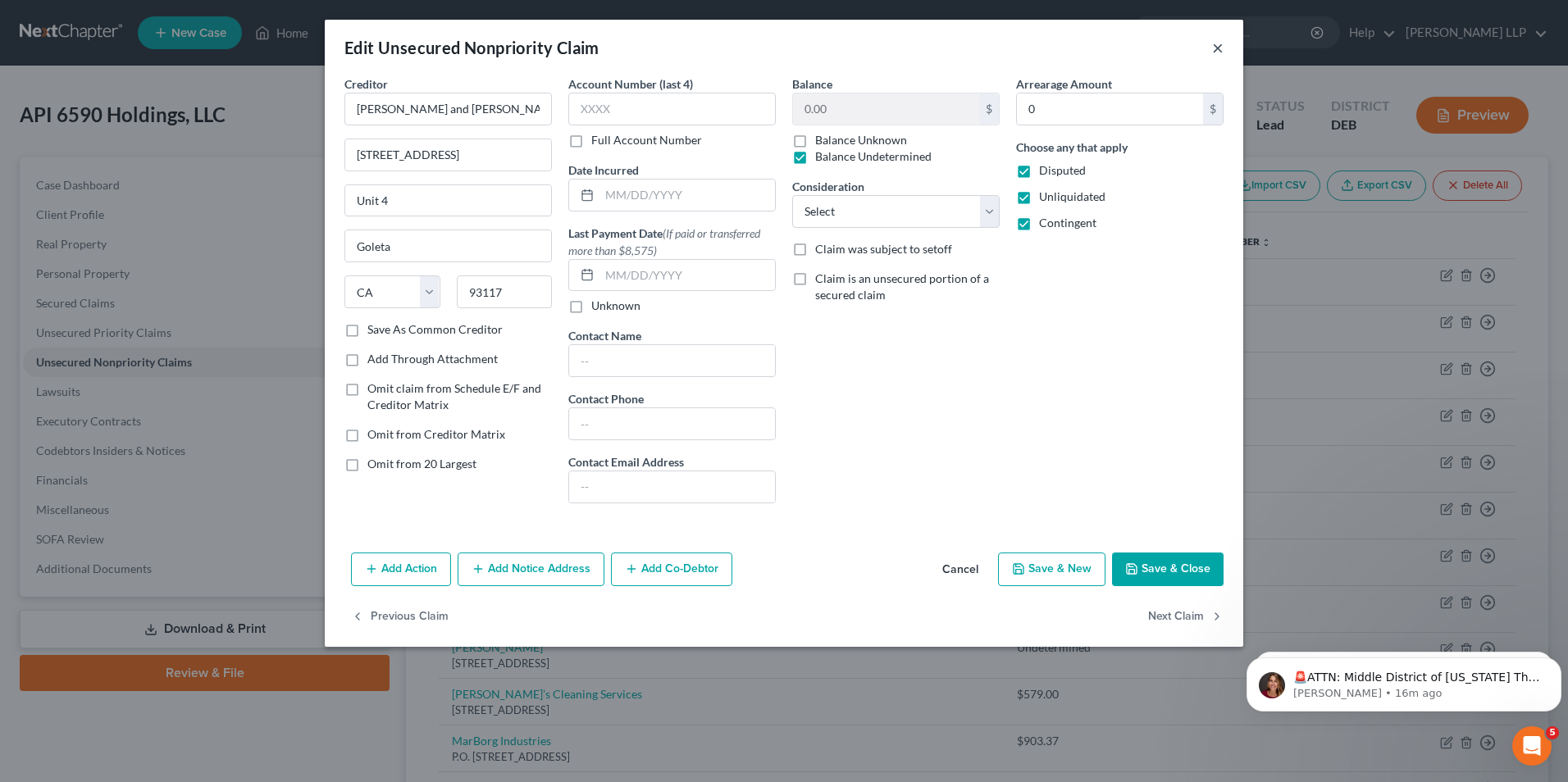
click at [1216, 49] on button "×" at bounding box center [1218, 48] width 12 height 20
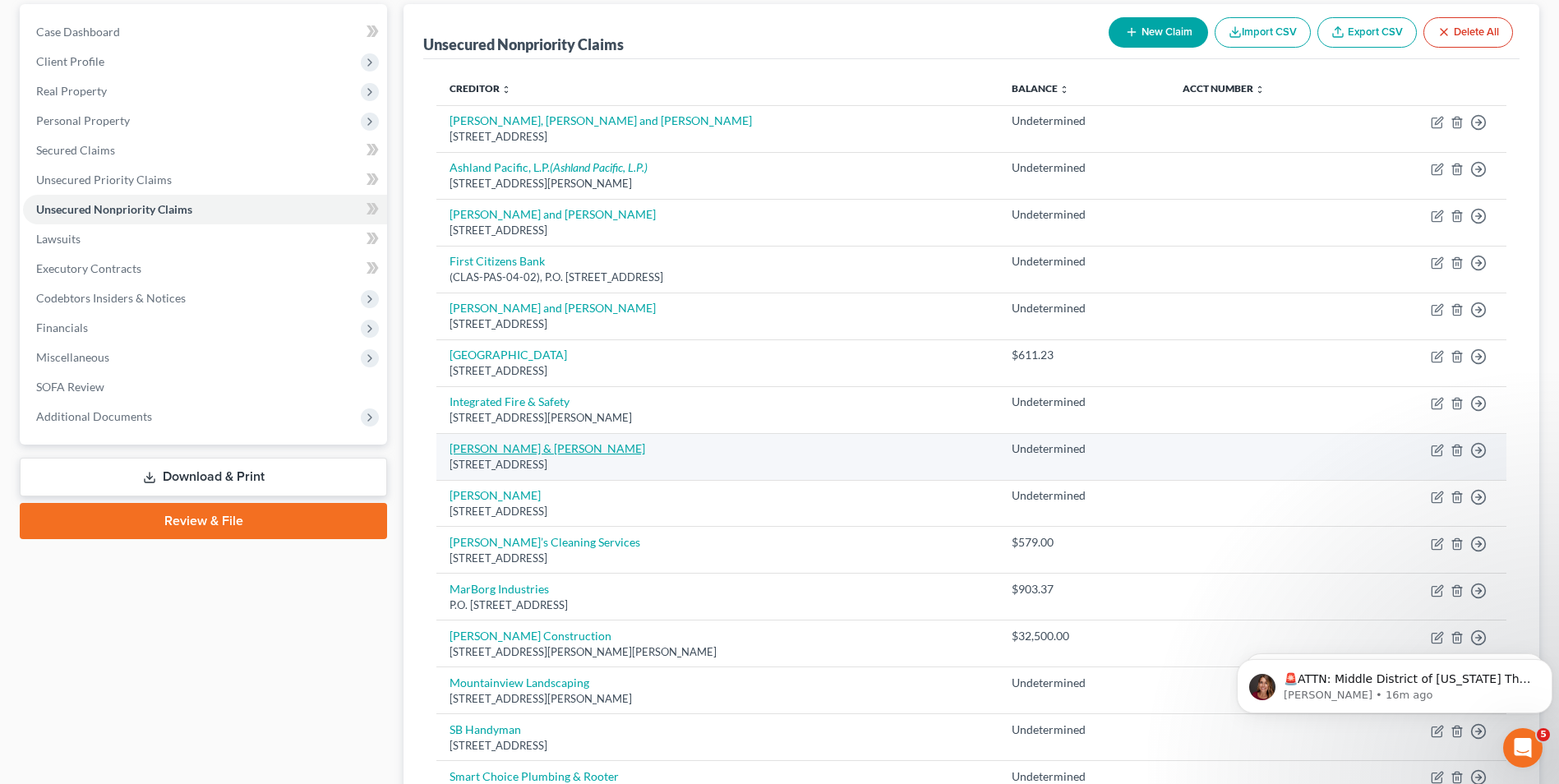
scroll to position [164, 0]
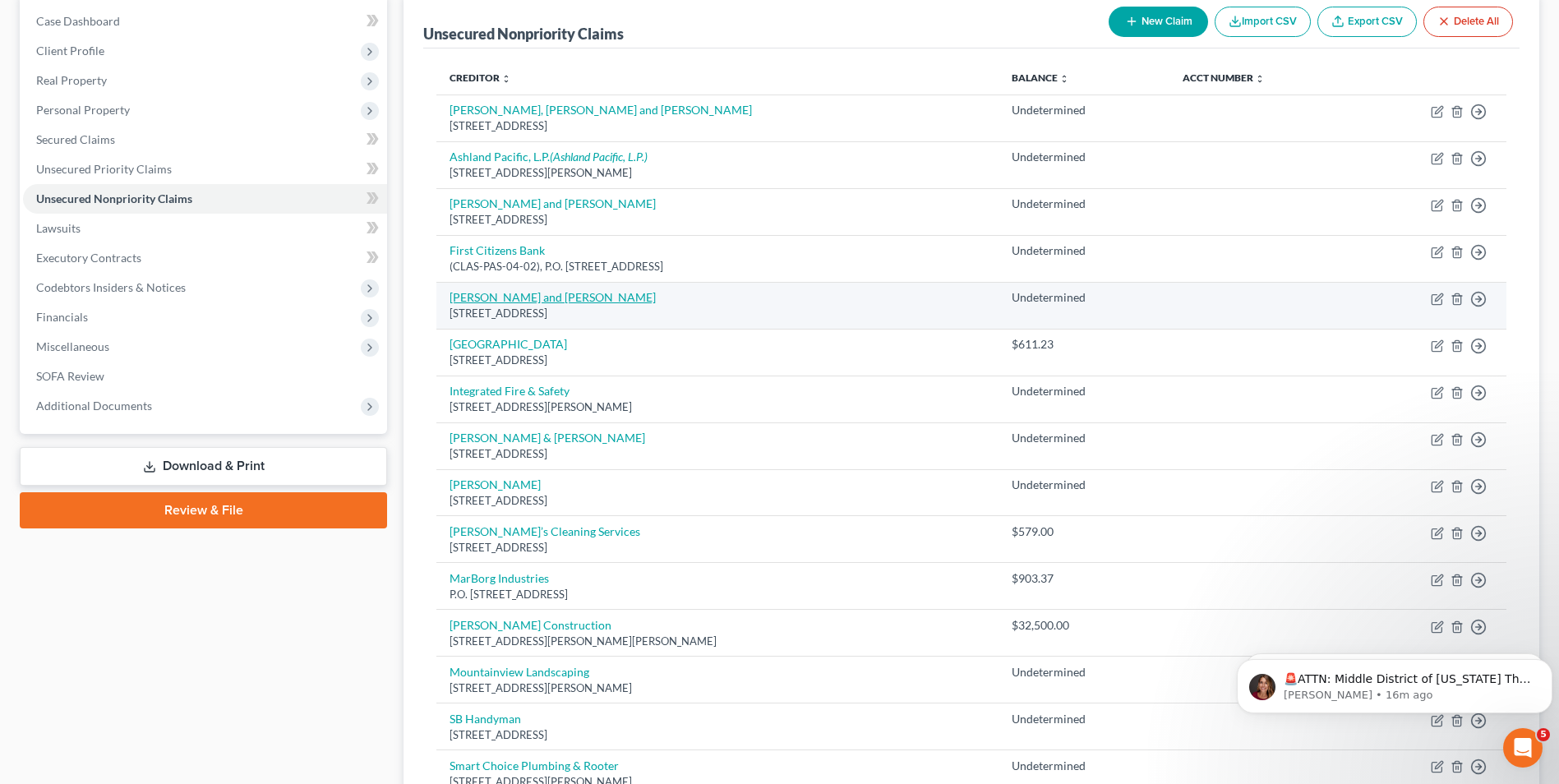
click at [533, 291] on link "[PERSON_NAME] and [PERSON_NAME]" at bounding box center [552, 296] width 206 height 14
select select "4"
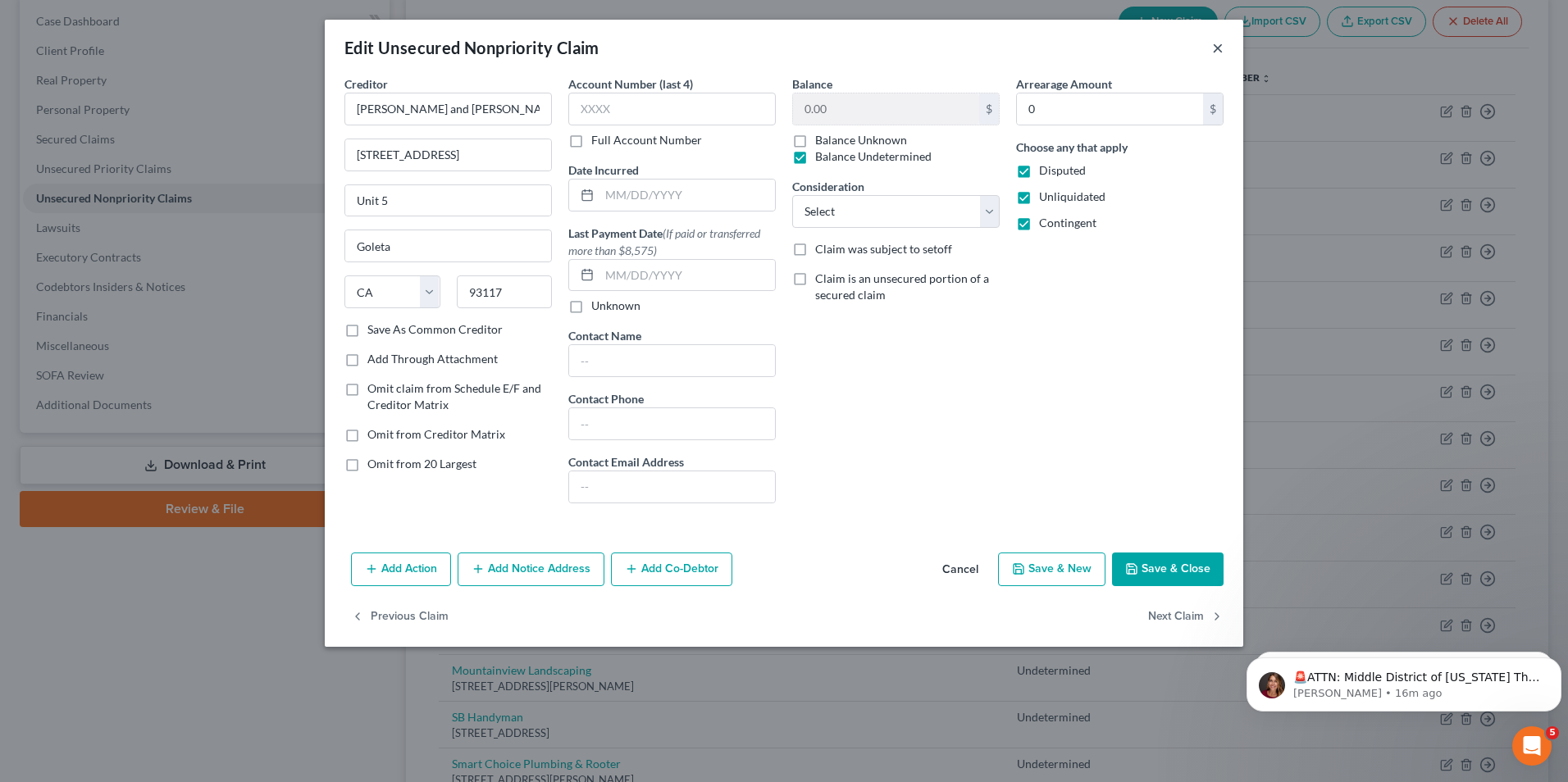
click at [1217, 51] on button "×" at bounding box center [1218, 48] width 12 height 20
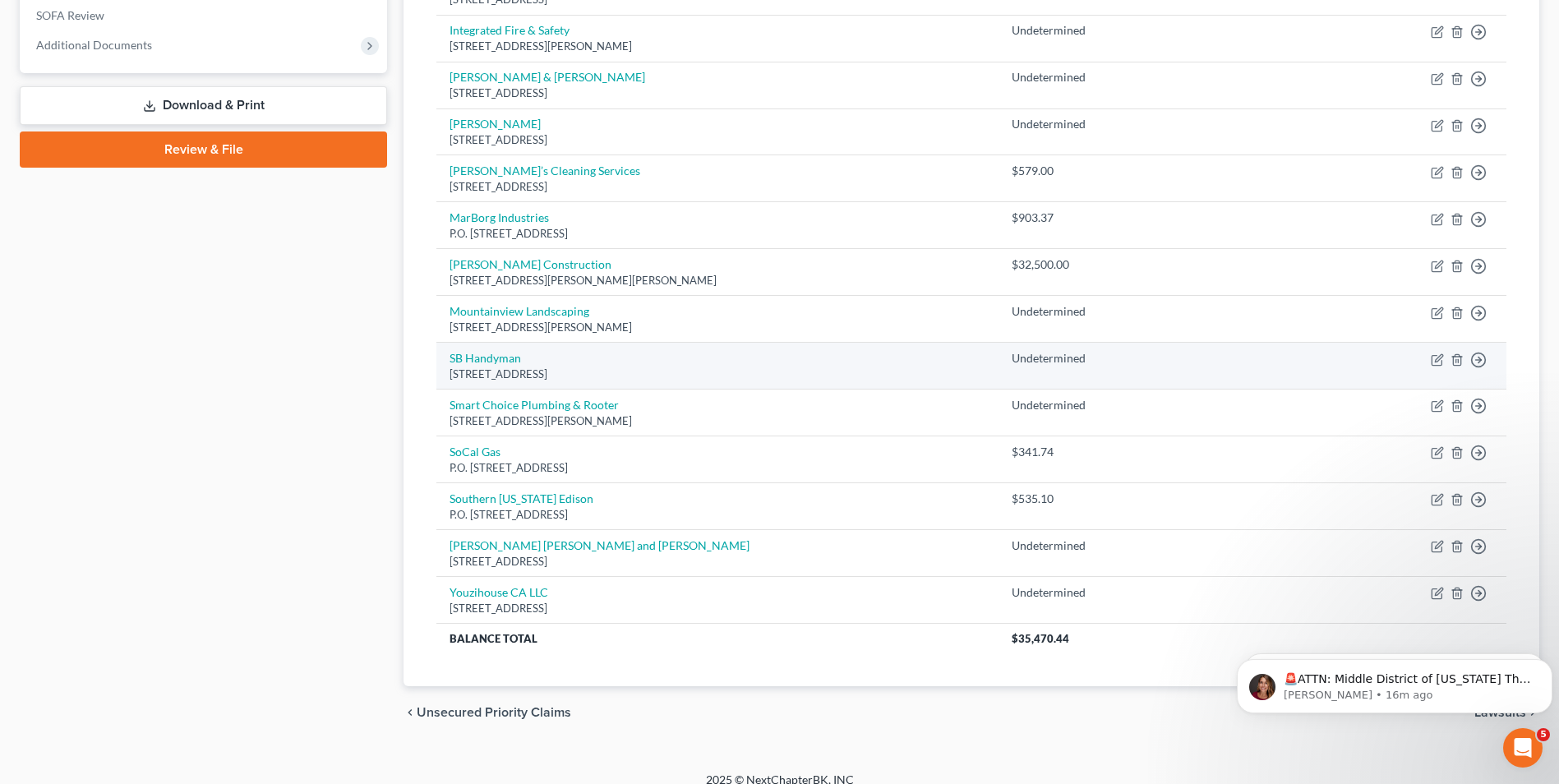
scroll to position [542, 0]
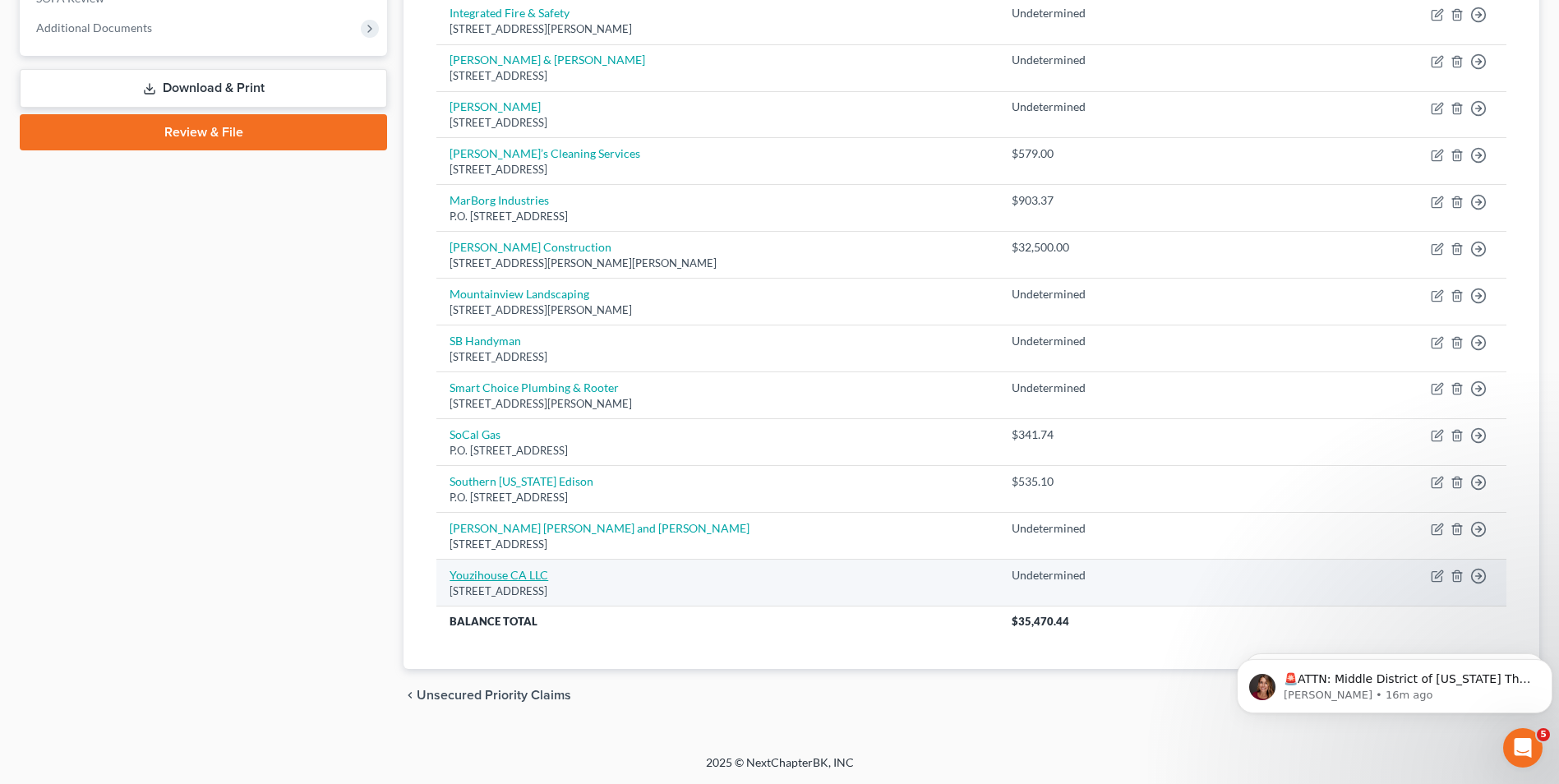
click at [498, 576] on link "Youzihouse CA LLC" at bounding box center [498, 575] width 99 height 14
select select "4"
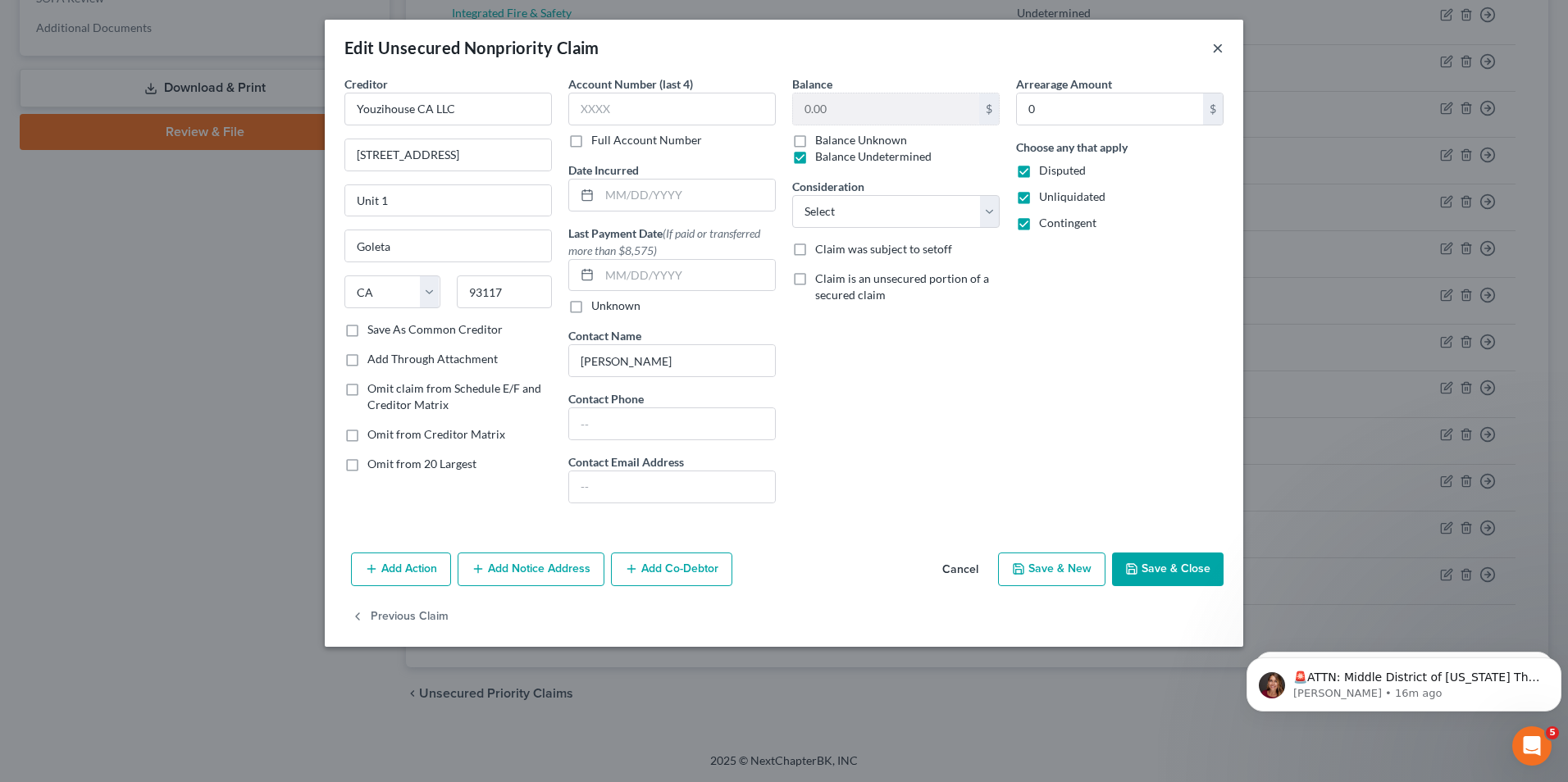
click at [1217, 45] on button "×" at bounding box center [1218, 48] width 12 height 20
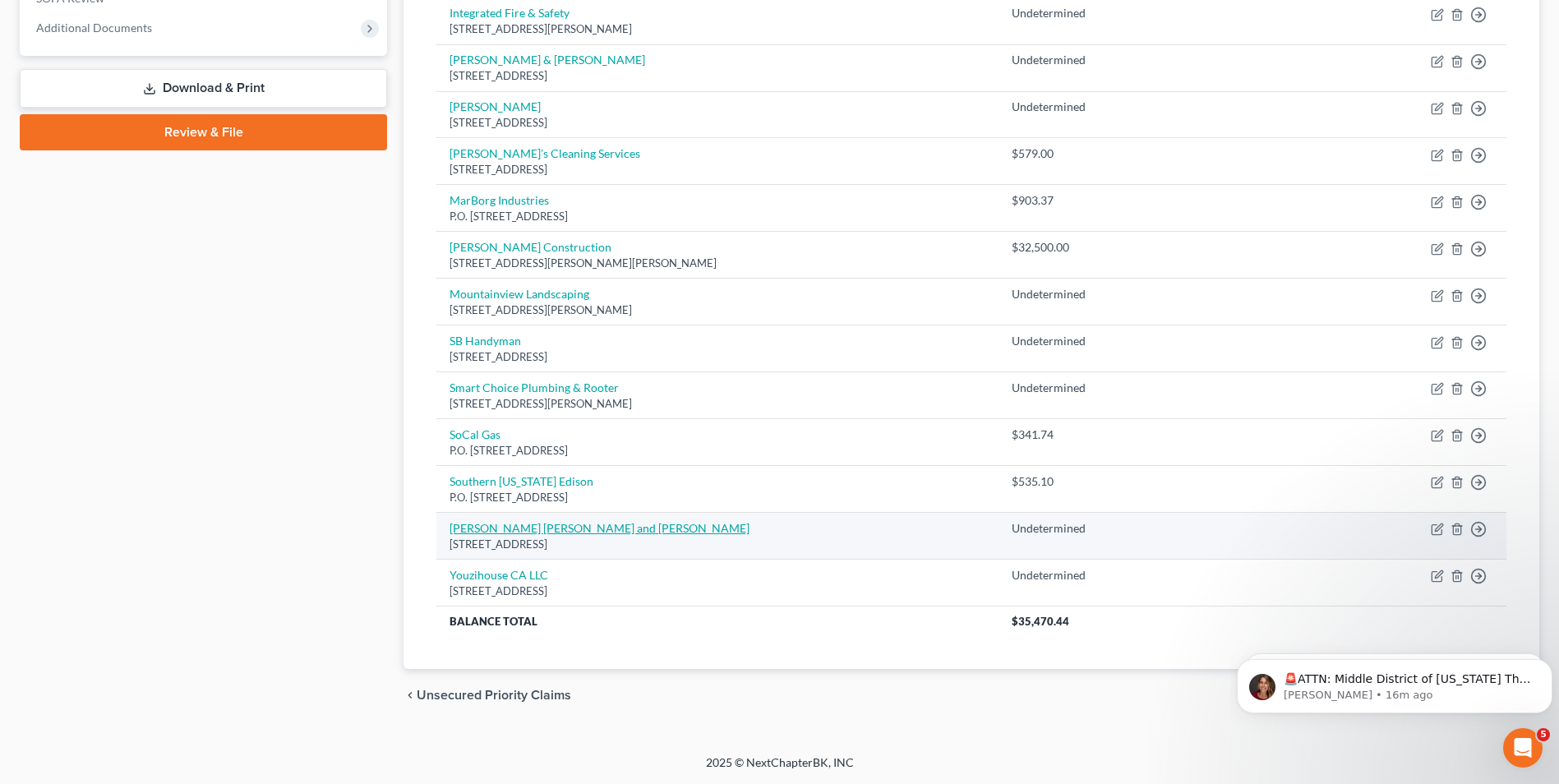
click at [576, 525] on link "[PERSON_NAME] [PERSON_NAME] and [PERSON_NAME]" at bounding box center [599, 527] width 300 height 14
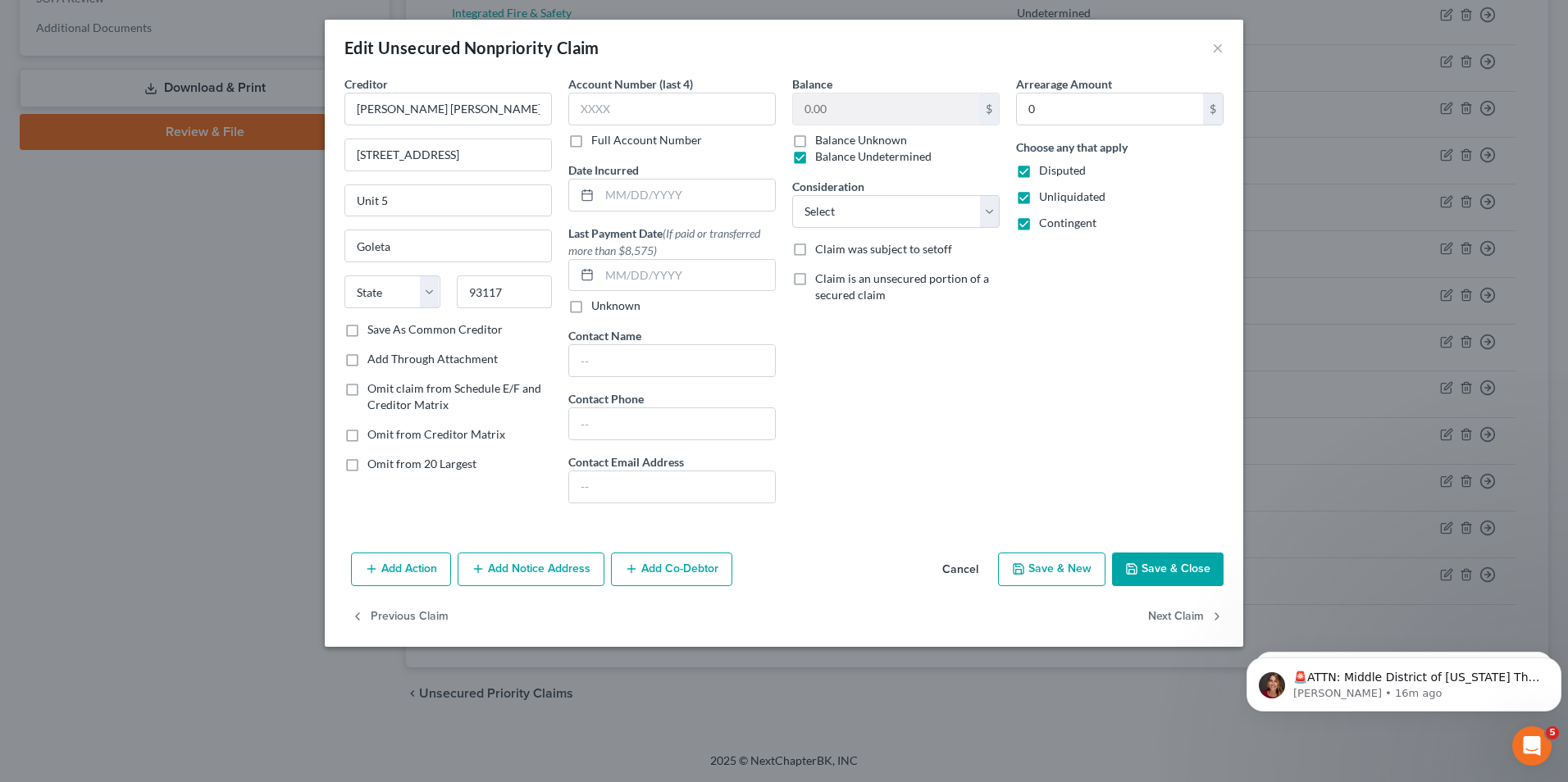
click at [1223, 41] on div "Edit Unsecured Nonpriority Claim ×" at bounding box center [784, 47] width 918 height 56
click at [1221, 47] on button "×" at bounding box center [1218, 48] width 12 height 20
